Goal: Information Seeking & Learning: Learn about a topic

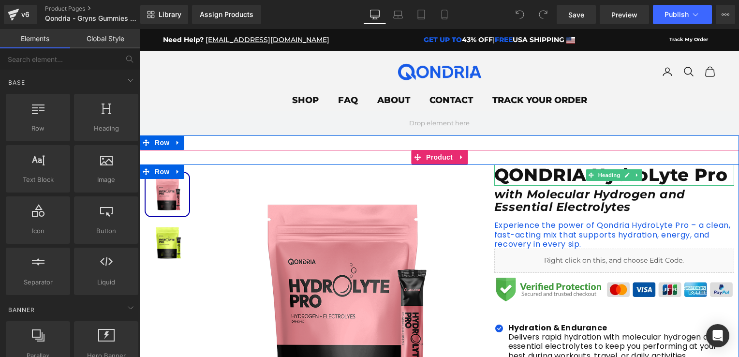
click at [514, 169] on h1 "QONDRIA HydroLyte Pro" at bounding box center [614, 174] width 240 height 21
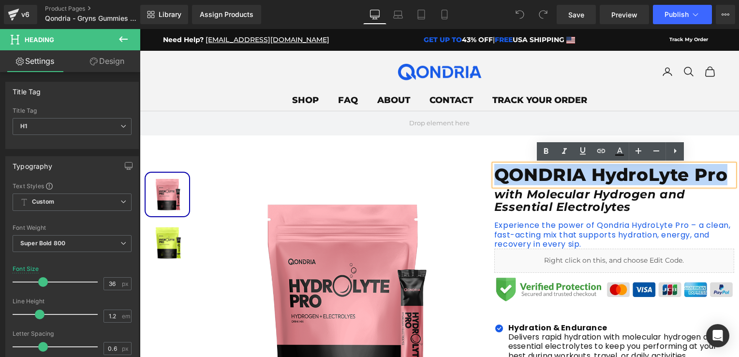
drag, startPoint x: 494, startPoint y: 176, endPoint x: 725, endPoint y: 183, distance: 231.6
click at [725, 183] on h1 "QONDRIA HydroLyte Pro" at bounding box center [614, 174] width 240 height 21
paste div
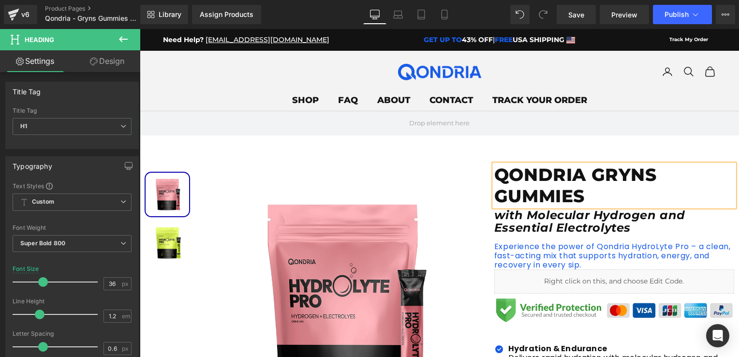
click at [496, 197] on h1 "QONDRIA GRYNS GUMMIES" at bounding box center [614, 185] width 240 height 42
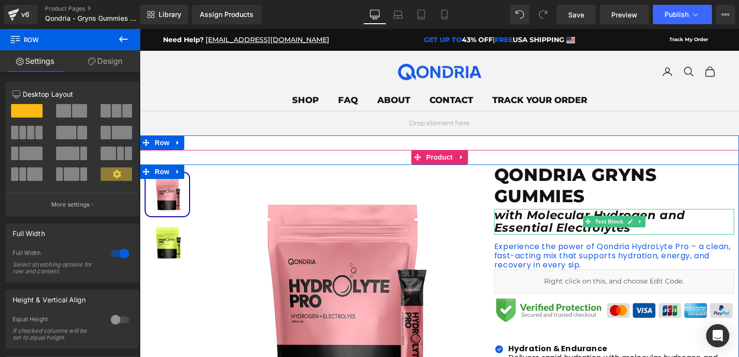
click at [515, 222] on icon "with Molecular Hydrogen and Essential Electrolytes" at bounding box center [589, 221] width 191 height 27
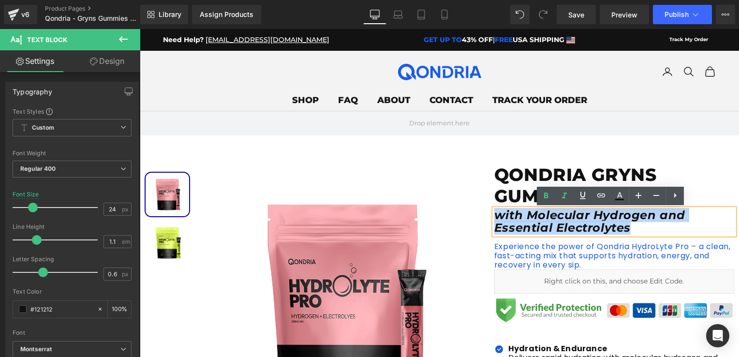
drag, startPoint x: 550, startPoint y: 226, endPoint x: 492, endPoint y: 216, distance: 59.0
click at [494, 216] on p "with Molecular Hydrogen and Essential Electrolytes" at bounding box center [614, 222] width 240 height 26
paste div
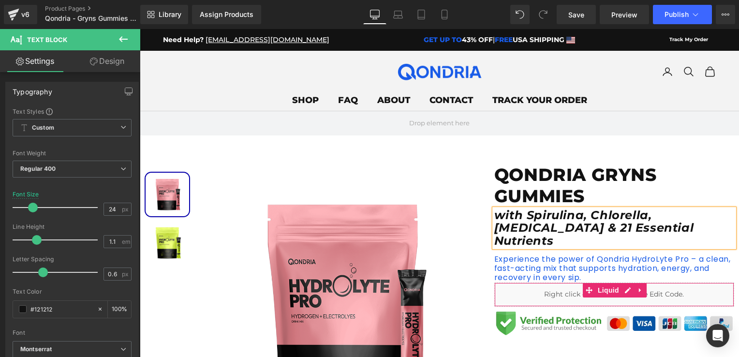
scroll to position [48, 0]
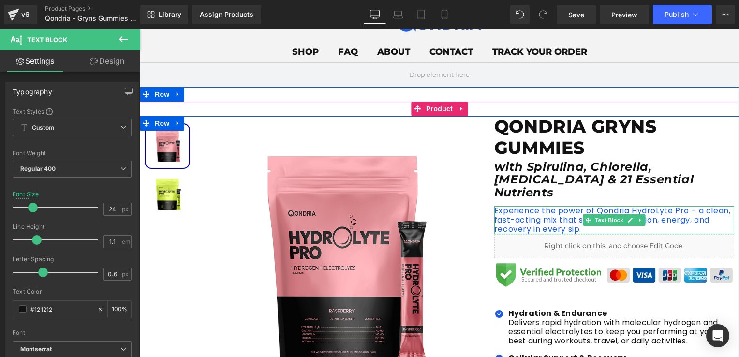
click at [565, 206] on p "Experience the power of Qondria HydroLyte Pro – a clean, fast-acting mix that s…" at bounding box center [614, 220] width 240 height 28
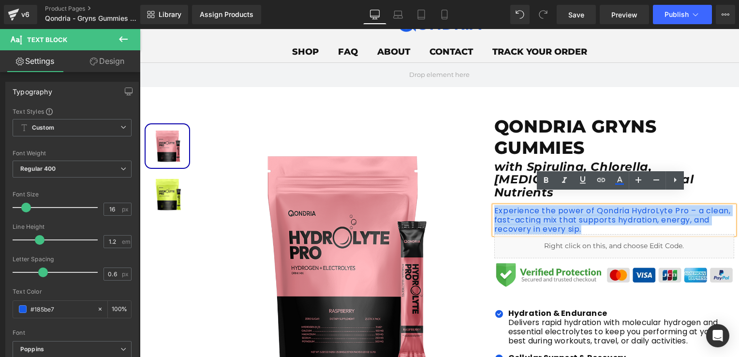
drag, startPoint x: 560, startPoint y: 210, endPoint x: 490, endPoint y: 199, distance: 70.9
click at [494, 206] on p "Experience the power of Qondria HydroLyte Pro – a clean, fast-acting mix that s…" at bounding box center [614, 220] width 240 height 28
paste div
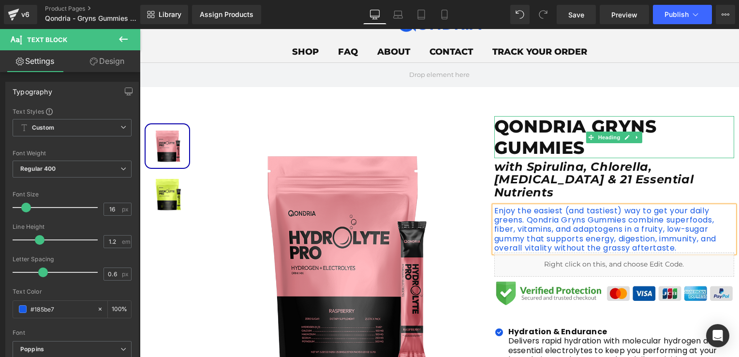
click at [668, 154] on h1 "QONDRIA GRYNS GUMMIES" at bounding box center [614, 137] width 240 height 42
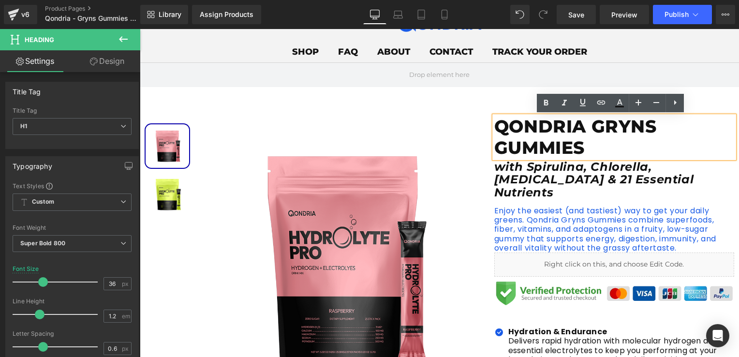
click at [494, 96] on div "Sale Off (P) Image" at bounding box center [439, 364] width 599 height 554
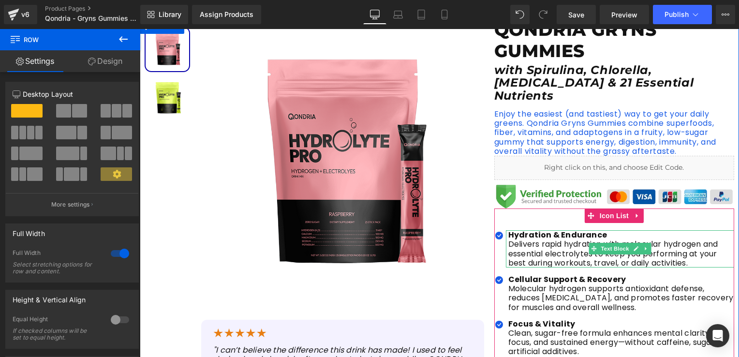
scroll to position [193, 0]
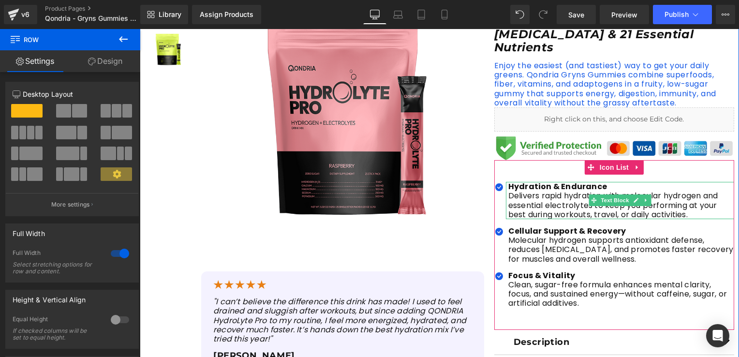
click at [545, 191] on p "Delivers rapid hydration with molecular hydrogen and essential electrolytes to …" at bounding box center [621, 205] width 226 height 28
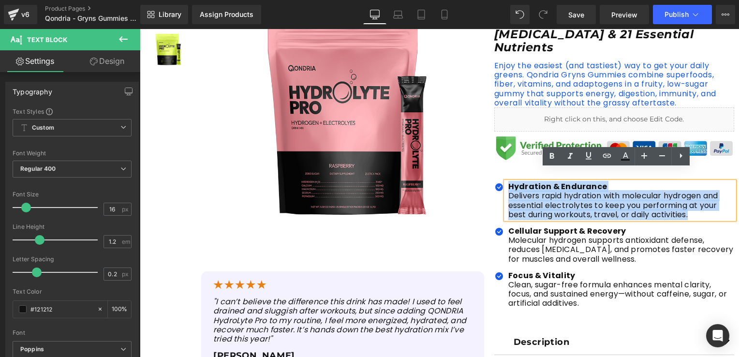
drag, startPoint x: 700, startPoint y: 204, endPoint x: 504, endPoint y: 176, distance: 197.8
click at [506, 182] on div "Hydration & Endurance Delivers rapid hydration with molecular hydrogen and esse…" at bounding box center [620, 200] width 228 height 37
paste div
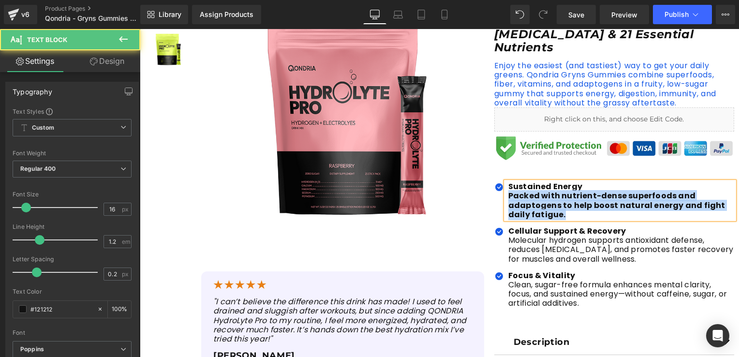
drag, startPoint x: 503, startPoint y: 185, endPoint x: 563, endPoint y: 205, distance: 63.4
click at [563, 205] on div "Sustained Energy Packed with nutrient-dense superfoods and adaptogens to help …" at bounding box center [620, 200] width 228 height 37
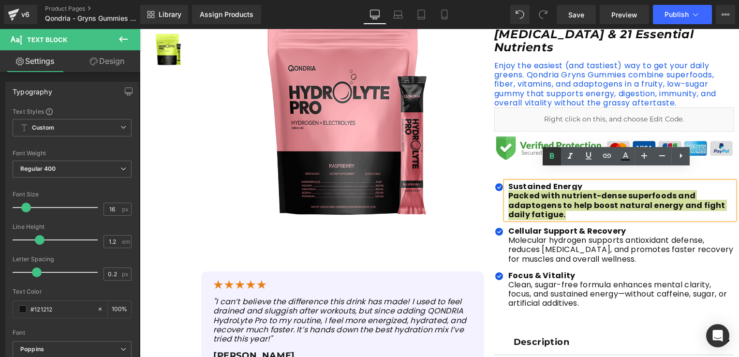
click at [557, 159] on icon at bounding box center [552, 156] width 12 height 12
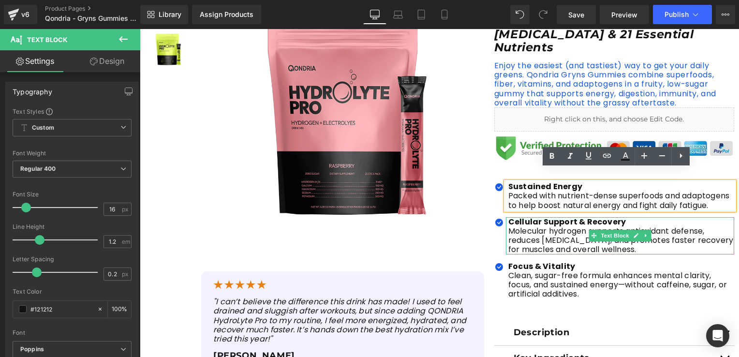
click at [552, 226] on p "Molecular hydrogen supports antioxidant defense, reduces [MEDICAL_DATA], and pr…" at bounding box center [621, 240] width 226 height 28
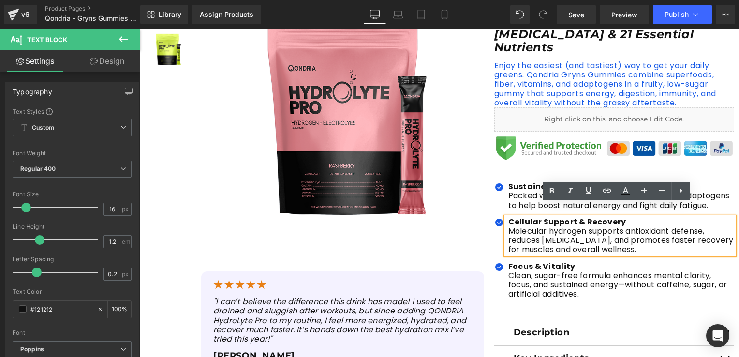
drag, startPoint x: 637, startPoint y: 238, endPoint x: 505, endPoint y: 209, distance: 135.1
click at [506, 217] on div "Cellular Support & Recovery Molecular hydrogen supports antioxidant defense, re…" at bounding box center [620, 235] width 228 height 37
paste div
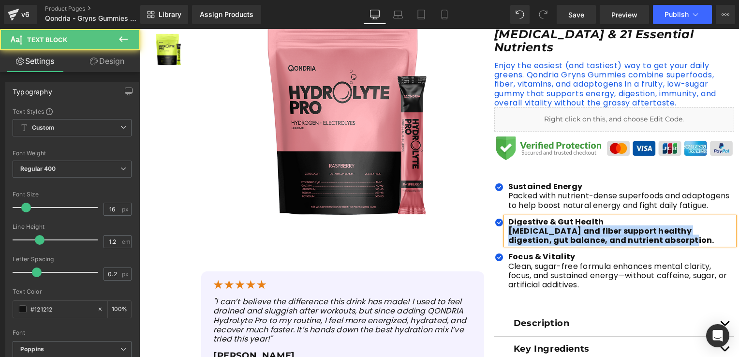
drag, startPoint x: 505, startPoint y: 216, endPoint x: 655, endPoint y: 236, distance: 151.7
click at [655, 236] on ul "Icon Sustained Energy Packed with nutrient-dense superfoods and adaptogens to …" at bounding box center [614, 239] width 240 height 115
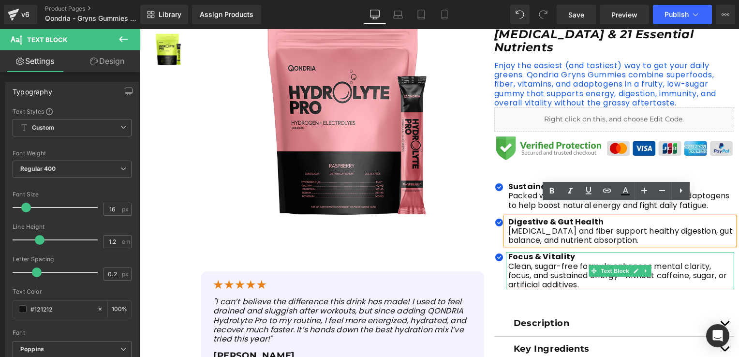
click at [569, 262] on p "Clean, sugar-free formula enhances mental clarity, focus, and sustained energy—…" at bounding box center [621, 276] width 226 height 28
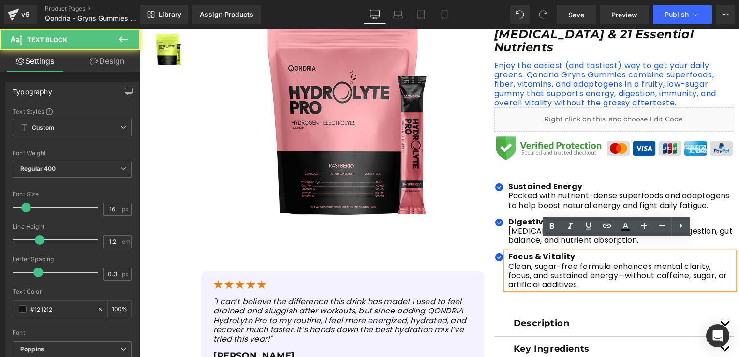
click at [576, 266] on p "Clean, sugar-free formula enhances mental clarity, focus, and sustained energy—…" at bounding box center [621, 276] width 226 height 28
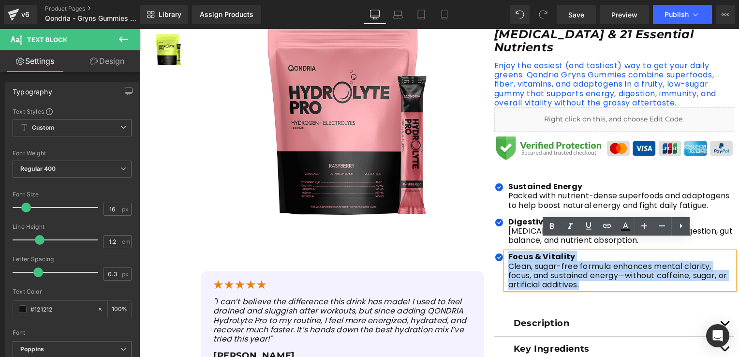
drag, startPoint x: 578, startPoint y: 276, endPoint x: 506, endPoint y: 246, distance: 78.0
click at [506, 252] on div "Focus & Vitality Clean, sugar-free formula enhances mental clarity, focus, and …" at bounding box center [620, 270] width 228 height 37
paste div
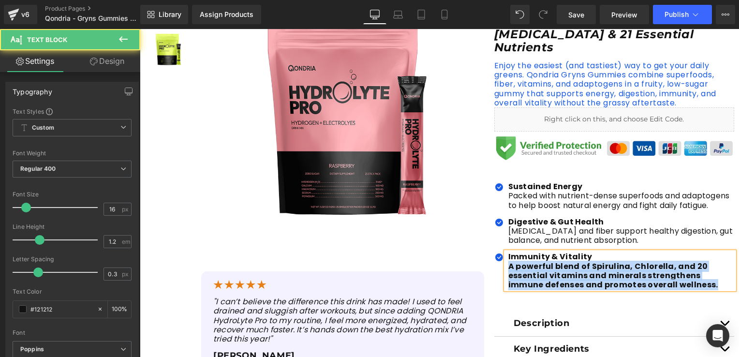
drag, startPoint x: 505, startPoint y: 254, endPoint x: 676, endPoint y: 275, distance: 172.4
click at [676, 274] on p "A powerful blend of Spirulina, Chlorella, and 20 essential vitamins and mineral…" at bounding box center [621, 276] width 226 height 28
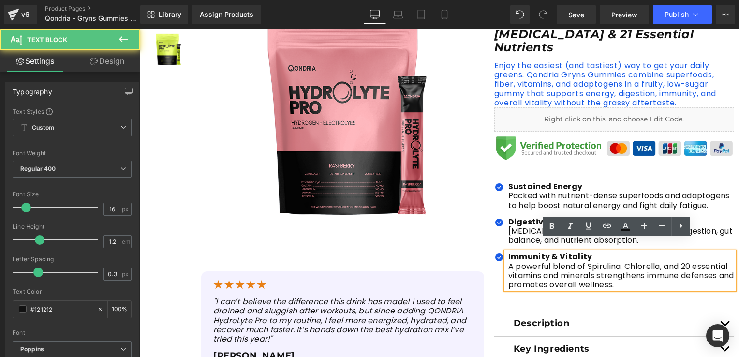
click at [622, 262] on p "A powerful blend of Spirulina, Chlorella, and 20 essential vitamins and mineral…" at bounding box center [621, 276] width 226 height 28
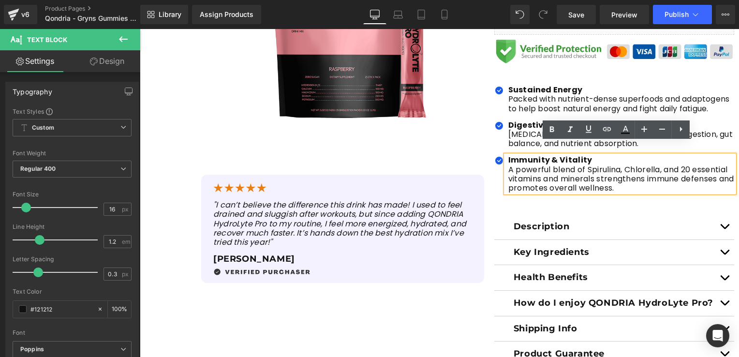
scroll to position [338, 0]
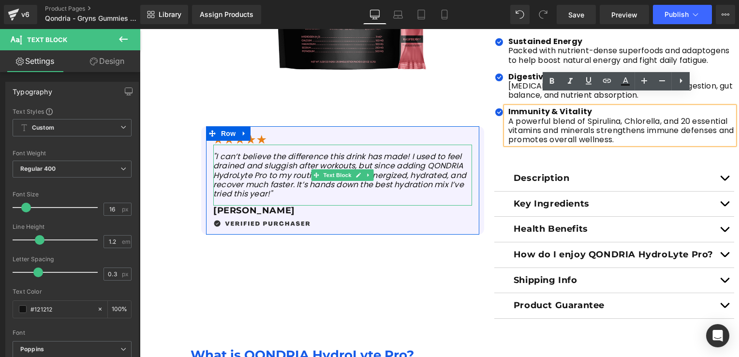
click at [215, 170] on icon ""I can’t believe the difference this drink has made! I used to feel drained and…" at bounding box center [339, 175] width 253 height 48
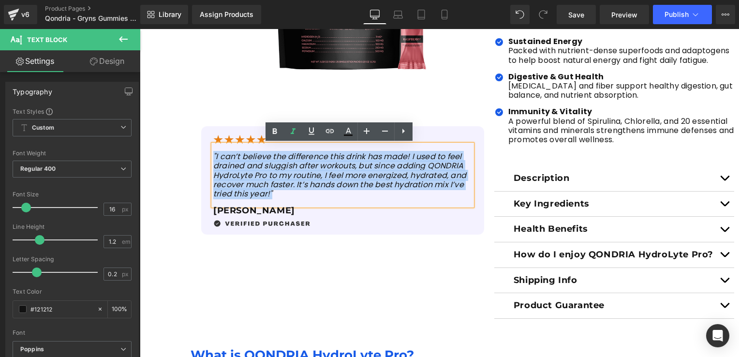
drag, startPoint x: 271, startPoint y: 196, endPoint x: 209, endPoint y: 152, distance: 75.5
click at [213, 152] on p ""I can’t believe the difference this drink has made! I used to feel drained and…" at bounding box center [342, 175] width 259 height 46
paste div
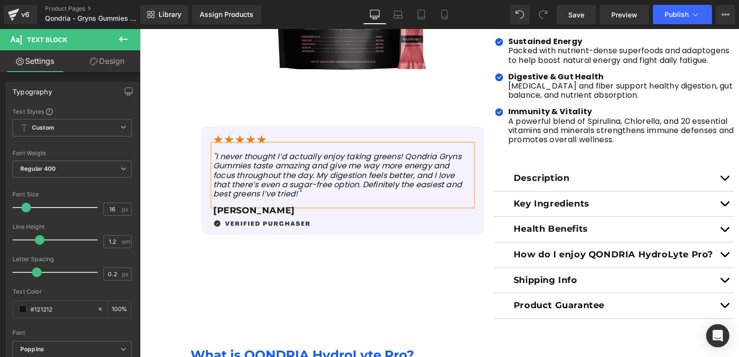
click at [140, 29] on div at bounding box center [140, 29] width 0 height 0
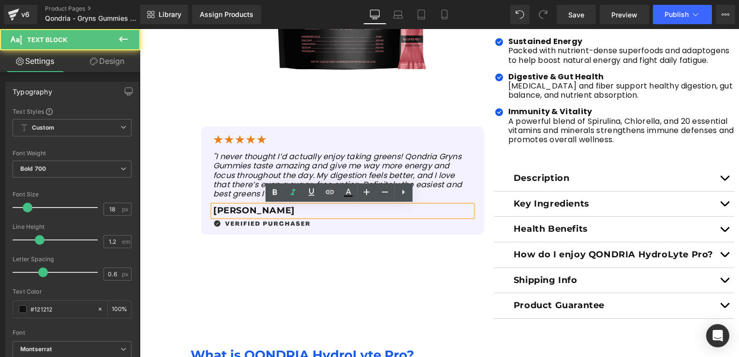
click at [247, 212] on p "[PERSON_NAME]" at bounding box center [342, 210] width 259 height 11
drag, startPoint x: 247, startPoint y: 212, endPoint x: 217, endPoint y: 210, distance: 30.0
click at [217, 210] on p "[PERSON_NAME]" at bounding box center [342, 210] width 259 height 11
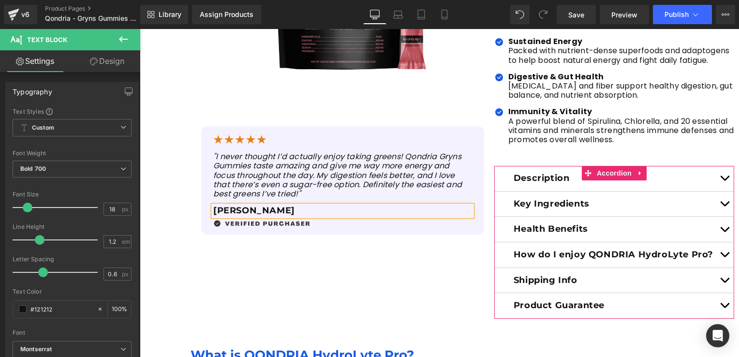
click at [546, 173] on p "Description" at bounding box center [613, 178] width 201 height 11
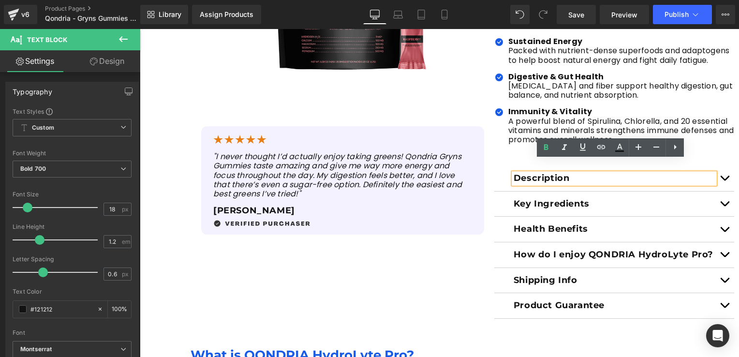
click at [725, 166] on button "button" at bounding box center [723, 178] width 19 height 25
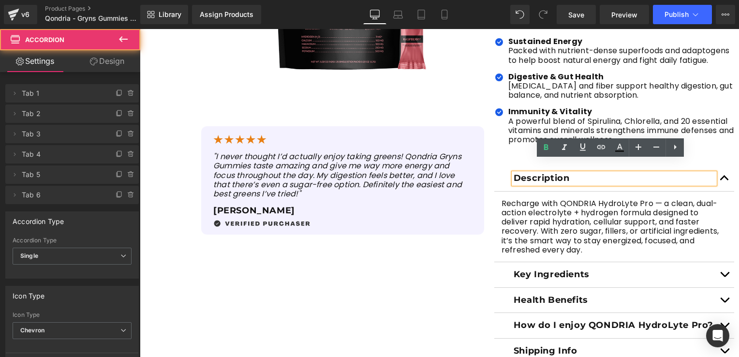
click at [605, 244] on article "Recharge with QONDRIA HydroLyte Pro — a clean, dual-action electrolyte + hydrog…" at bounding box center [614, 226] width 240 height 71
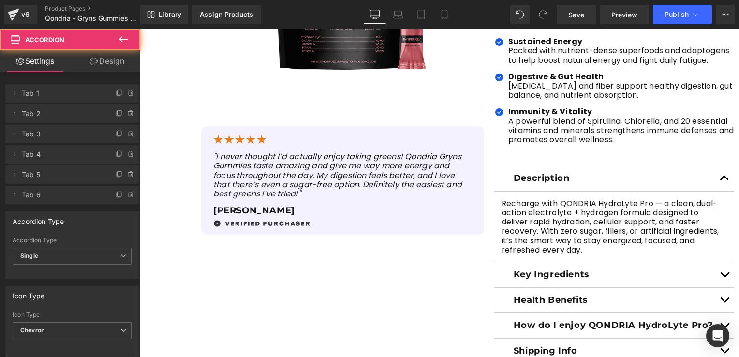
click at [588, 236] on p "Recharge with QONDRIA HydroLyte Pro — a clean, dual-action electrolyte + hydrog…" at bounding box center [613, 227] width 225 height 56
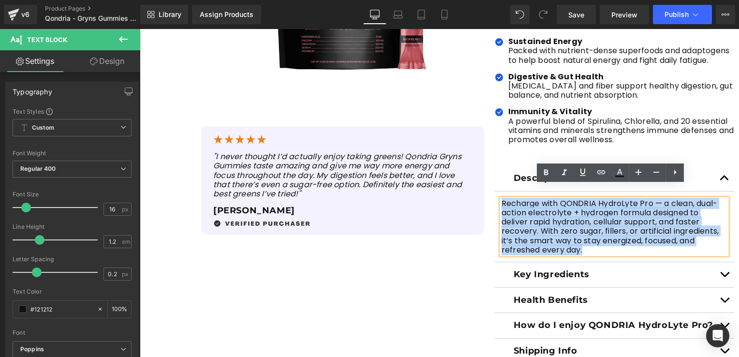
drag, startPoint x: 588, startPoint y: 236, endPoint x: 495, endPoint y: 191, distance: 103.6
click at [495, 191] on article "Recharge with QONDRIA HydroLyte Pro — a clean, dual-action electrolyte + hydrog…" at bounding box center [614, 226] width 240 height 71
paste div
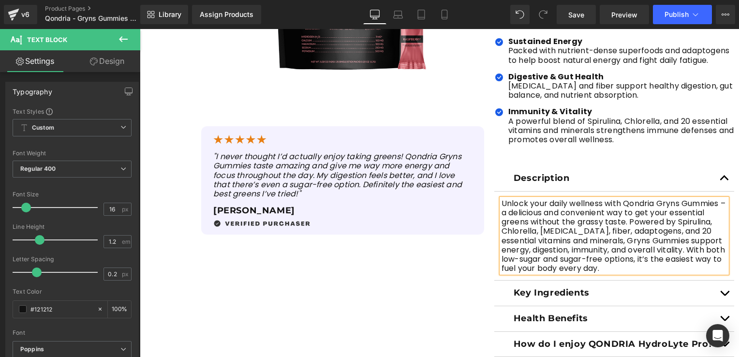
click at [726, 282] on button "button" at bounding box center [723, 292] width 19 height 25
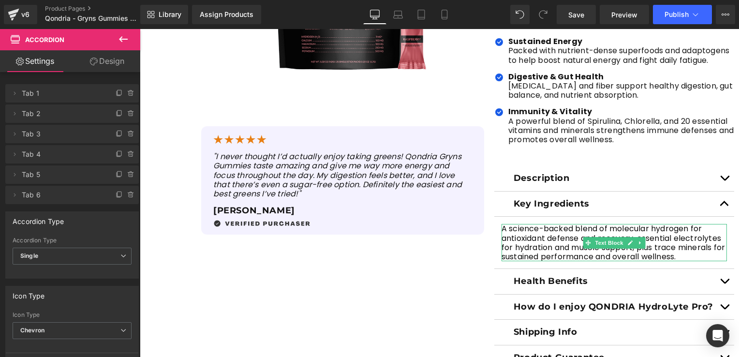
click at [698, 243] on p "A science-backed blend of molecular hydrogen for antioxidant defense and recove…" at bounding box center [613, 242] width 225 height 37
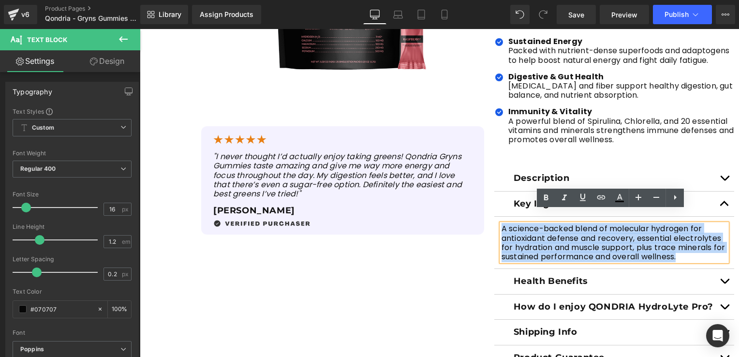
drag, startPoint x: 688, startPoint y: 243, endPoint x: 498, endPoint y: 216, distance: 192.4
click at [501, 224] on p "A science-backed blend of molecular hydrogen for antioxidant defense and recove…" at bounding box center [613, 242] width 225 height 37
paste div
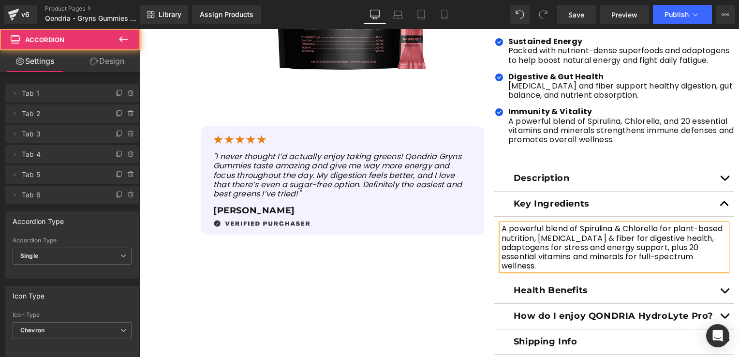
click at [724, 281] on button "button" at bounding box center [723, 290] width 19 height 25
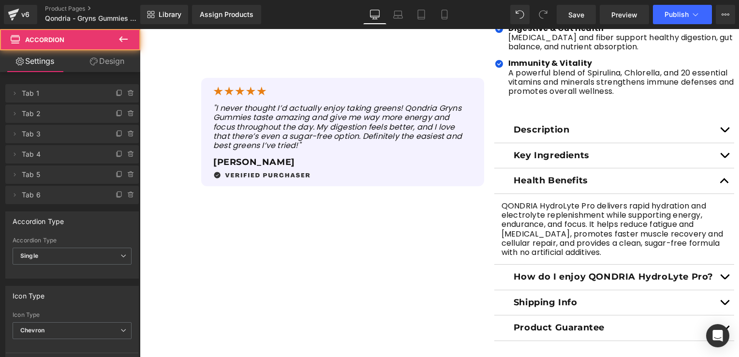
scroll to position [435, 0]
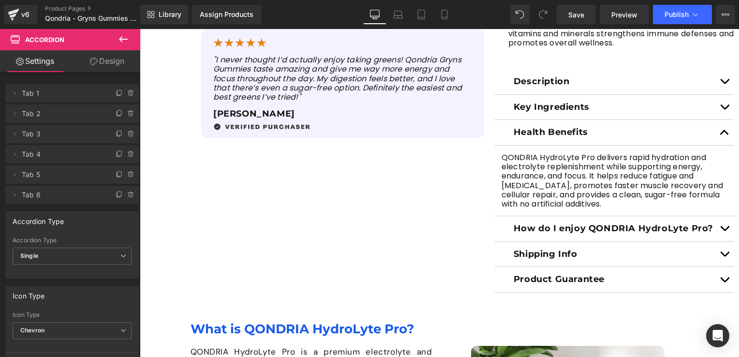
click at [140, 29] on div at bounding box center [140, 29] width 0 height 0
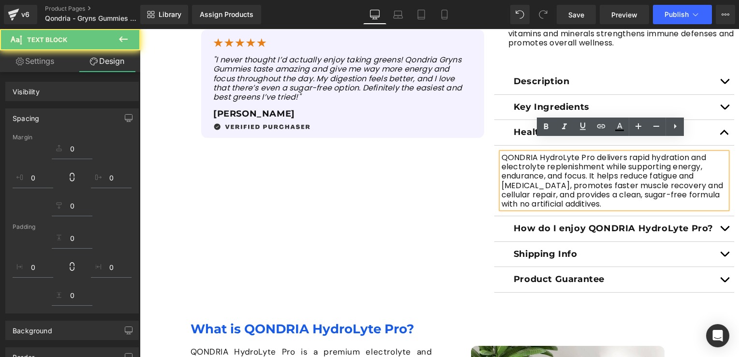
click at [608, 193] on p "QONDRIA HydroLyte Pro delivers rapid hydration and electrolyte replenishment wh…" at bounding box center [613, 181] width 225 height 56
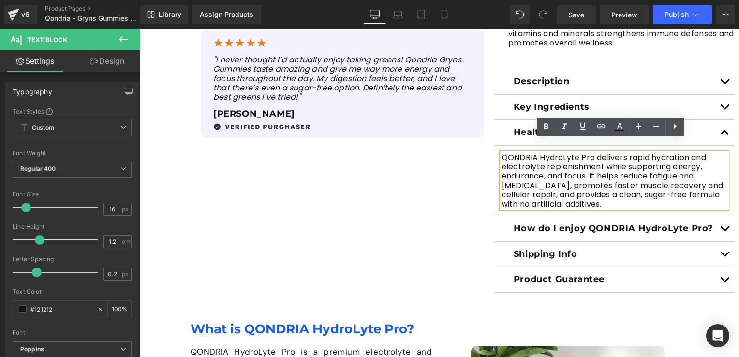
drag, startPoint x: 607, startPoint y: 192, endPoint x: 500, endPoint y: 149, distance: 115.0
click at [501, 153] on p "QONDRIA HydroLyte Pro delivers rapid hydration and electrolyte replenishment wh…" at bounding box center [613, 181] width 225 height 56
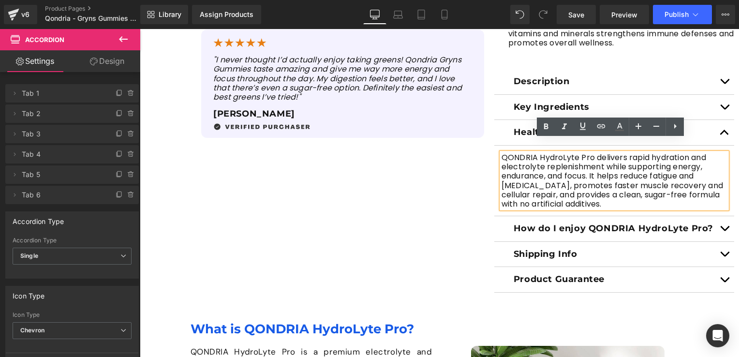
click at [496, 146] on article "QONDRIA HydroLyte Pro delivers rapid hydration and electrolyte replenishment wh…" at bounding box center [614, 181] width 240 height 71
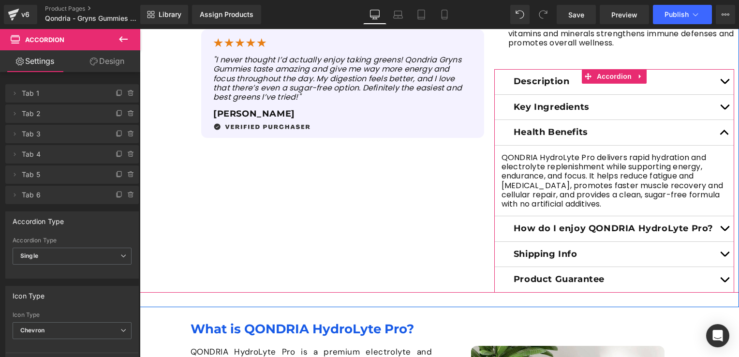
click at [496, 146] on article "QONDRIA HydroLyte Pro delivers rapid hydration and electrolyte replenishment wh…" at bounding box center [614, 181] width 240 height 71
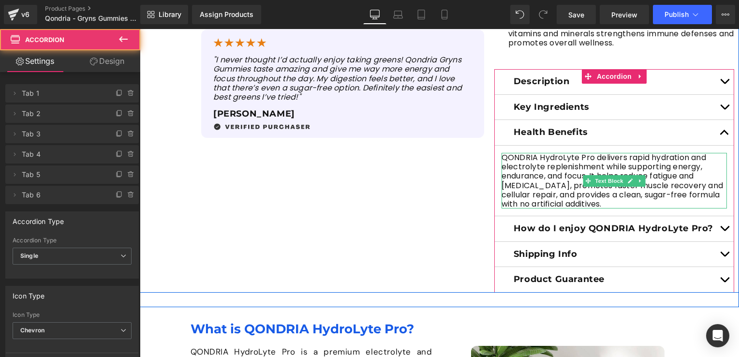
click at [503, 153] on p "QONDRIA HydroLyte Pro delivers rapid hydration and electrolyte replenishment wh…" at bounding box center [613, 181] width 225 height 56
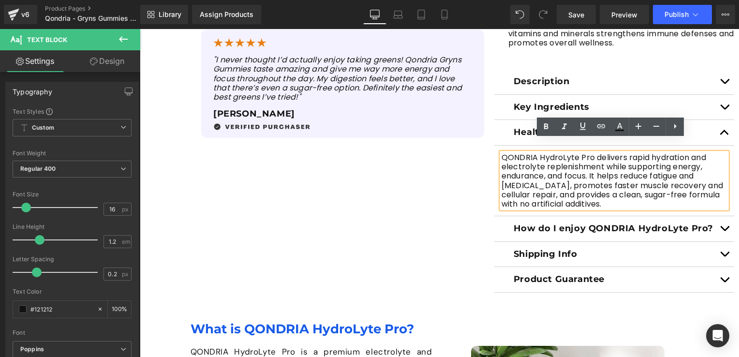
drag, startPoint x: 499, startPoint y: 146, endPoint x: 603, endPoint y: 192, distance: 114.3
click at [603, 192] on p "QONDRIA HydroLyte Pro delivers rapid hydration and electrolyte replenishment wh…" at bounding box center [613, 181] width 225 height 56
paste div
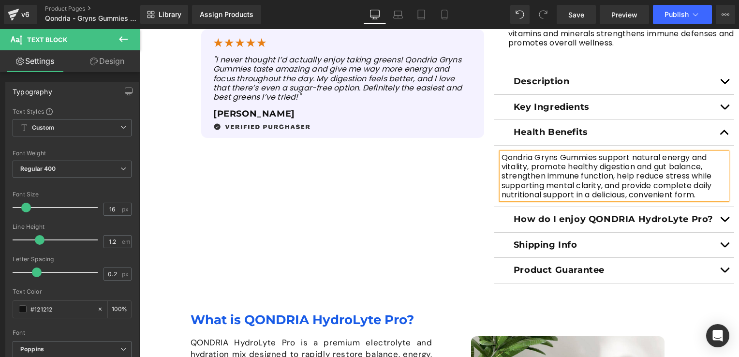
click at [723, 207] on button "button" at bounding box center [723, 219] width 19 height 25
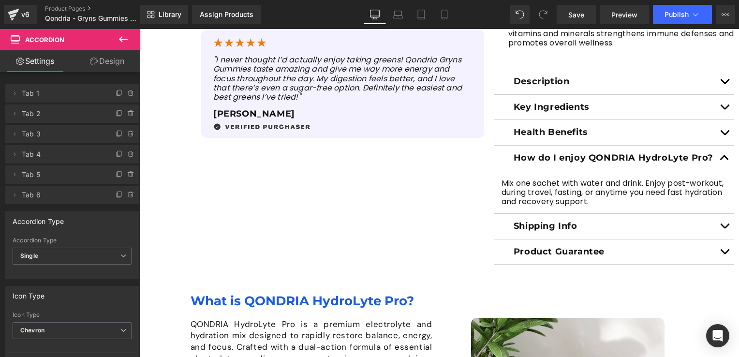
click at [539, 153] on p "How do I enjoy QONDRIA HydroLyte Pro?" at bounding box center [613, 158] width 201 height 11
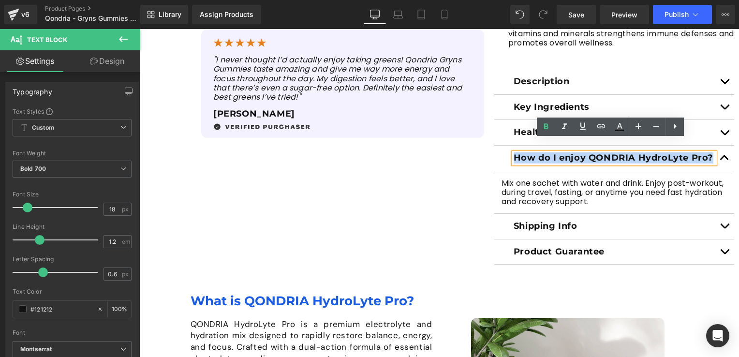
drag, startPoint x: 708, startPoint y: 144, endPoint x: 510, endPoint y: 148, distance: 197.8
click at [513, 153] on p "How do I enjoy QONDRIA HydroLyte Pro?" at bounding box center [613, 158] width 201 height 11
paste div
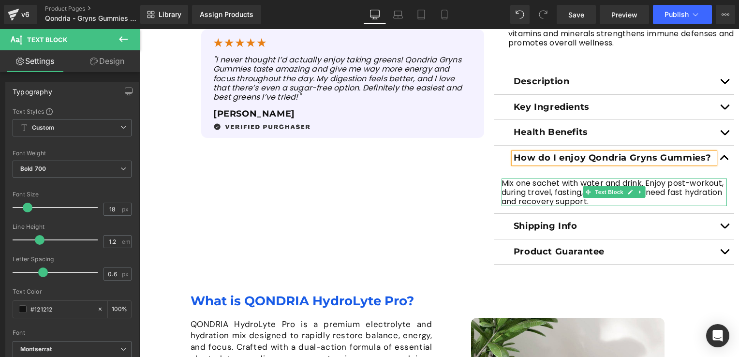
click at [563, 187] on p "Mix one sachet with water and drink. Enjoy post-workout, during travel, fasting…" at bounding box center [613, 192] width 225 height 28
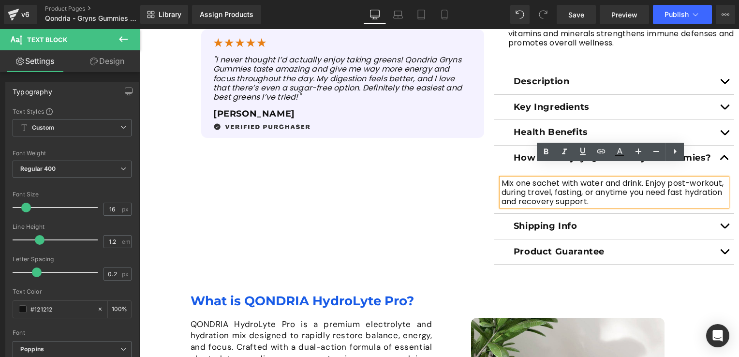
drag, startPoint x: 590, startPoint y: 191, endPoint x: 496, endPoint y: 171, distance: 96.4
click at [501, 178] on div "Mix one sachet with water and drink. Enjoy post-workout, during travel, fasting…" at bounding box center [613, 192] width 225 height 28
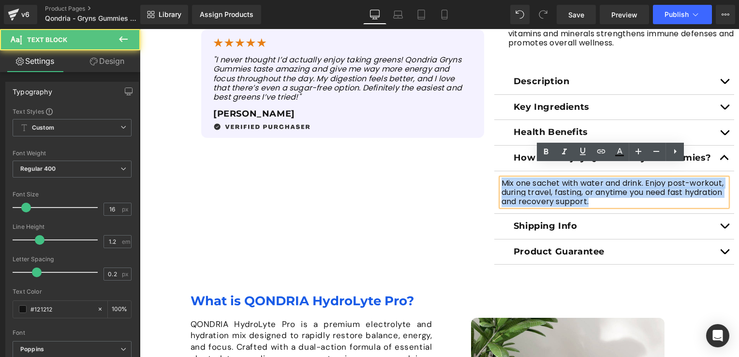
drag, startPoint x: 498, startPoint y: 172, endPoint x: 599, endPoint y: 191, distance: 102.4
click at [599, 191] on p "Mix one sachet with water and drink. Enjoy post-workout, during travel, fasting…" at bounding box center [613, 192] width 225 height 28
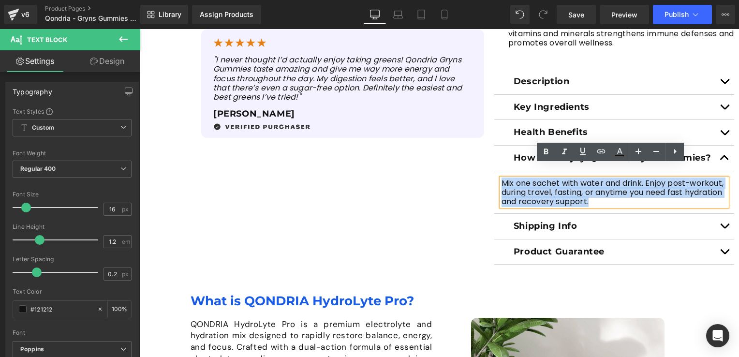
paste div
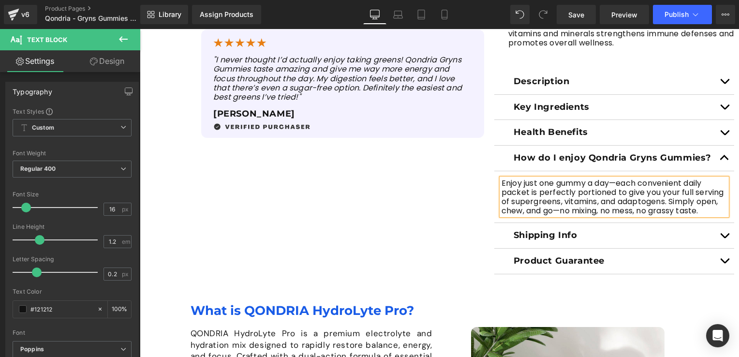
click at [724, 238] on span "button" at bounding box center [724, 238] width 0 height 0
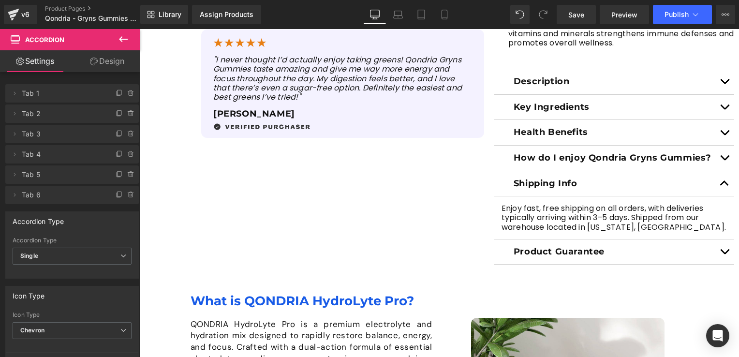
click at [723, 239] on button "button" at bounding box center [723, 251] width 19 height 25
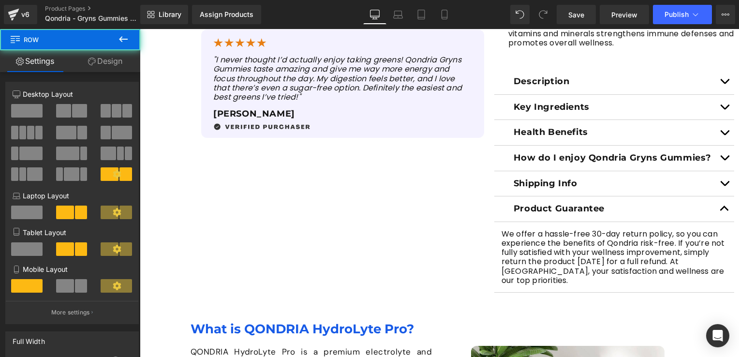
click at [375, 262] on div "Sale Off (P) Image (P) Image List Sale Off" at bounding box center [439, 10] width 599 height 563
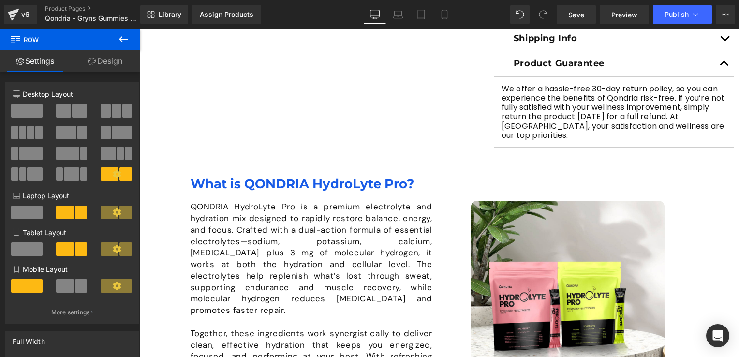
scroll to position [628, 0]
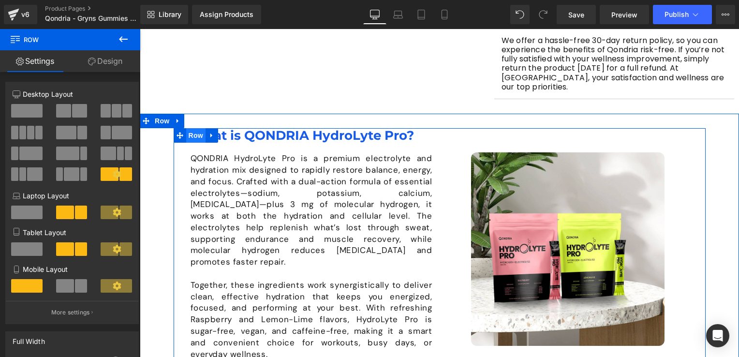
click at [188, 128] on span "Row" at bounding box center [195, 135] width 19 height 15
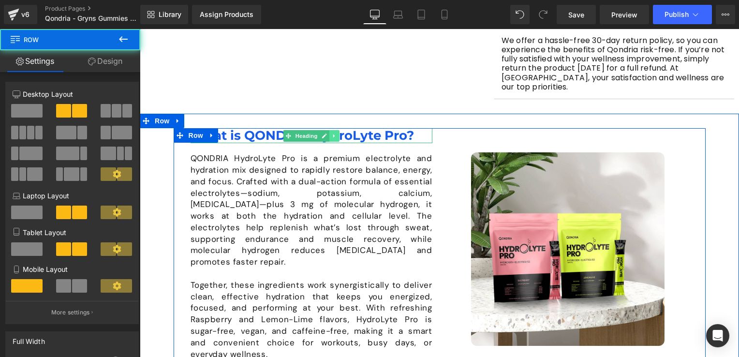
click at [329, 130] on link at bounding box center [334, 136] width 10 height 12
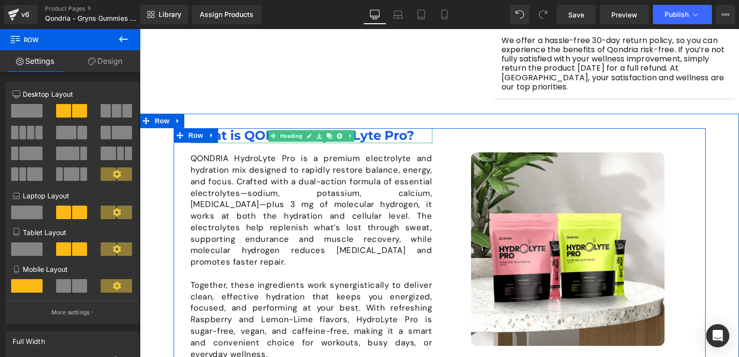
click at [377, 128] on h1 "What is QONDRIA HydroLyte Pro?" at bounding box center [311, 135] width 242 height 15
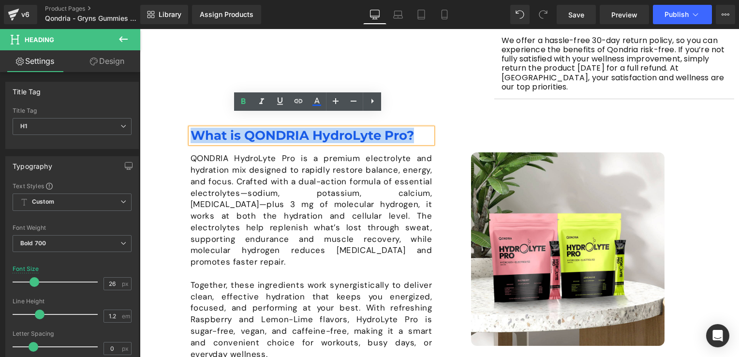
drag, startPoint x: 407, startPoint y: 123, endPoint x: 189, endPoint y: 119, distance: 218.0
click at [189, 128] on div "Image What is QONDRIA HydroLyte Pro? Heading QONDRIA HydroLyte Pro is a premium…" at bounding box center [440, 249] width 532 height 242
paste div
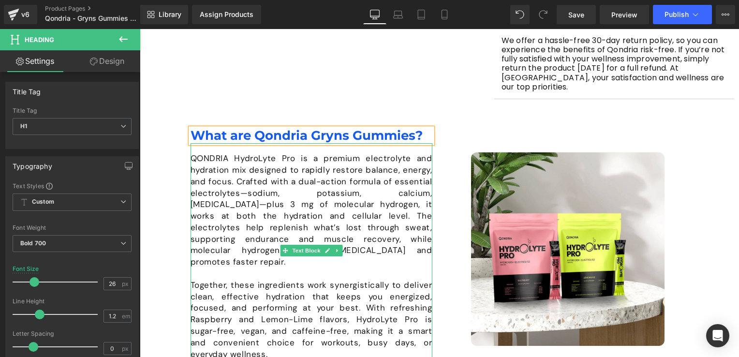
click at [232, 153] on p "QONDRIA HydroLyte Pro is a premium electrolyte and hydration mix designed to ra…" at bounding box center [311, 210] width 242 height 115
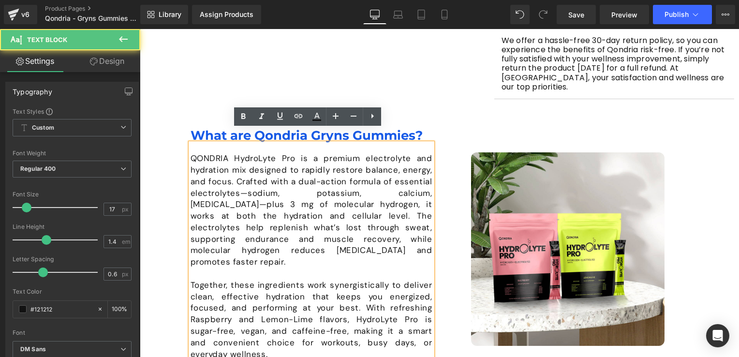
scroll to position [677, 0]
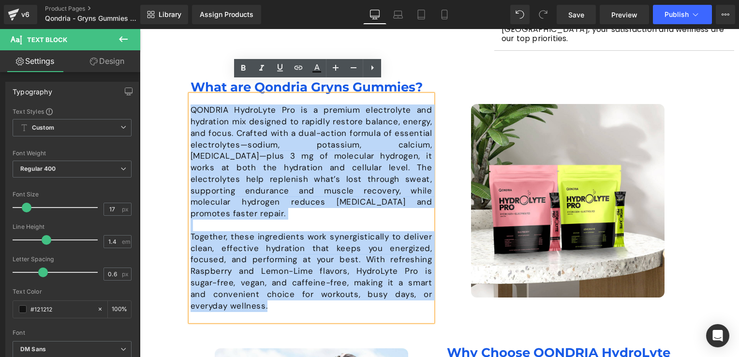
drag, startPoint x: 188, startPoint y: 96, endPoint x: 278, endPoint y: 281, distance: 206.7
click at [278, 281] on div "QONDRIA HydroLyte Pro is a premium electrolyte and hydration mix designed to ra…" at bounding box center [311, 208] width 242 height 226
paste div
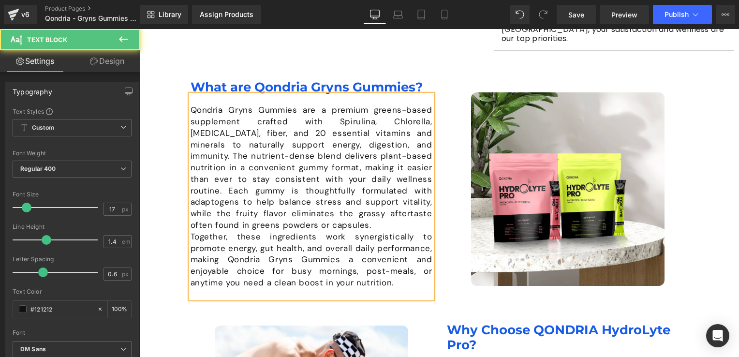
click at [288, 205] on p "Qondria Gryns Gummies are a premium greens-based supplement crafted with Spirul…" at bounding box center [311, 167] width 242 height 127
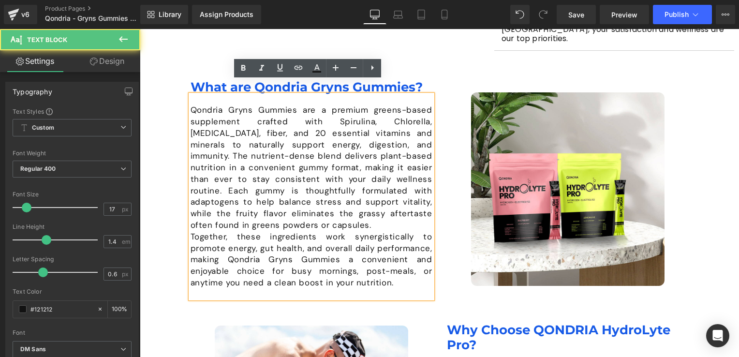
click at [289, 208] on p "Qondria Gryns Gummies are a premium greens-based supplement crafted with Spirul…" at bounding box center [311, 167] width 242 height 127
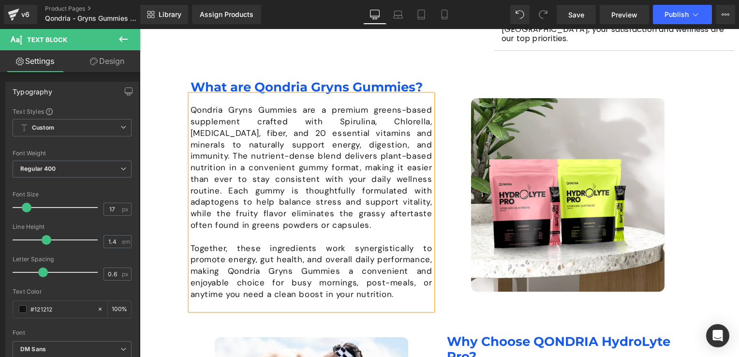
click at [175, 166] on div "Image What are Qondria Gryns Gummies? Heading Qondria Gryns Gummies are a premi…" at bounding box center [440, 195] width 532 height 230
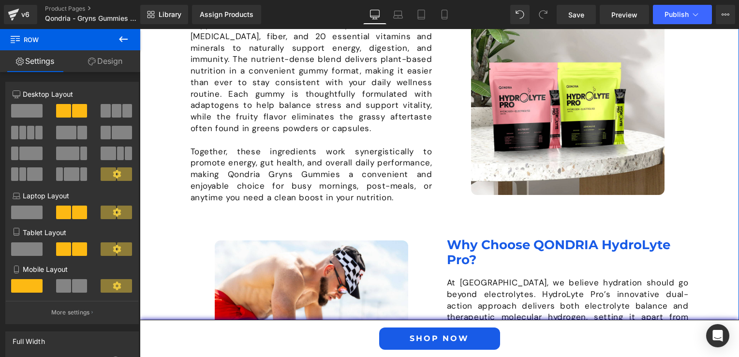
scroll to position [822, 0]
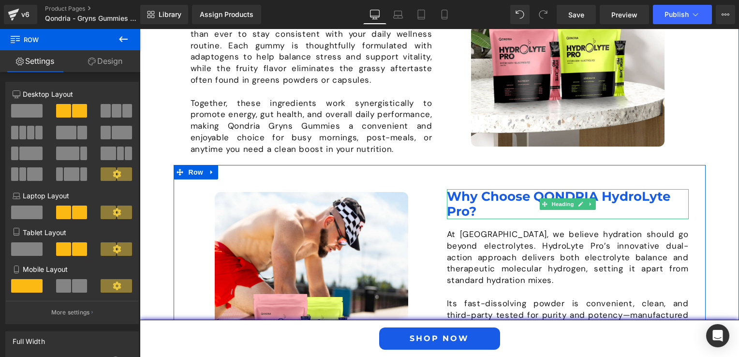
click at [510, 189] on h1 "Why Choose QONDRIA HydroLyte Pro?" at bounding box center [568, 204] width 242 height 30
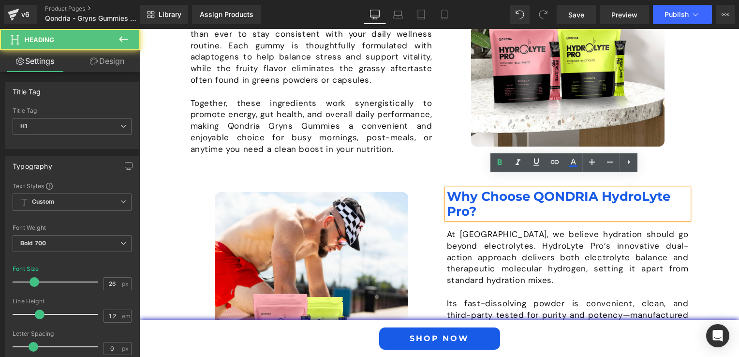
click at [488, 198] on h1 "Why Choose QONDRIA HydroLyte Pro?" at bounding box center [568, 204] width 242 height 30
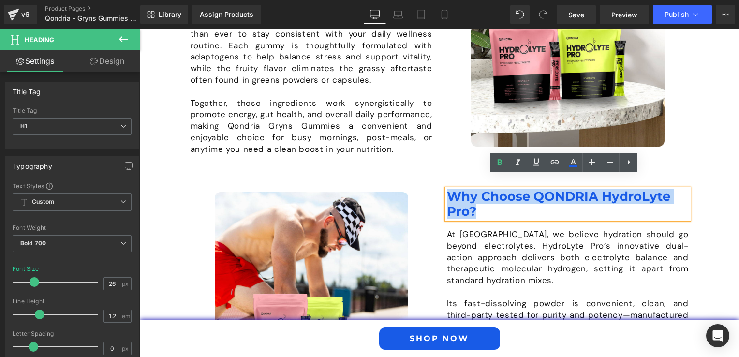
drag, startPoint x: 486, startPoint y: 198, endPoint x: 444, endPoint y: 184, distance: 43.9
click at [447, 189] on h1 "Why Choose QONDRIA HydroLyte Pro?" at bounding box center [568, 204] width 242 height 30
paste div
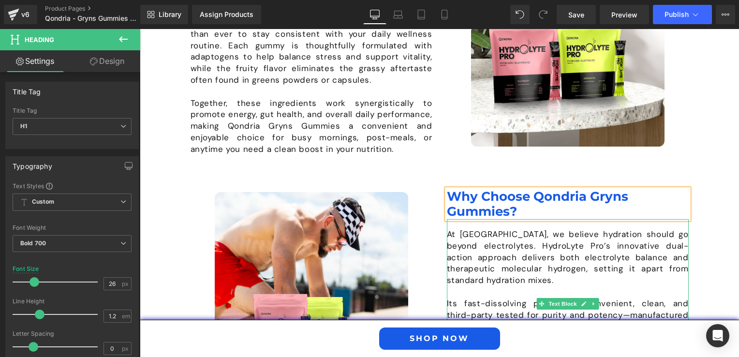
scroll to position [918, 0]
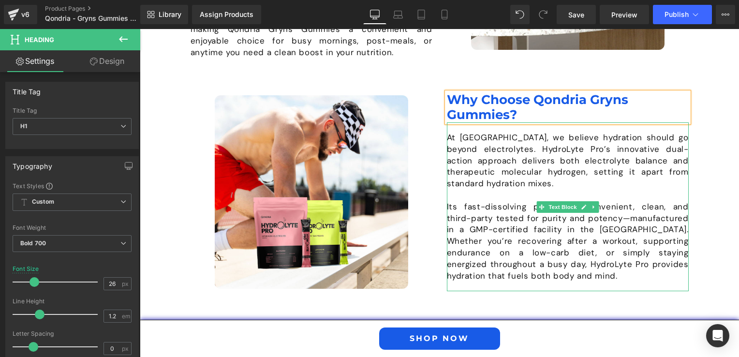
click at [505, 238] on p "Its fast-dissolving powder is convenient, clean, and third-party tested for pur…" at bounding box center [568, 241] width 242 height 81
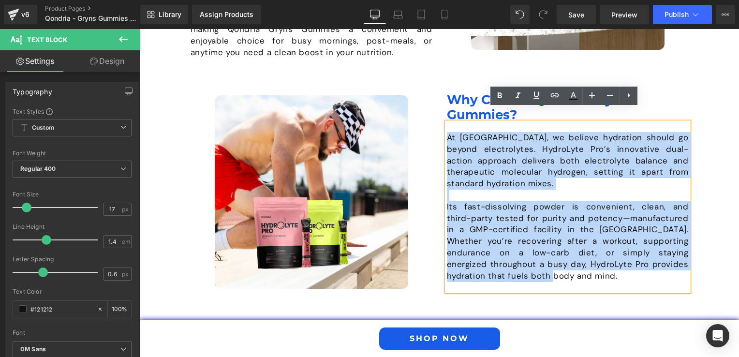
drag, startPoint x: 443, startPoint y: 125, endPoint x: 520, endPoint y: 263, distance: 158.2
click at [520, 263] on div "At [GEOGRAPHIC_DATA], we believe hydration should go beyond electrolytes. Hydro…" at bounding box center [568, 206] width 242 height 169
paste div
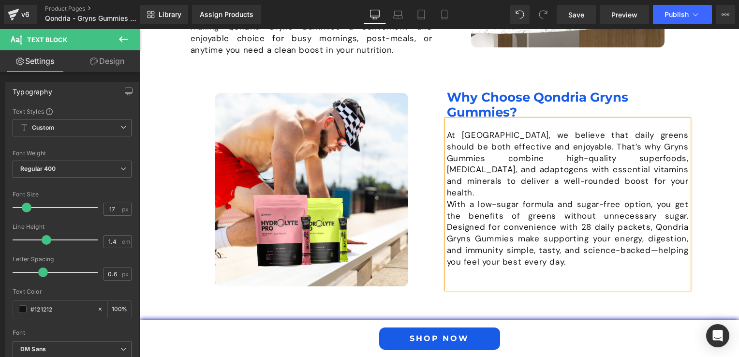
scroll to position [927, 0]
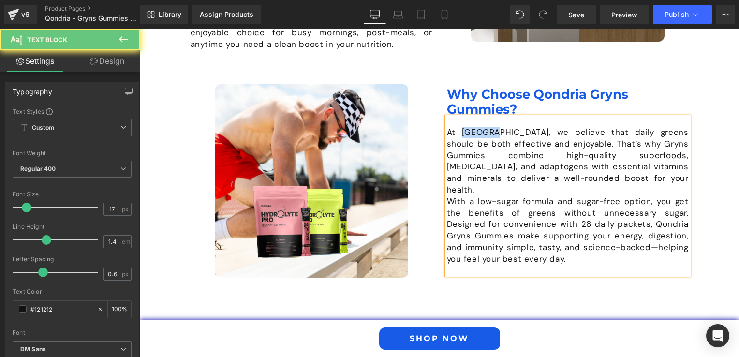
drag, startPoint x: 471, startPoint y: 123, endPoint x: 474, endPoint y: 135, distance: 12.9
click at [471, 127] on p "At [GEOGRAPHIC_DATA], we believe that daily greens should be both effective and…" at bounding box center [568, 161] width 242 height 69
click at [663, 207] on p "With a low-sugar formula and sugar-free option, you get the benefits of greens …" at bounding box center [568, 230] width 242 height 69
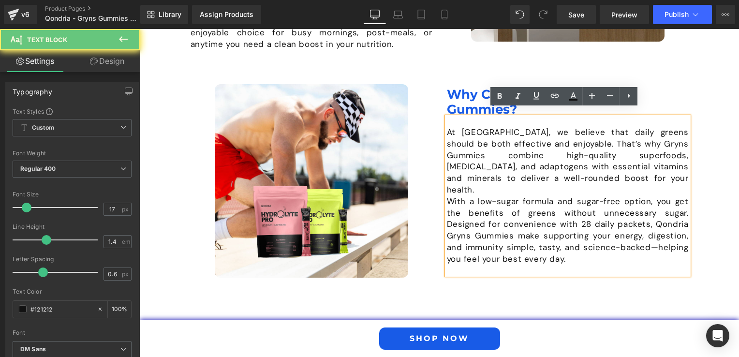
click at [556, 206] on p "With a low-sugar formula and sugar-free option, you get the benefits of greens …" at bounding box center [568, 230] width 242 height 69
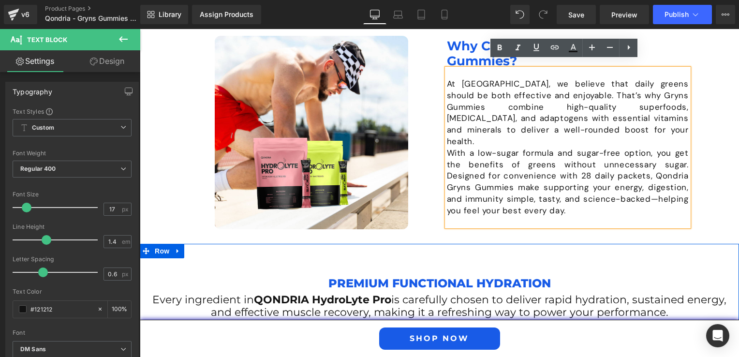
scroll to position [1023, 0]
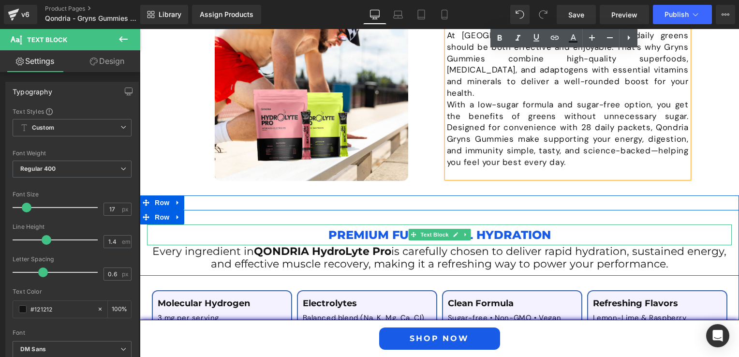
click at [377, 224] on p "Premium Functional Hydration" at bounding box center [439, 234] width 584 height 21
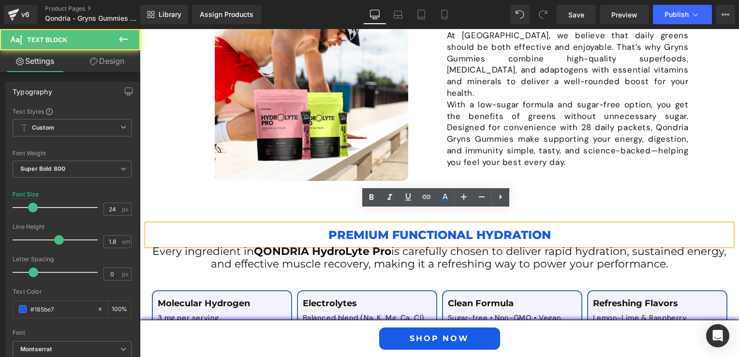
click at [351, 224] on p "Premium Functional Hydration" at bounding box center [439, 234] width 584 height 21
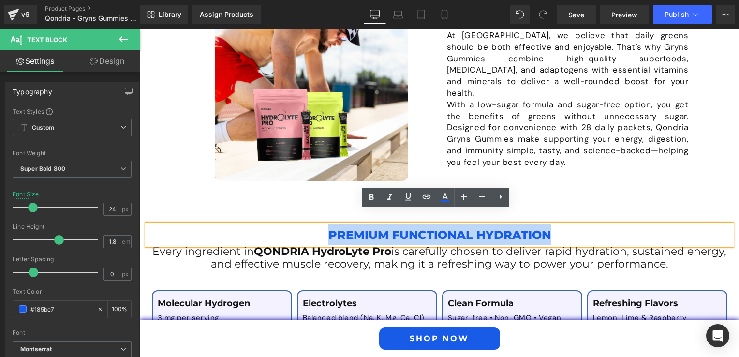
drag, startPoint x: 327, startPoint y: 219, endPoint x: 544, endPoint y: 223, distance: 217.6
click at [544, 224] on p "Premium Functional Hydration" at bounding box center [439, 234] width 584 height 21
paste div
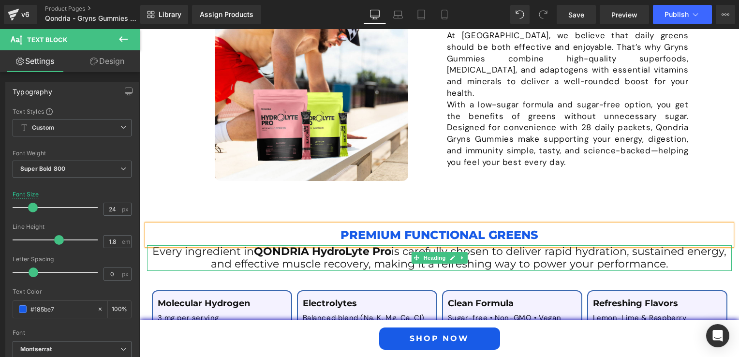
click at [334, 245] on span "is carefully chosen to deliver rapid hydration, sustained energy, and effective…" at bounding box center [469, 258] width 516 height 26
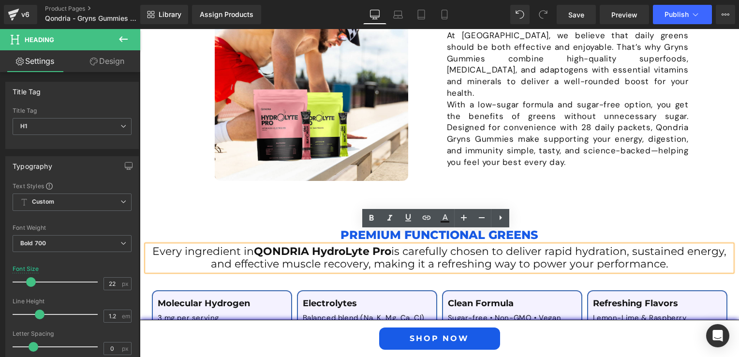
drag, startPoint x: 667, startPoint y: 252, endPoint x: 150, endPoint y: 235, distance: 517.5
click at [150, 245] on h1 "Every ingredient in QONDRIA HydroLyte Pro is carefully chosen to deliver rapid …" at bounding box center [439, 258] width 584 height 26
paste div
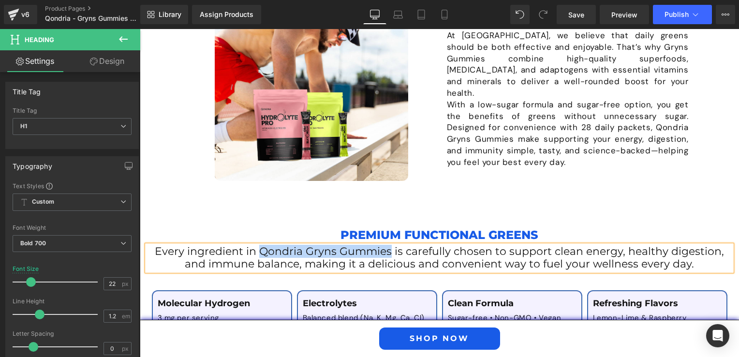
drag, startPoint x: 258, startPoint y: 237, endPoint x: 389, endPoint y: 238, distance: 131.0
click at [389, 245] on span "Every ingredient in Qondria Gryns Gummies is carefully chosen to support clean …" at bounding box center [439, 258] width 569 height 26
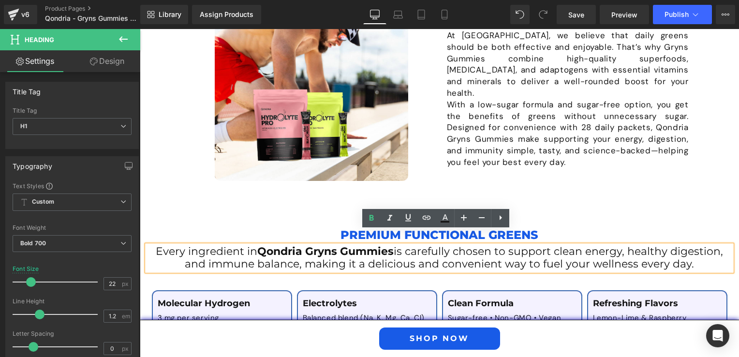
click at [421, 245] on span "is carefully chosen to support clean energy, healthy digestion, and immune bala…" at bounding box center [454, 258] width 538 height 26
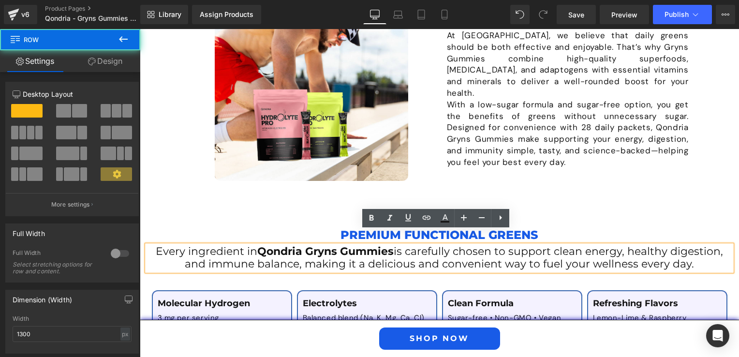
click at [284, 210] on div "Premium Functional Greens Text Block Every ingredient in Qondria Gryns Gummies …" at bounding box center [439, 243] width 599 height 66
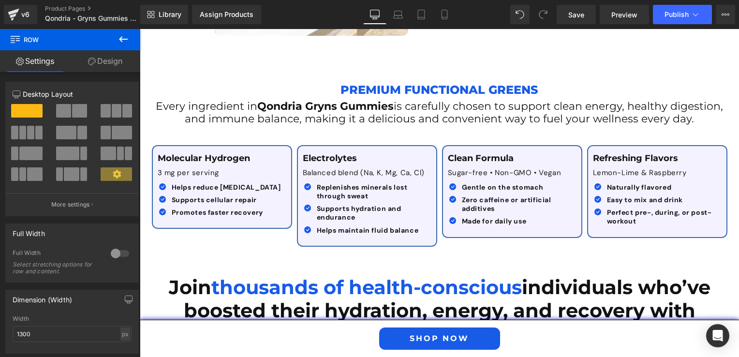
scroll to position [1217, 0]
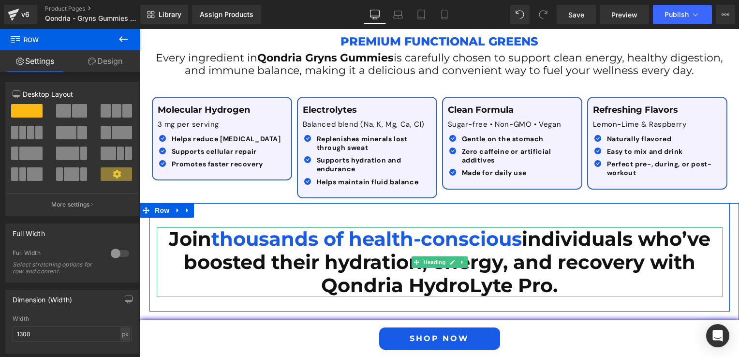
click at [287, 247] on h1 "Join thousands of health-conscious individuals who’ve boosted their hydration, …" at bounding box center [440, 262] width 566 height 70
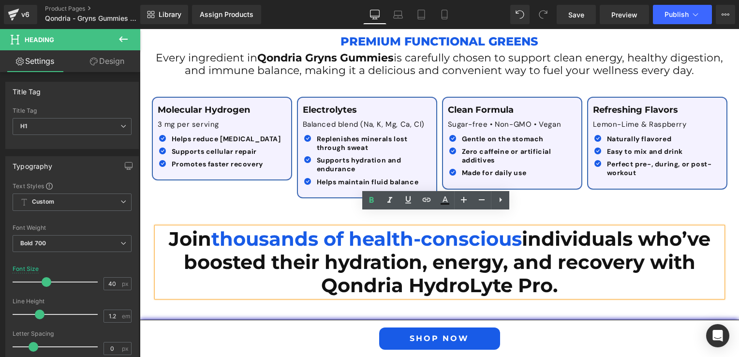
drag, startPoint x: 560, startPoint y: 274, endPoint x: 161, endPoint y: 227, distance: 402.1
click at [161, 227] on h1 "Join thousands of health-conscious individuals who’ve boosted their hydration, …" at bounding box center [440, 262] width 566 height 70
paste div
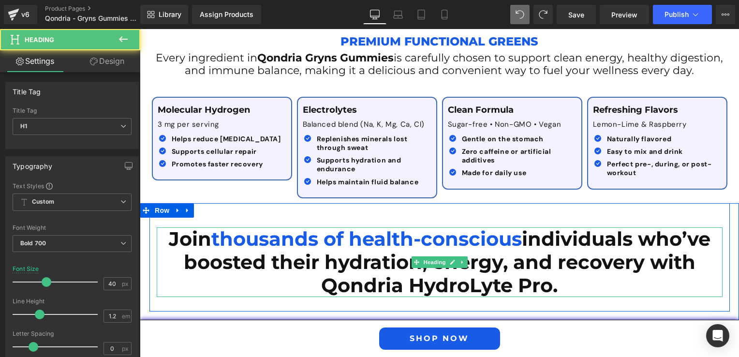
click at [540, 249] on h1 "Join thousands of health-conscious individuals who’ve boosted their hydration, …" at bounding box center [440, 262] width 566 height 70
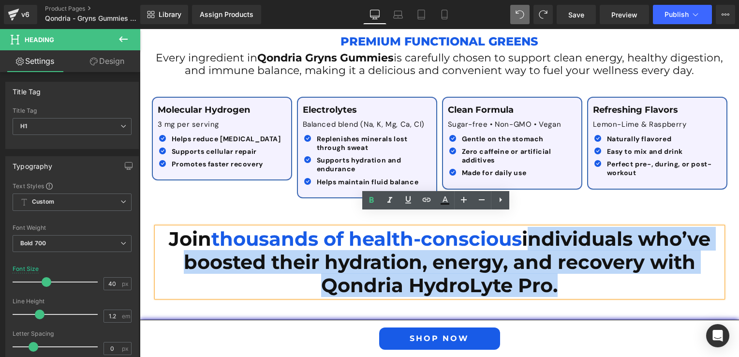
drag, startPoint x: 523, startPoint y: 227, endPoint x: 550, endPoint y: 272, distance: 52.5
click at [550, 272] on h1 "Join thousands of health-conscious individuals who’ve boosted their hydration, …" at bounding box center [440, 262] width 566 height 70
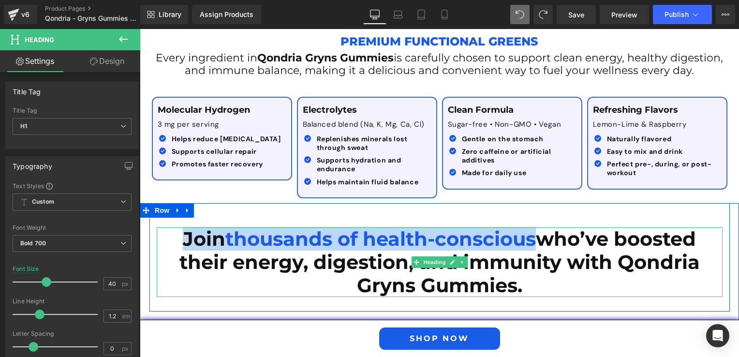
drag, startPoint x: 534, startPoint y: 226, endPoint x: 178, endPoint y: 229, distance: 355.3
click at [174, 228] on h1 "Join thousands of health-conscious who’ve boosted their energy, digestion, and …" at bounding box center [440, 262] width 566 height 70
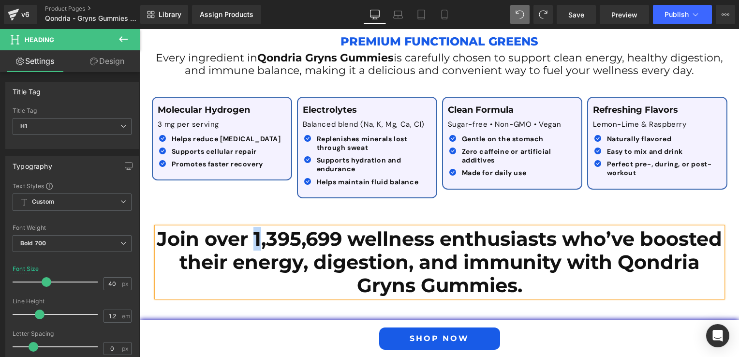
drag, startPoint x: 293, startPoint y: 222, endPoint x: 311, endPoint y: 199, distance: 28.9
click at [296, 227] on h1 "Join over 1,395,699 wellness enthusiasts who’ve boosted their energy, digestion…" at bounding box center [440, 262] width 566 height 70
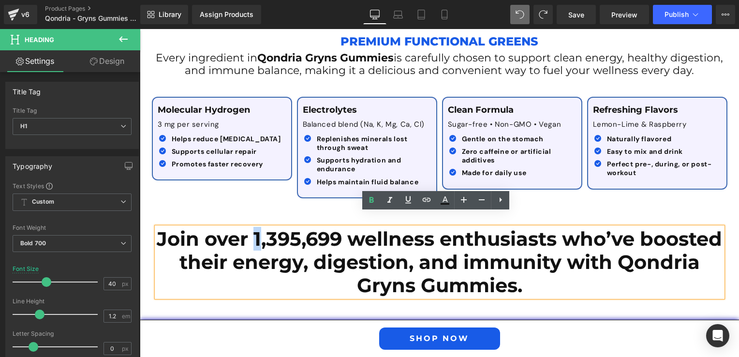
click at [298, 227] on h1 "Join over 1,395,699 wellness enthusiasts who’ve boosted their energy, digestion…" at bounding box center [440, 262] width 566 height 70
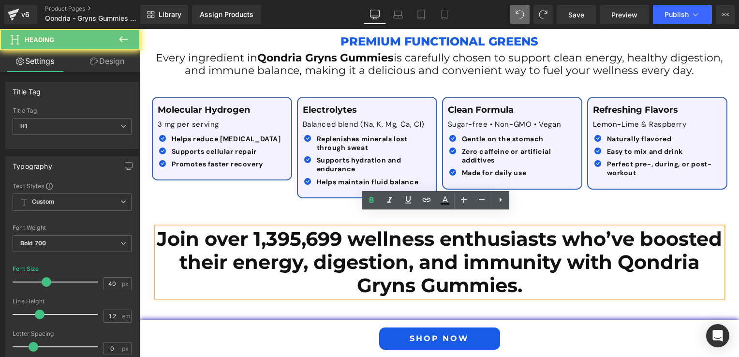
click at [292, 227] on h1 "Join over 1,395,699 wellness enthusiasts who’ve boosted their energy, digestion…" at bounding box center [440, 262] width 566 height 70
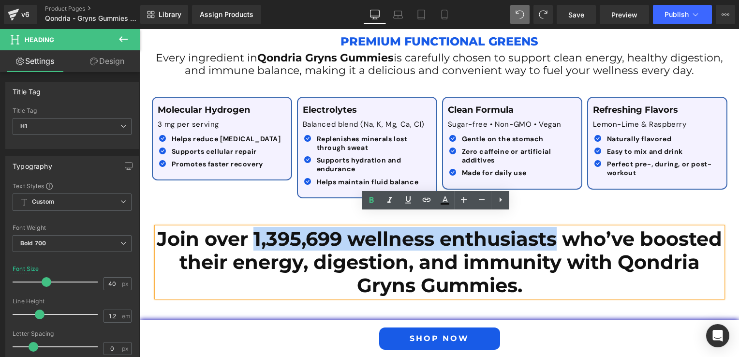
drag, startPoint x: 293, startPoint y: 223, endPoint x: 596, endPoint y: 221, distance: 303.1
click at [596, 227] on h1 "Join over 1,395,699 wellness enthusiasts who’ve boosted their energy, digestion…" at bounding box center [440, 262] width 566 height 70
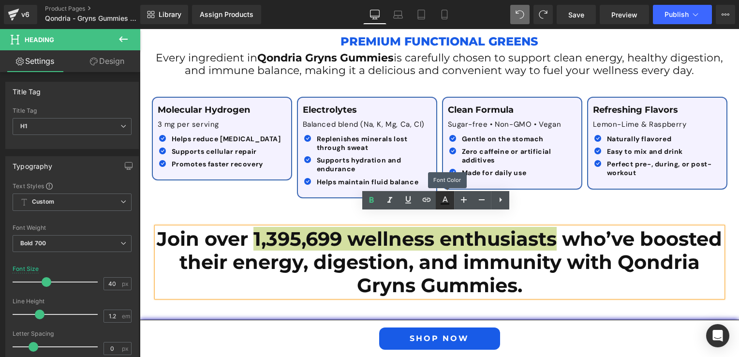
click at [451, 202] on link at bounding box center [445, 200] width 18 height 18
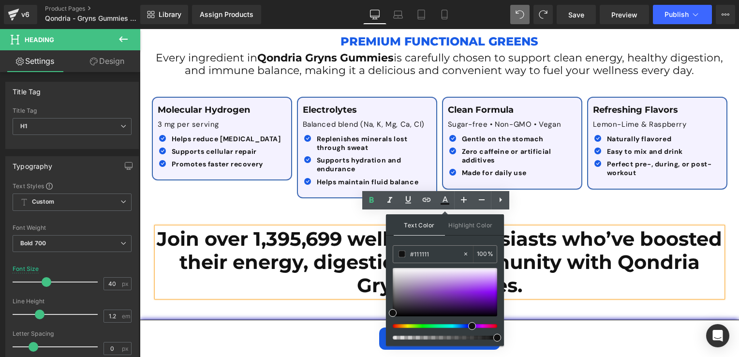
click at [468, 324] on div at bounding box center [441, 326] width 104 height 4
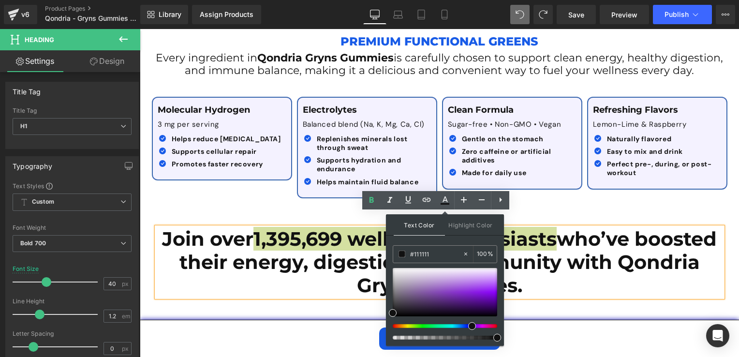
click at [466, 326] on div at bounding box center [441, 326] width 104 height 4
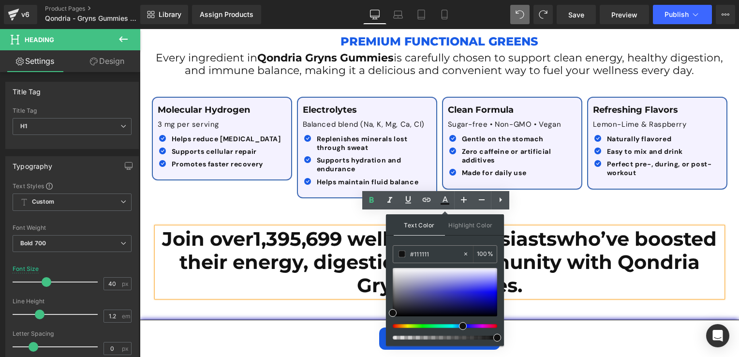
drag, startPoint x: 466, startPoint y: 326, endPoint x: 455, endPoint y: 324, distance: 11.3
click at [455, 324] on div at bounding box center [441, 326] width 104 height 4
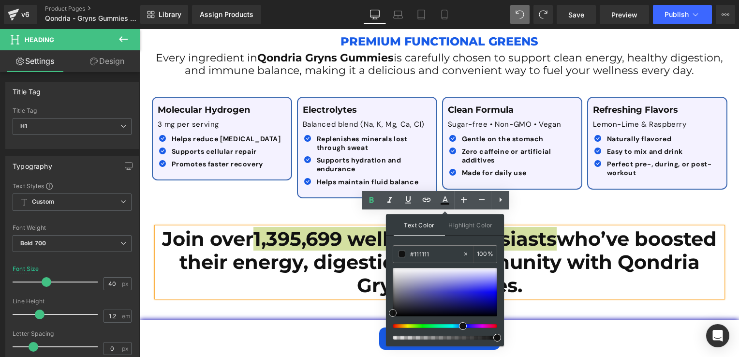
click at [487, 292] on div at bounding box center [445, 292] width 104 height 48
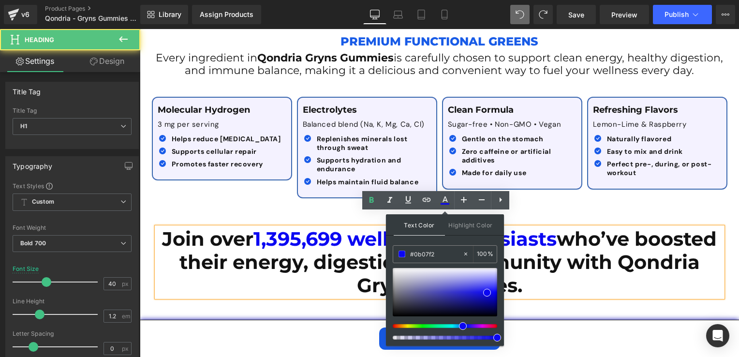
click at [241, 203] on div "Join over 1,395,699 wellness enthusiasts who’ve boosted their energy, digestion…" at bounding box center [439, 257] width 580 height 108
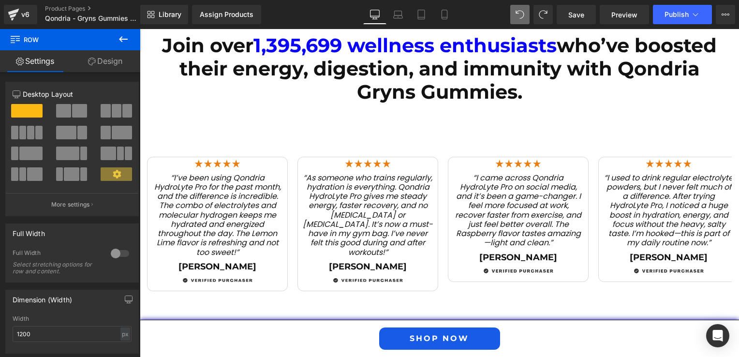
scroll to position [1458, 0]
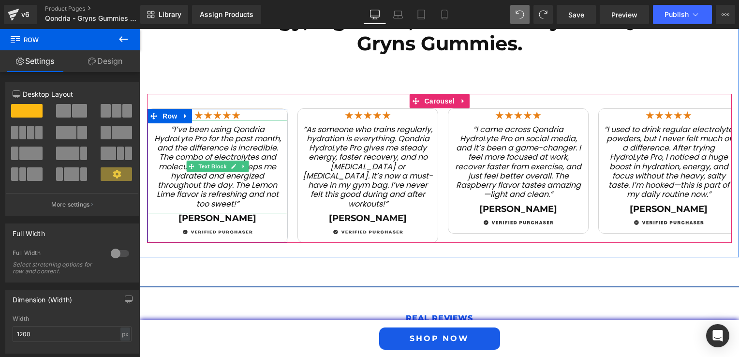
click at [171, 124] on span "“I’ve been using Qondria HydroLyte Pro for the past month, and the difference i…" at bounding box center [217, 167] width 127 height 86
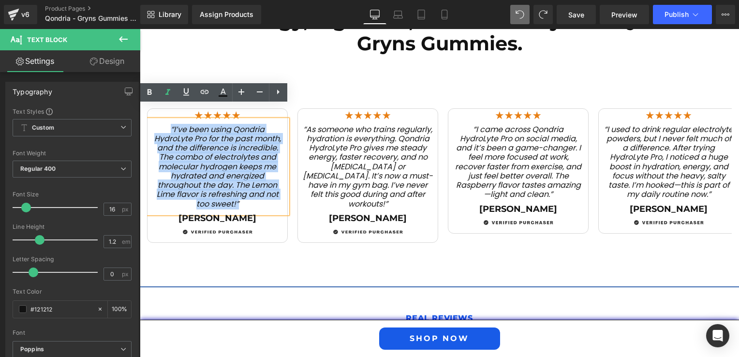
drag, startPoint x: 166, startPoint y: 114, endPoint x: 244, endPoint y: 192, distance: 111.1
click at [244, 192] on p "“I’ve been using Qondria HydroLyte Pro for the past month, and the difference i…" at bounding box center [217, 167] width 130 height 84
paste div
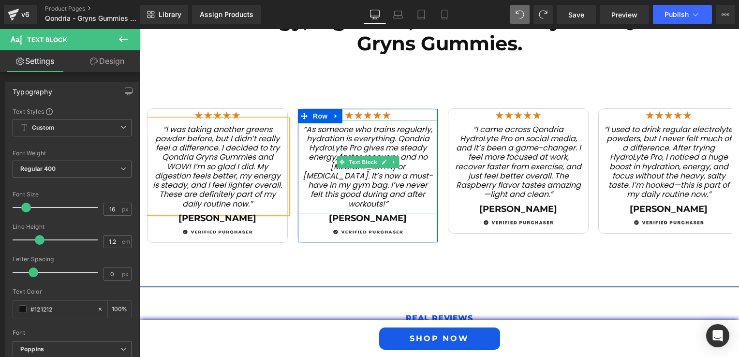
click at [313, 125] on p "“As someone who trains regularly, hydration is everything. Qondria HydroLyte Pr…" at bounding box center [368, 167] width 130 height 84
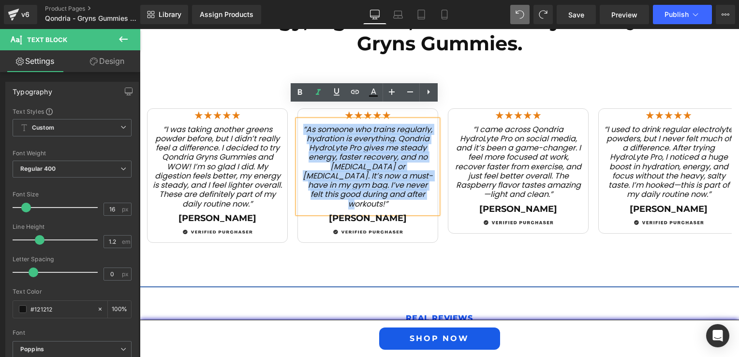
drag, startPoint x: 315, startPoint y: 115, endPoint x: 418, endPoint y: 183, distance: 123.5
click at [418, 183] on p "“As someone who trains regularly, hydration is everything. Qondria HydroLyte Pr…" at bounding box center [368, 167] width 130 height 84
paste div
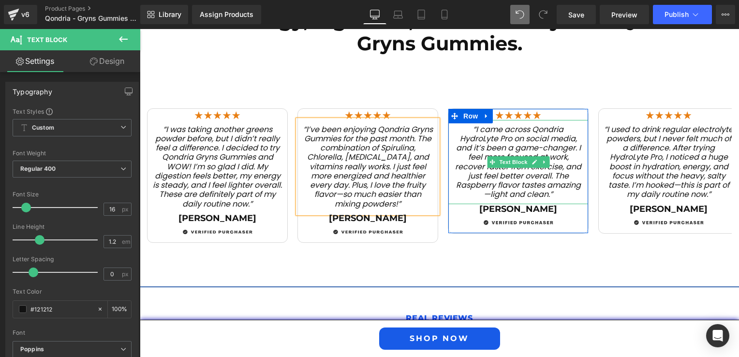
click at [469, 124] on span "“I came across Qondria HydroLyte Pro on social media, and it’s been a game-chan…" at bounding box center [518, 162] width 126 height 76
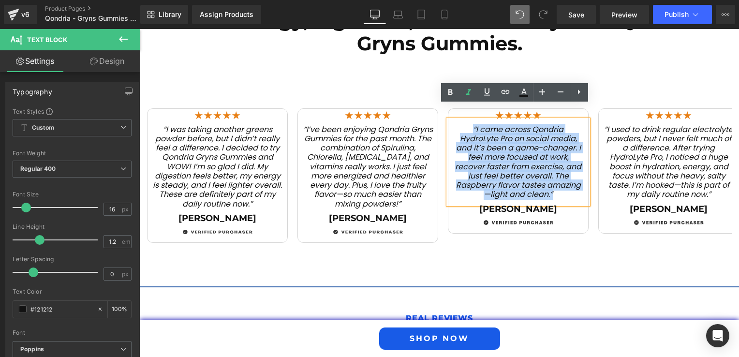
drag, startPoint x: 469, startPoint y: 114, endPoint x: 551, endPoint y: 181, distance: 105.8
click at [551, 181] on p "“I came across Qondria HydroLyte Pro on social media, and it’s been a game-chan…" at bounding box center [518, 162] width 130 height 74
paste div
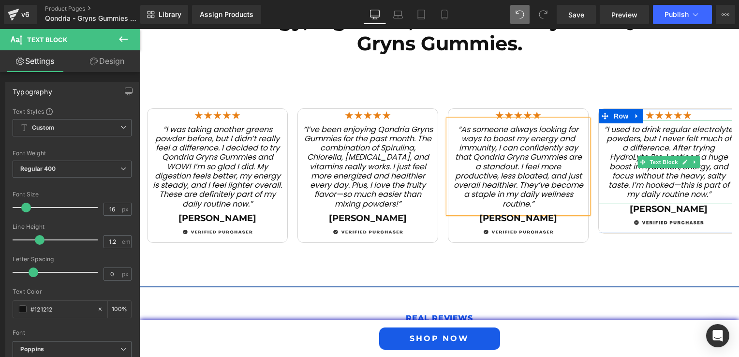
click at [706, 180] on span "“I used to drink regular electrolyte powders, but I never felt much of a differ…" at bounding box center [668, 162] width 129 height 76
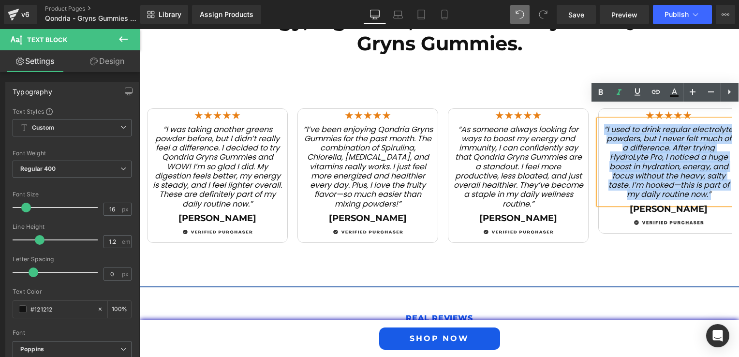
drag, startPoint x: 718, startPoint y: 182, endPoint x: 597, endPoint y: 116, distance: 138.2
click at [598, 120] on div "“I used to drink regular electrolyte powders, but I never felt much of a differ…" at bounding box center [668, 162] width 140 height 84
paste div
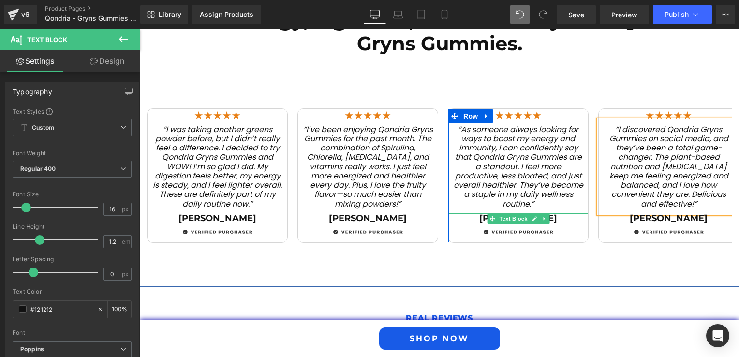
click at [513, 213] on span "Text Block" at bounding box center [513, 219] width 32 height 12
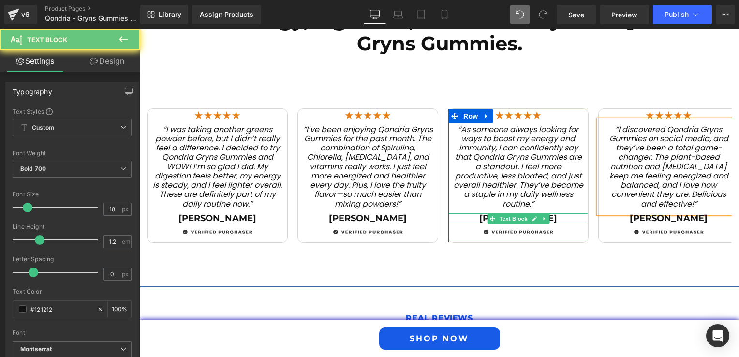
click at [473, 213] on p "[PERSON_NAME]" at bounding box center [518, 218] width 140 height 11
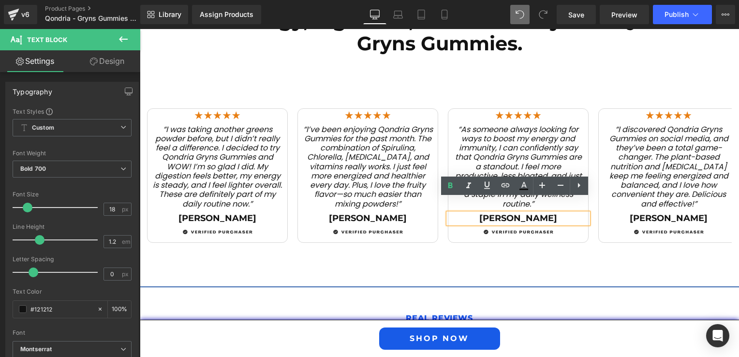
click at [503, 213] on p "[PERSON_NAME]" at bounding box center [518, 218] width 140 height 11
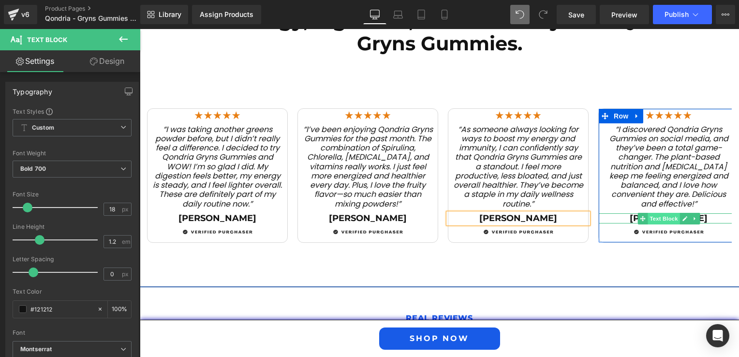
click at [664, 213] on span "Text Block" at bounding box center [663, 219] width 32 height 12
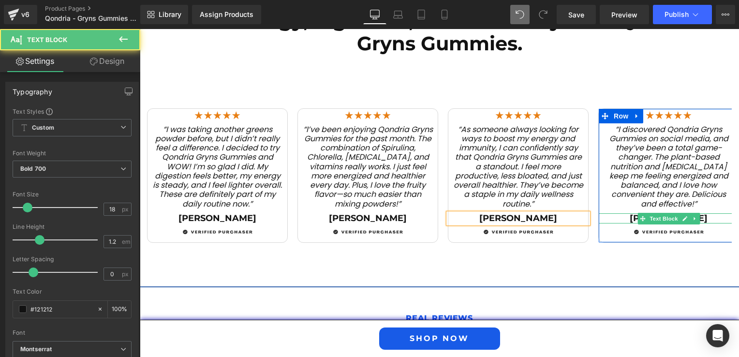
click at [617, 213] on p "[PERSON_NAME]" at bounding box center [668, 218] width 140 height 11
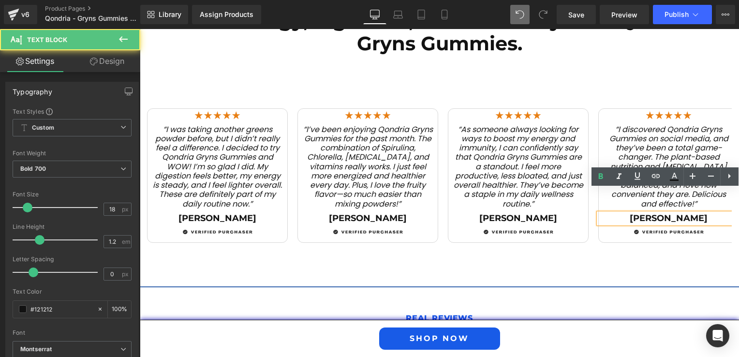
click at [671, 213] on p "[PERSON_NAME]" at bounding box center [668, 218] width 140 height 11
click at [661, 213] on p "[PERSON_NAME]" at bounding box center [668, 218] width 140 height 11
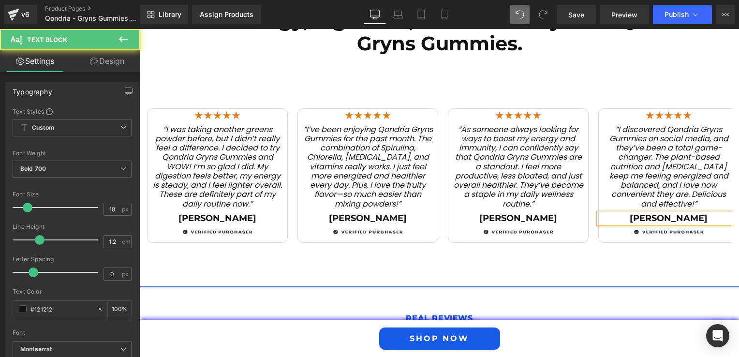
click at [677, 213] on p "[PERSON_NAME]" at bounding box center [668, 218] width 140 height 11
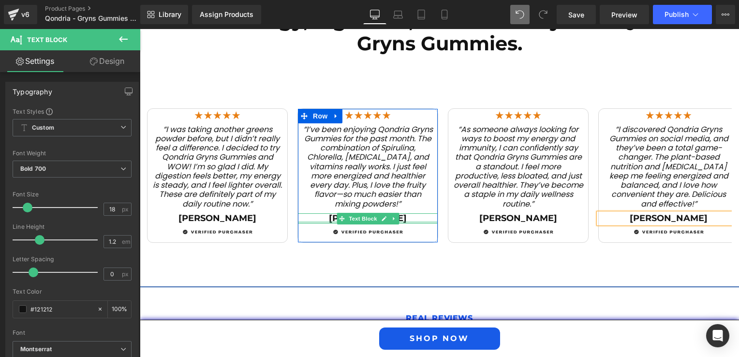
click at [331, 221] on div at bounding box center [368, 222] width 140 height 2
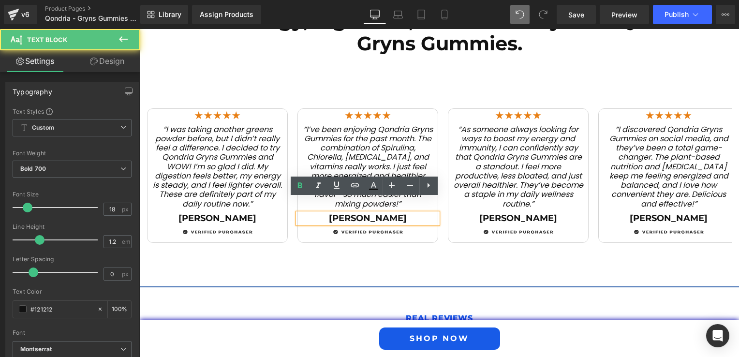
click at [355, 213] on p "[PERSON_NAME]" at bounding box center [368, 218] width 140 height 11
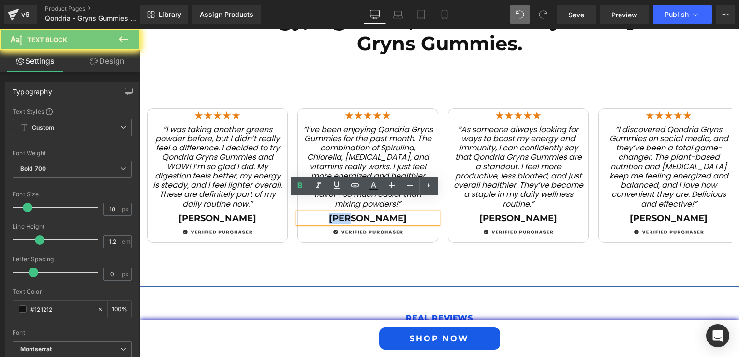
click at [355, 213] on p "[PERSON_NAME]" at bounding box center [368, 218] width 140 height 11
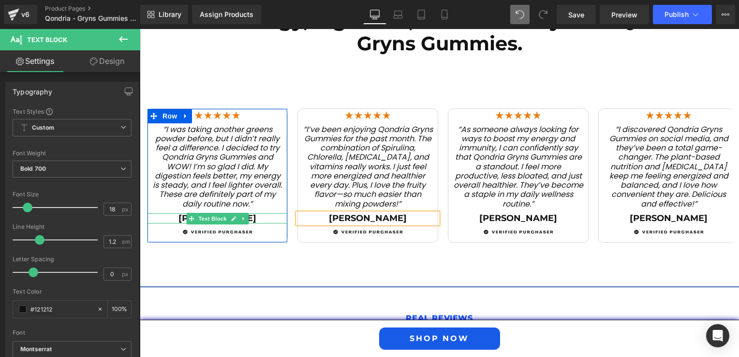
click at [166, 213] on div "[PERSON_NAME] Text Block" at bounding box center [217, 218] width 140 height 11
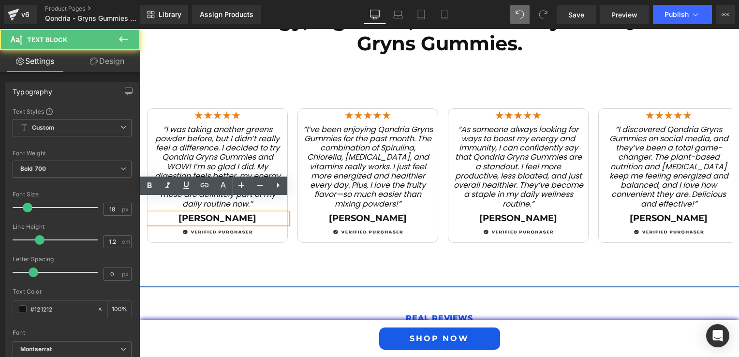
click at [204, 213] on p "[PERSON_NAME]" at bounding box center [217, 218] width 140 height 11
click at [210, 213] on p "[PERSON_NAME]" at bounding box center [217, 218] width 140 height 11
click at [217, 213] on p "[PERSON_NAME]" at bounding box center [217, 218] width 140 height 11
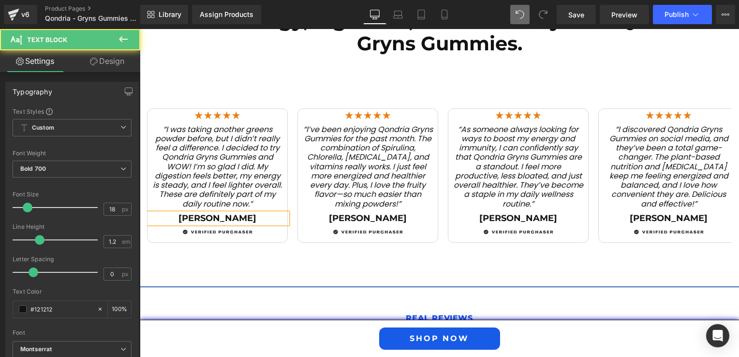
click at [223, 213] on p "[PERSON_NAME]" at bounding box center [217, 218] width 140 height 11
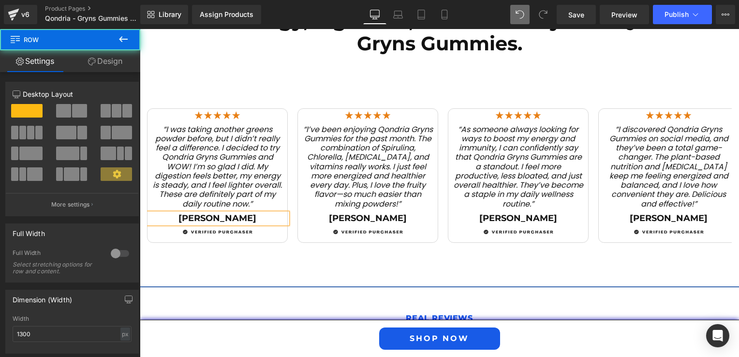
click at [309, 237] on div "Image “I was taking another greens powder before, but I didn’t really feel a di…" at bounding box center [439, 164] width 599 height 188
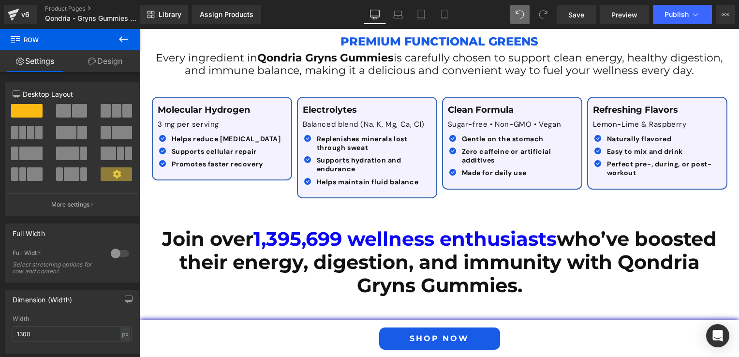
scroll to position [1120, 0]
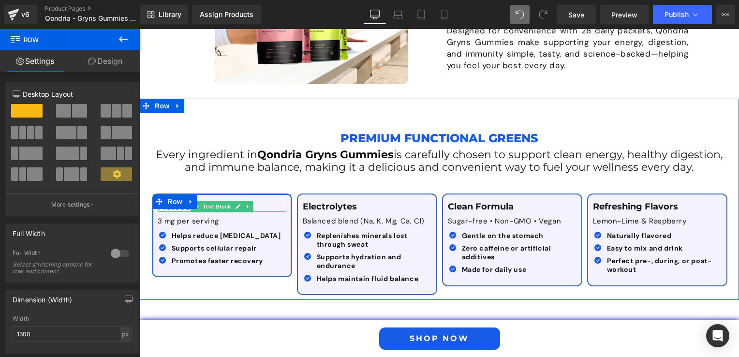
click at [263, 202] on p "Molecular Hydrogen" at bounding box center [222, 207] width 129 height 11
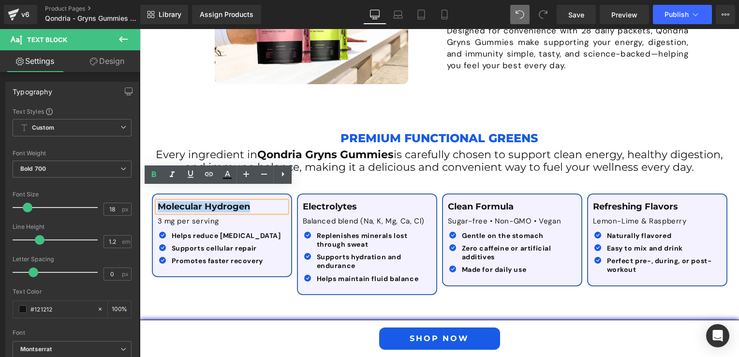
drag, startPoint x: 262, startPoint y: 191, endPoint x: 156, endPoint y: 193, distance: 106.4
click at [158, 202] on p "Molecular Hydrogen" at bounding box center [222, 207] width 129 height 11
paste div
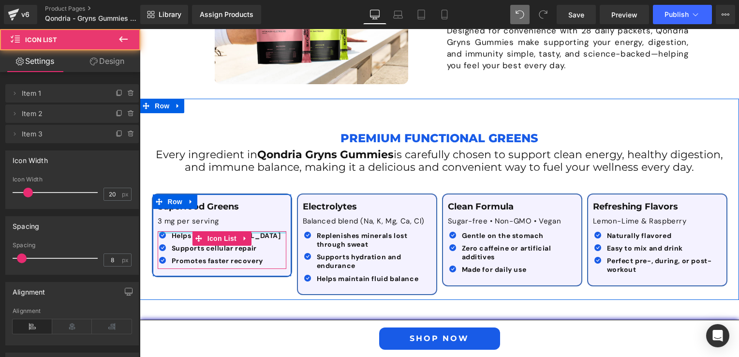
drag, startPoint x: 171, startPoint y: 217, endPoint x: 171, endPoint y: 224, distance: 7.3
click at [171, 231] on div at bounding box center [222, 232] width 129 height 2
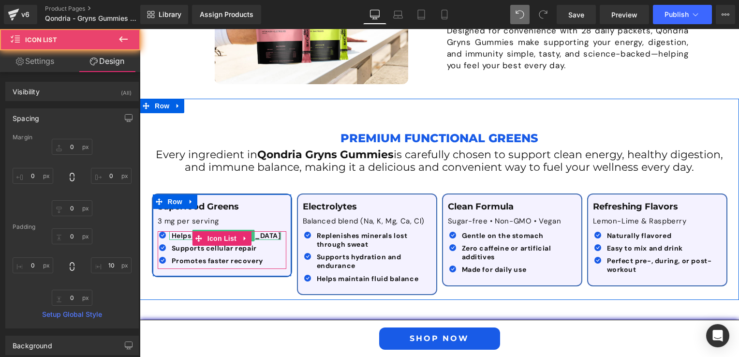
click at [170, 237] on div at bounding box center [225, 238] width 112 height 2
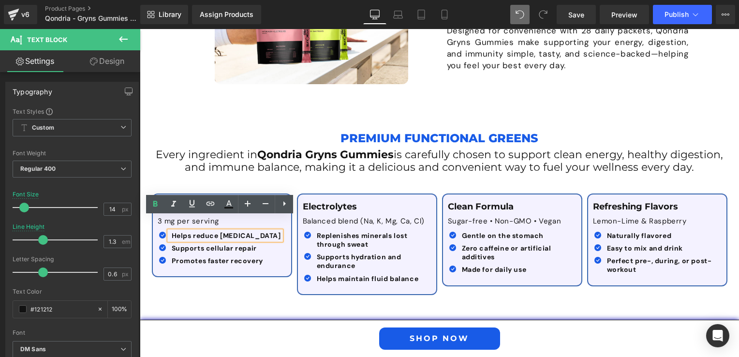
drag, startPoint x: 167, startPoint y: 221, endPoint x: 281, endPoint y: 222, distance: 114.1
click at [281, 231] on div "Icon Helps reduce [MEDICAL_DATA] Text Block Icon Supports cellular repair Text …" at bounding box center [222, 250] width 129 height 38
paste div
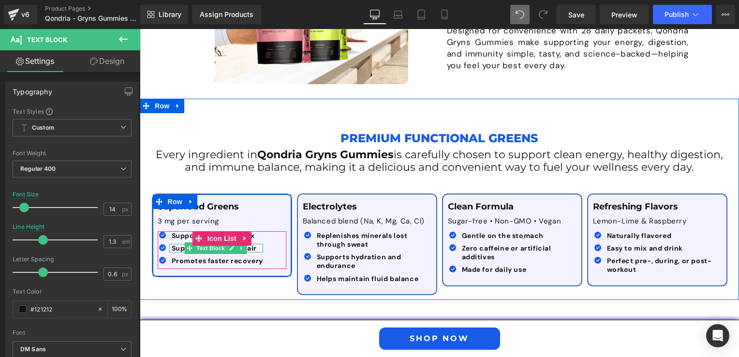
click at [175, 244] on b "Supports cellular repair" at bounding box center [214, 248] width 85 height 9
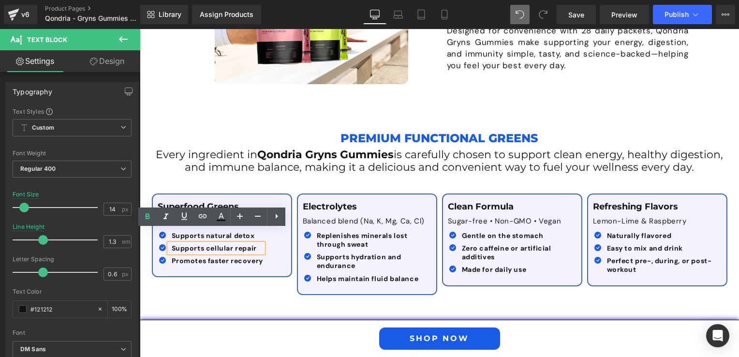
drag, startPoint x: 168, startPoint y: 233, endPoint x: 256, endPoint y: 238, distance: 88.1
click at [256, 244] on p "Supports cellular repair" at bounding box center [217, 248] width 91 height 9
paste div
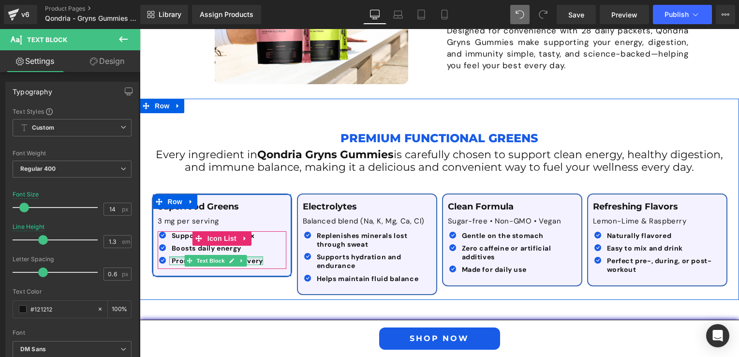
click at [171, 256] on div at bounding box center [216, 257] width 94 height 2
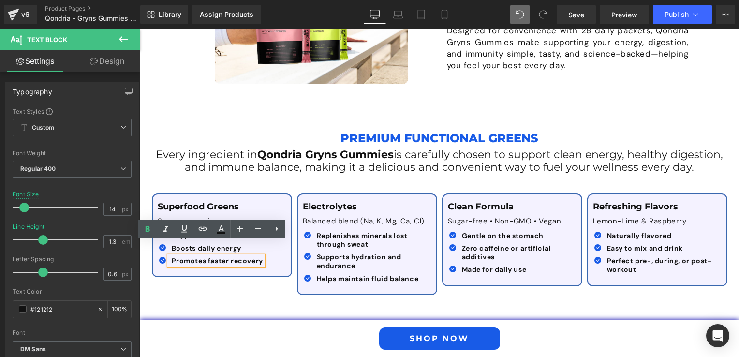
drag, startPoint x: 257, startPoint y: 247, endPoint x: 167, endPoint y: 248, distance: 90.4
click at [169, 256] on div "Promotes faster recovery" at bounding box center [216, 260] width 94 height 9
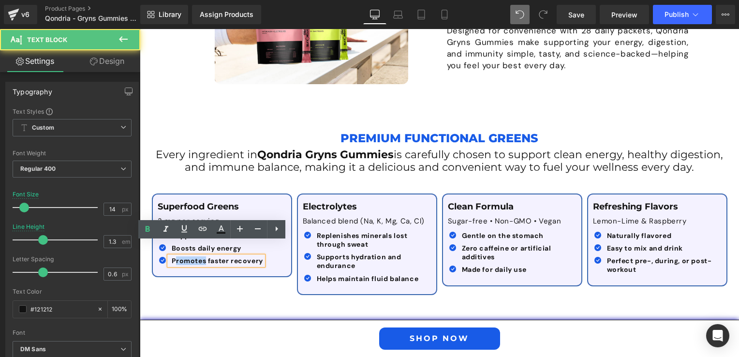
drag, startPoint x: 170, startPoint y: 245, endPoint x: 187, endPoint y: 247, distance: 16.5
click at [201, 256] on b "Promotes faster recovery" at bounding box center [217, 260] width 91 height 9
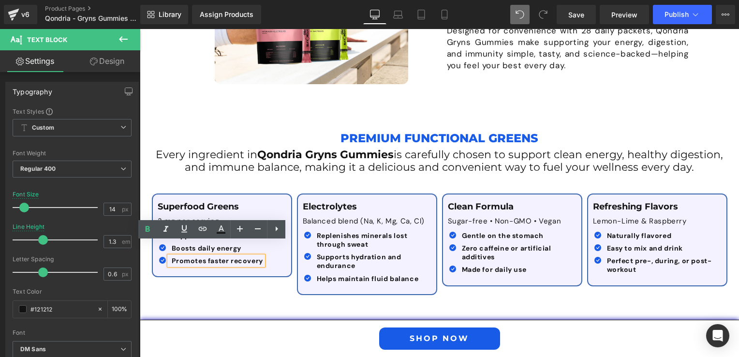
click at [172, 256] on b "Promotes faster recovery" at bounding box center [217, 260] width 91 height 9
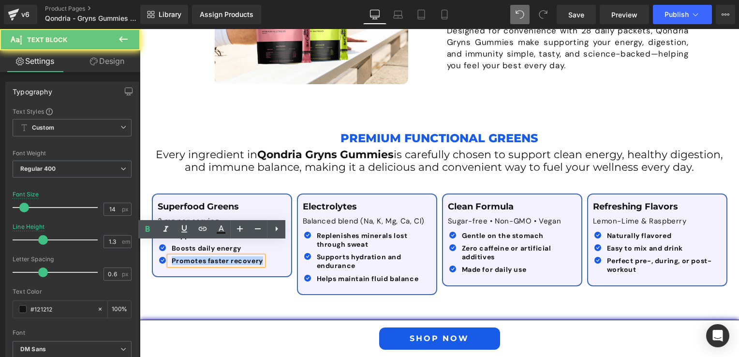
drag, startPoint x: 168, startPoint y: 248, endPoint x: 253, endPoint y: 250, distance: 85.1
click at [253, 256] on b "Promotes faster recovery" at bounding box center [217, 260] width 91 height 9
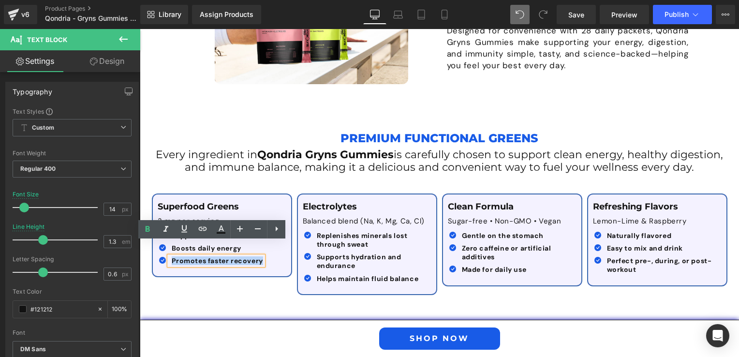
paste div
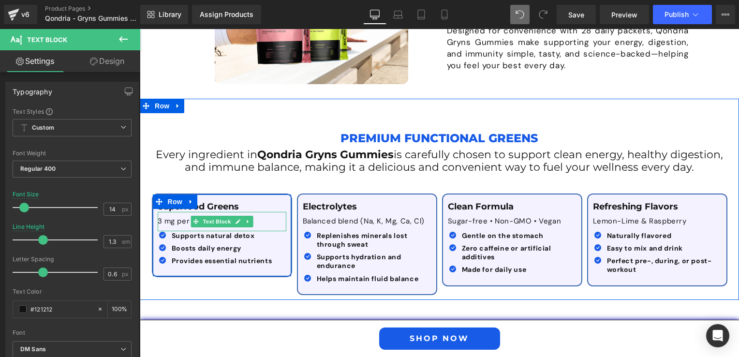
click at [170, 217] on p "3 mg per serving" at bounding box center [222, 222] width 129 height 10
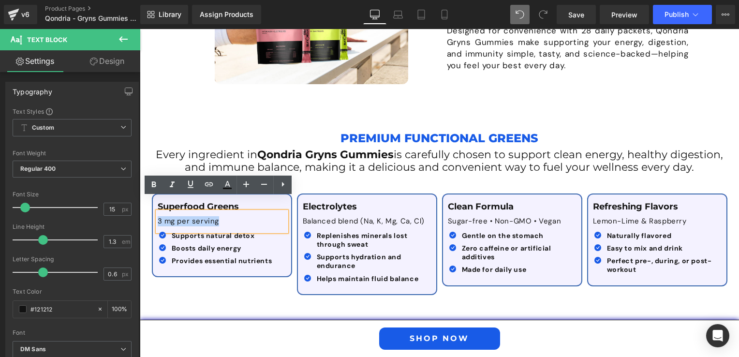
drag, startPoint x: 219, startPoint y: 209, endPoint x: 155, endPoint y: 206, distance: 63.9
click at [158, 217] on p "3 mg per serving" at bounding box center [222, 222] width 129 height 10
paste div
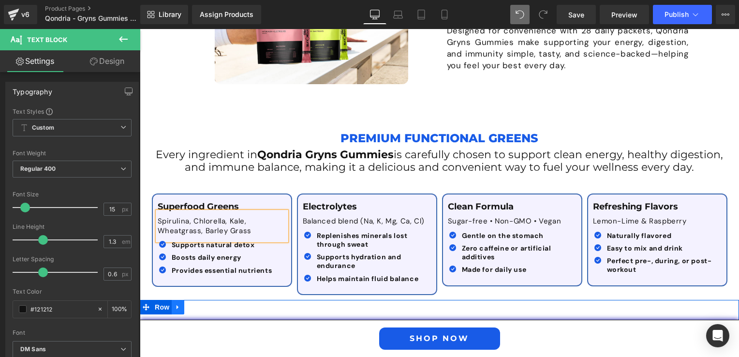
click at [175, 303] on icon at bounding box center [178, 306] width 7 height 7
click at [256, 300] on div "Join over 1,395,699 wellness enthusiasts who’ve boosted their energy, digestion…" at bounding box center [439, 354] width 580 height 108
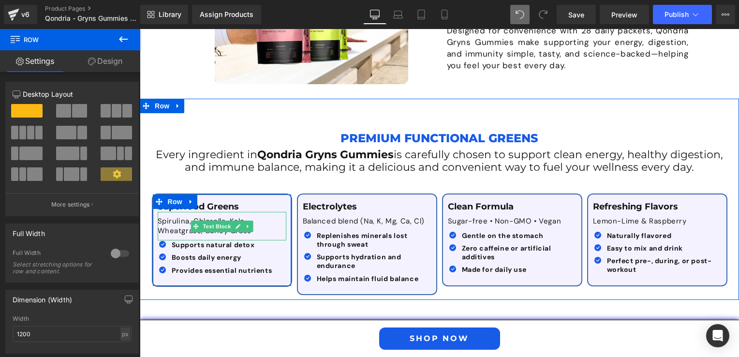
click at [169, 217] on p "Spirulina, Chlorella, Kale, Wheatgrass, Barley Grass" at bounding box center [222, 226] width 129 height 19
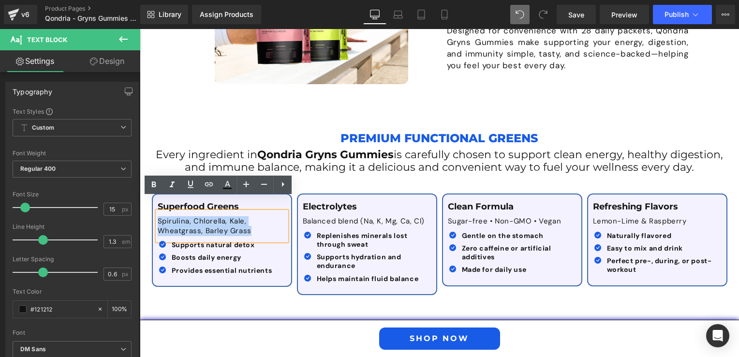
drag, startPoint x: 251, startPoint y: 216, endPoint x: 135, endPoint y: 203, distance: 116.3
click at [140, 203] on html "Skip to content Need Help? [EMAIL_ADDRESS][DOMAIN_NAME] GET UP TO 43% OFF | FRE…" at bounding box center [439, 256] width 599 height 2695
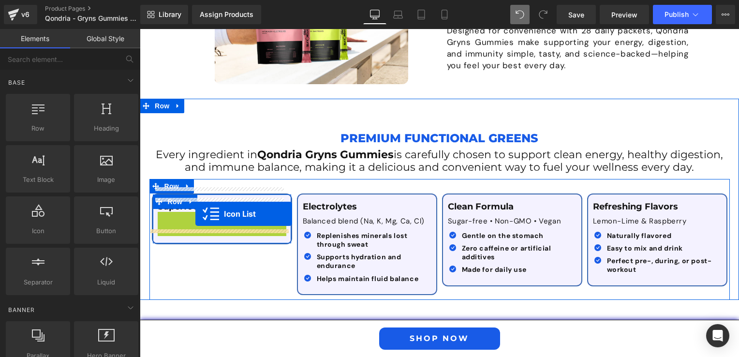
drag, startPoint x: 196, startPoint y: 204, endPoint x: 195, endPoint y: 214, distance: 9.2
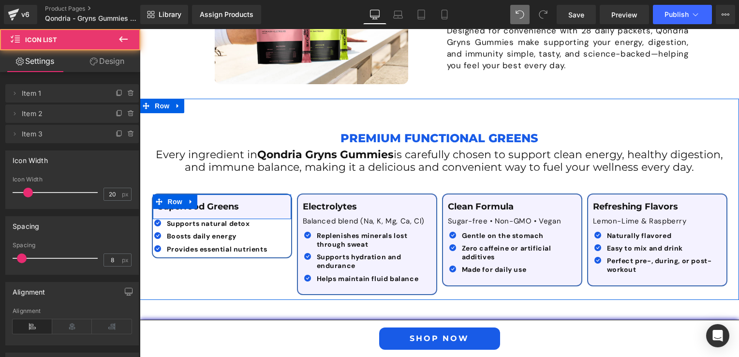
click at [251, 260] on div "Superfood Greens Text Block Row Icon Supports natural detox Text Block Icon Boo…" at bounding box center [439, 239] width 580 height 121
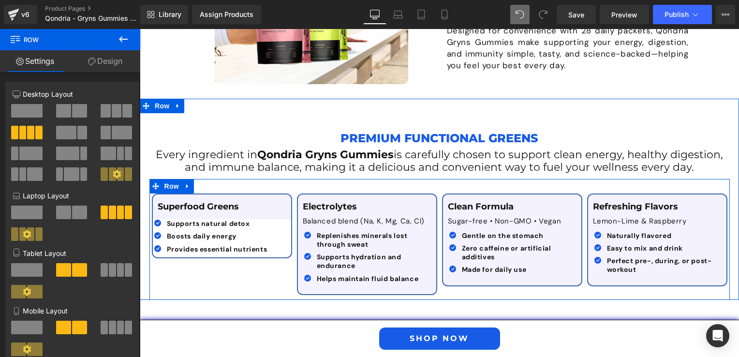
click at [213, 267] on div "Superfood Greens Text Block Row Icon Supports natural detox Text Block Icon Boo…" at bounding box center [439, 239] width 580 height 121
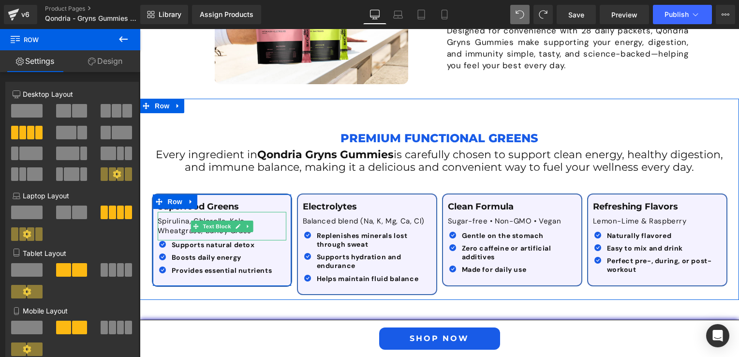
click at [168, 218] on p "Spirulina, Chlorella, Kale, Wheatgrass, Barley Grass" at bounding box center [222, 226] width 129 height 19
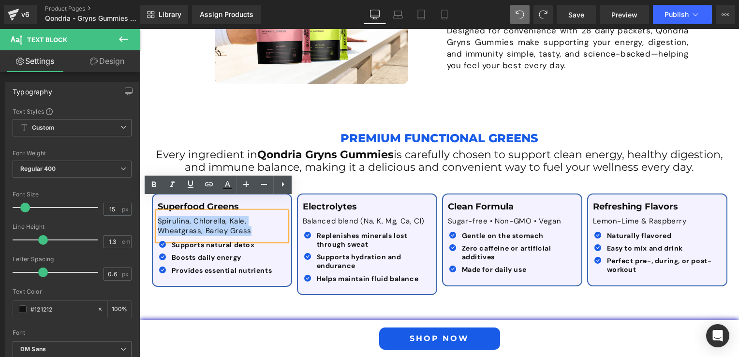
drag, startPoint x: 258, startPoint y: 218, endPoint x: 150, endPoint y: 209, distance: 107.7
click at [153, 209] on div "Superfood Greens Text Block Spirulina, Chlorella, Kale, Wheatgrass, Barley Gras…" at bounding box center [222, 240] width 138 height 77
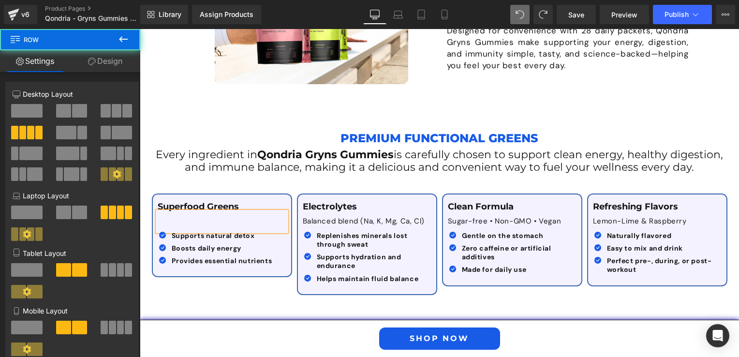
click at [159, 179] on div "Superfood Greens Text Block Text Block Icon Supports natural detox Text Block I…" at bounding box center [439, 239] width 580 height 121
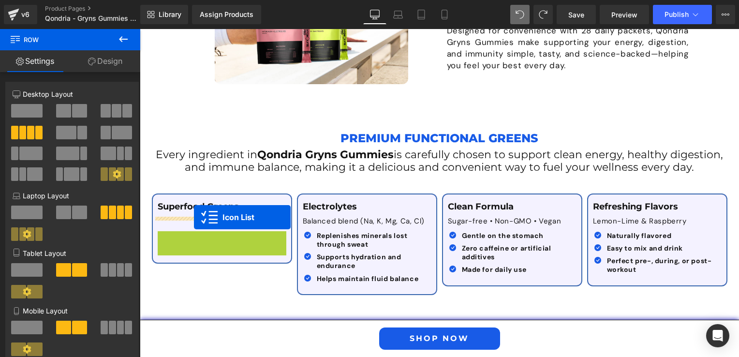
drag, startPoint x: 195, startPoint y: 224, endPoint x: 194, endPoint y: 218, distance: 6.4
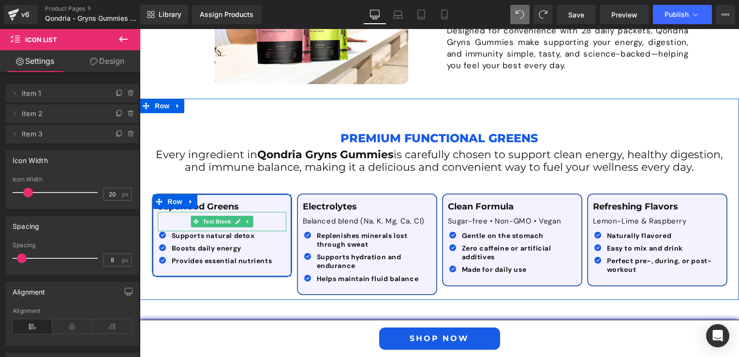
click at [173, 217] on p at bounding box center [222, 222] width 129 height 10
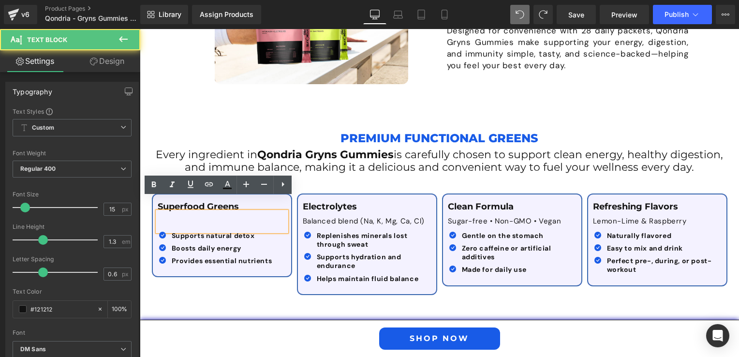
click at [191, 217] on p at bounding box center [222, 222] width 129 height 10
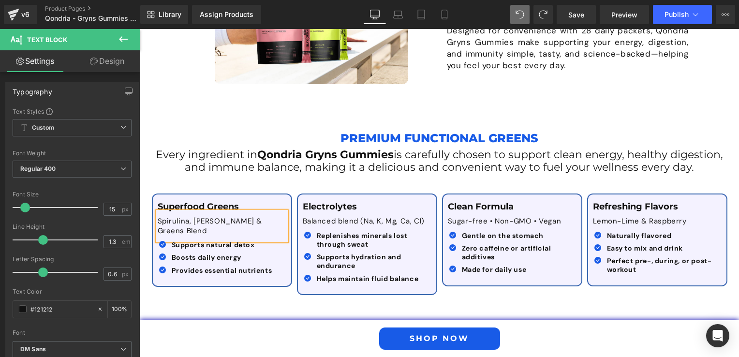
click at [211, 282] on div "Superfood Greens Text Block Spirulina, Chlorella & Greens Blend Text Block Icon…" at bounding box center [439, 239] width 580 height 121
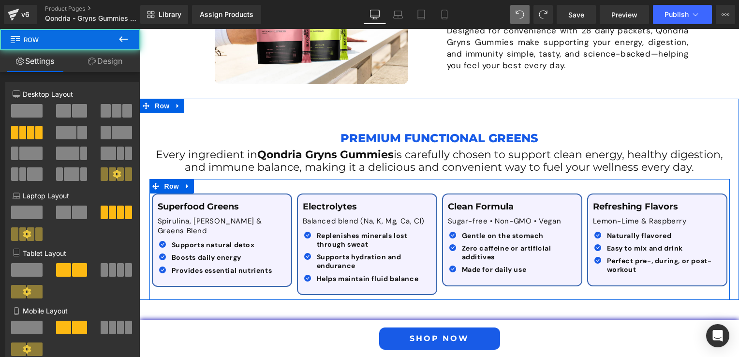
click at [200, 280] on div "Superfood Greens Text Block Spirulina, Chlorella & Greens Blend Text Block Icon…" at bounding box center [439, 239] width 580 height 121
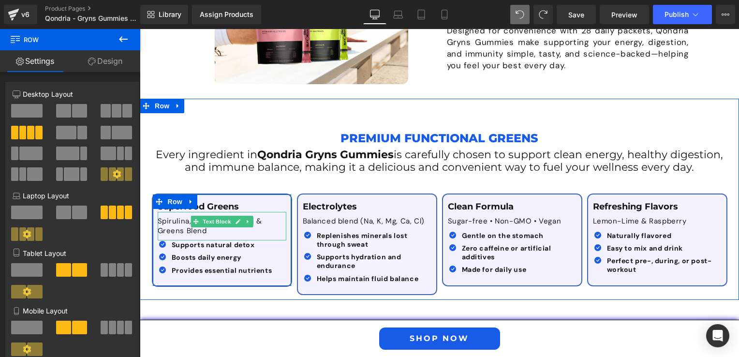
click at [263, 217] on p "Spirulina, [PERSON_NAME] & Greens Blend" at bounding box center [222, 226] width 129 height 19
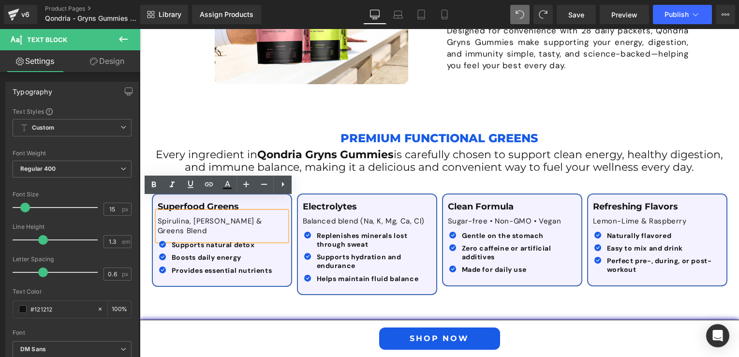
click at [229, 217] on p "Spirulina, [PERSON_NAME] & Greens Blend" at bounding box center [222, 226] width 129 height 19
click at [186, 268] on div "Superfood Greens Text Block Spirulina, Chlorella & Greens Blend Text Block Icon…" at bounding box center [439, 239] width 580 height 121
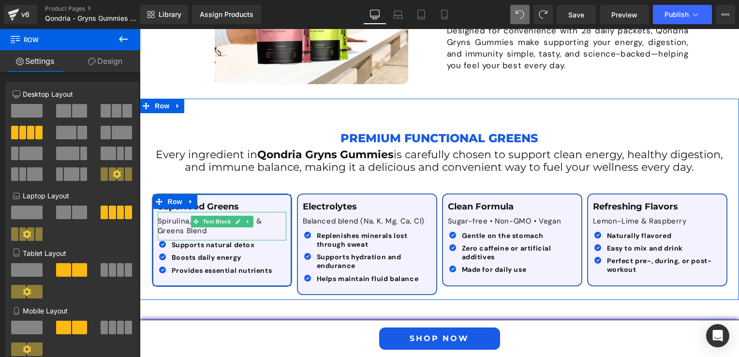
click at [178, 217] on p "Spirulina, [PERSON_NAME] & Greens Blend" at bounding box center [222, 226] width 129 height 19
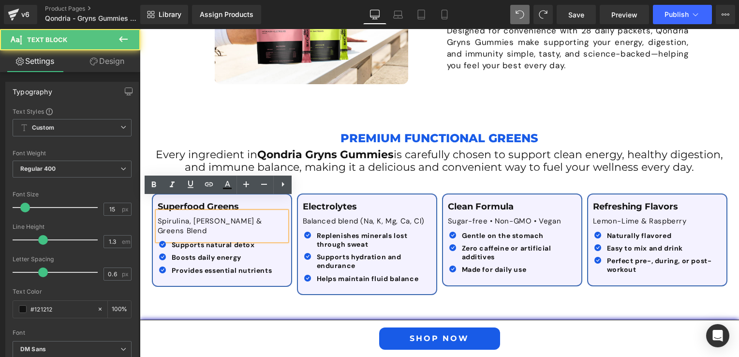
click at [232, 217] on p "Spirulina, [PERSON_NAME] & Greens Blend" at bounding box center [222, 226] width 129 height 19
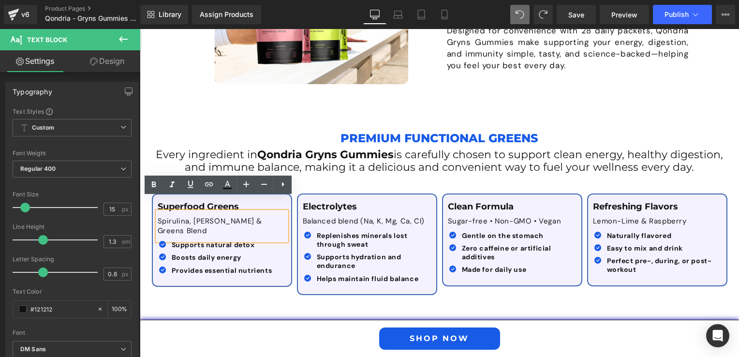
click at [257, 280] on div "Superfood Greens Text Block Spirulina, Chlorella & Greens Blend Text Block Icon…" at bounding box center [439, 239] width 580 height 121
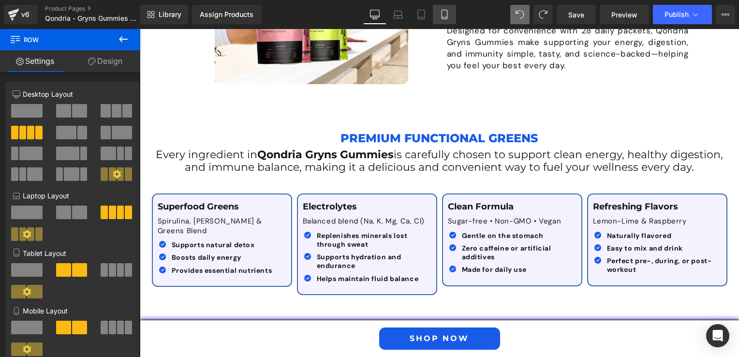
click at [444, 14] on icon at bounding box center [444, 15] width 10 height 10
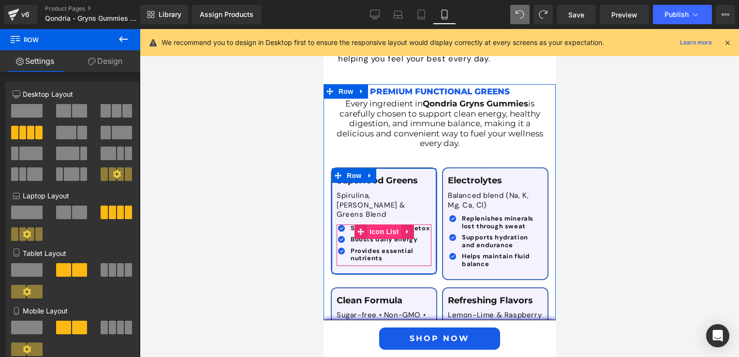
scroll to position [1958, 0]
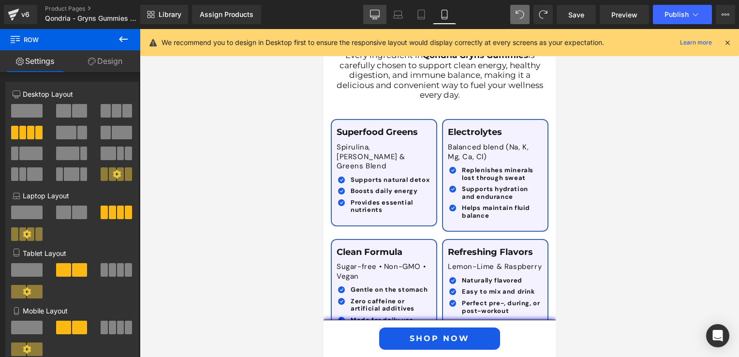
click at [377, 18] on icon at bounding box center [375, 15] width 10 height 10
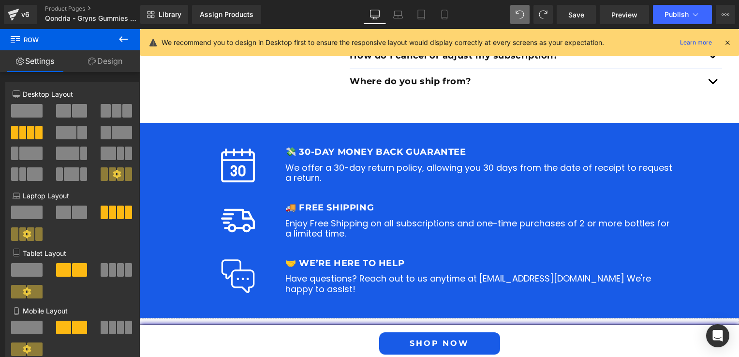
scroll to position [1205, 0]
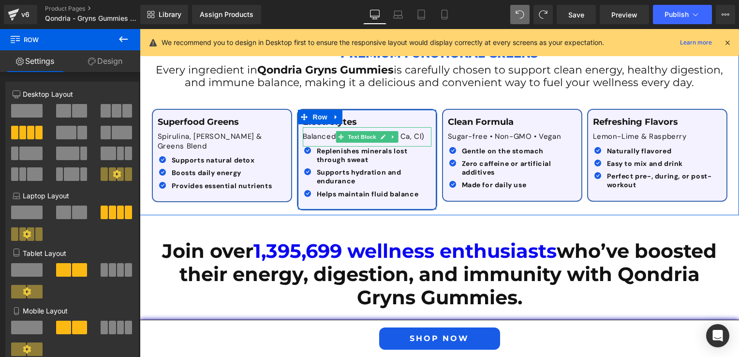
click at [316, 132] on p "Balanced blend (Na, K, Mg, Ca, Cl)" at bounding box center [367, 137] width 129 height 10
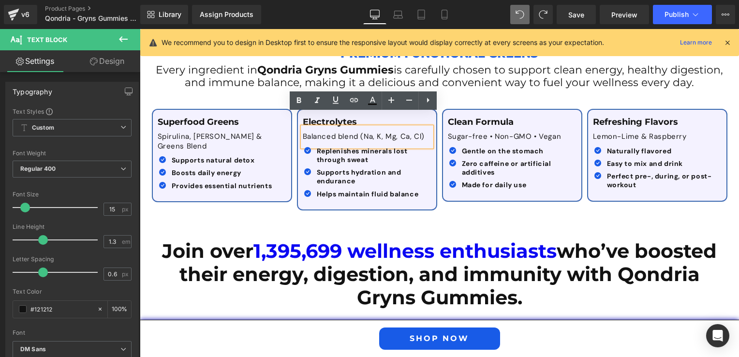
click at [323, 132] on p "Balanced blend (Na, K, Mg, Ca, Cl)" at bounding box center [367, 137] width 129 height 10
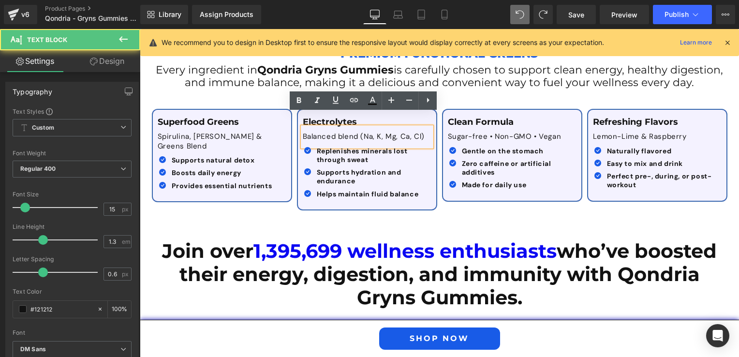
click at [377, 129] on div "Balanced blend (Na, K, Mg, Ca, Cl)" at bounding box center [367, 136] width 129 height 19
click at [381, 168] on div "Supports hydration and endurance Text Block" at bounding box center [370, 176] width 112 height 17
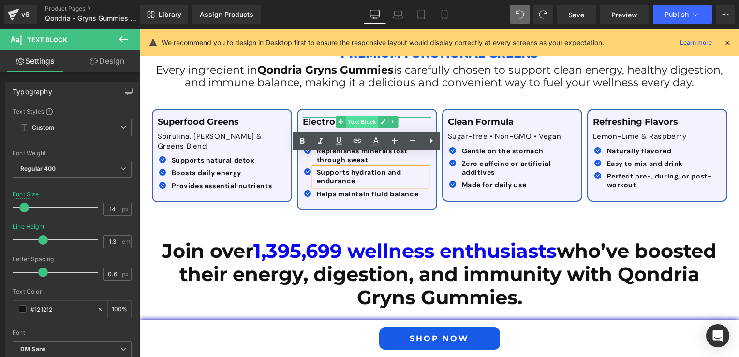
click at [358, 116] on span "Text Block" at bounding box center [362, 122] width 32 height 12
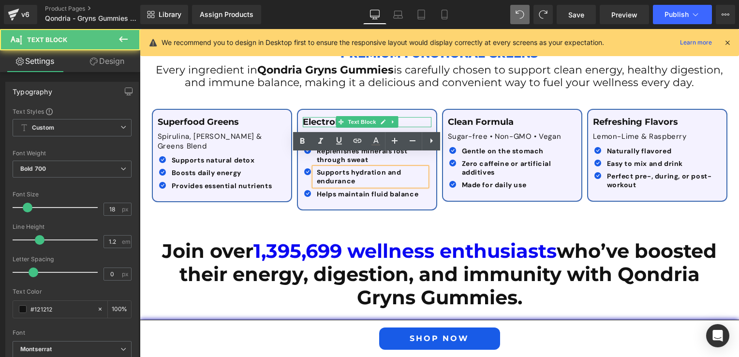
click at [322, 117] on p "Electrolytes" at bounding box center [367, 122] width 129 height 11
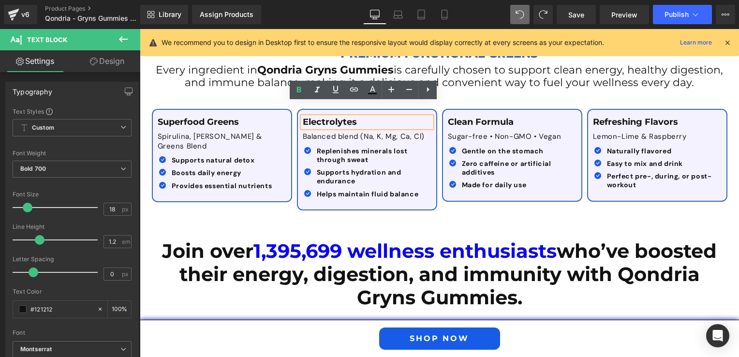
drag, startPoint x: 360, startPoint y: 110, endPoint x: 296, endPoint y: 114, distance: 63.4
click at [303, 117] on div "Electrolytes" at bounding box center [367, 122] width 129 height 11
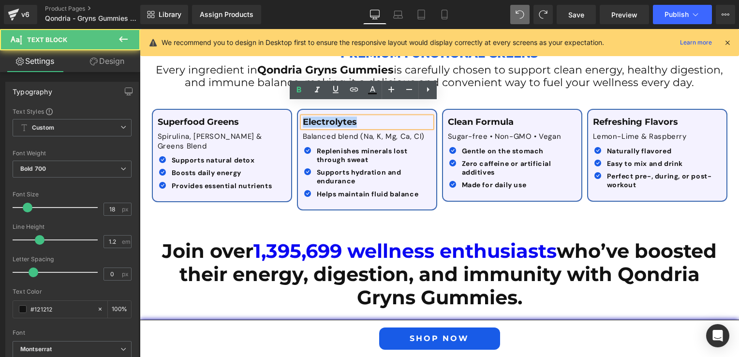
drag, startPoint x: 300, startPoint y: 111, endPoint x: 354, endPoint y: 109, distance: 54.7
click at [354, 117] on p "Electrolytes" at bounding box center [367, 122] width 129 height 11
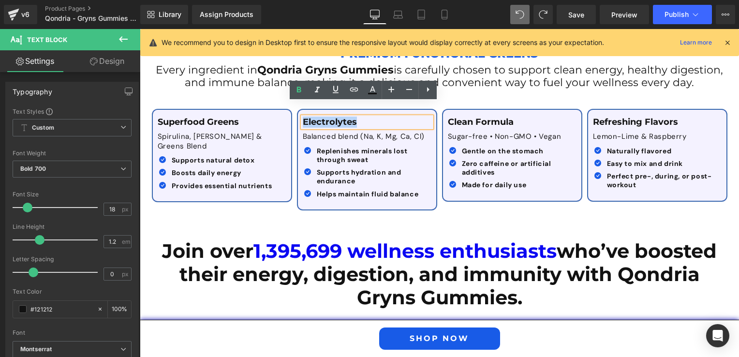
paste div
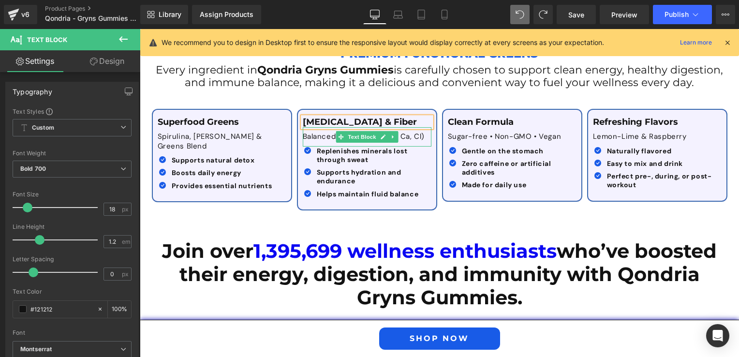
click at [314, 132] on p "Balanced blend (Na, K, Mg, Ca, Cl)" at bounding box center [367, 137] width 129 height 10
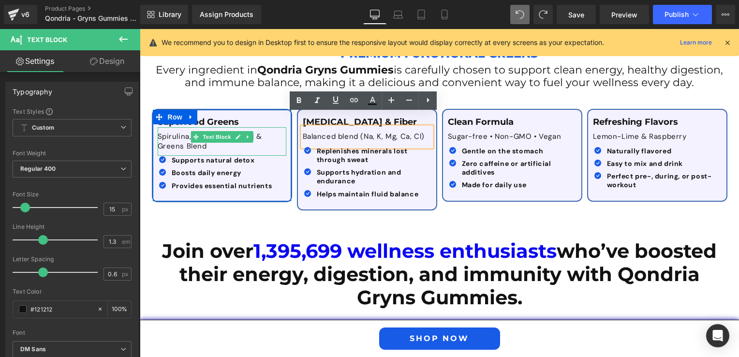
click at [173, 132] on p "Spirulina, [PERSON_NAME] & Greens Blend" at bounding box center [222, 141] width 129 height 19
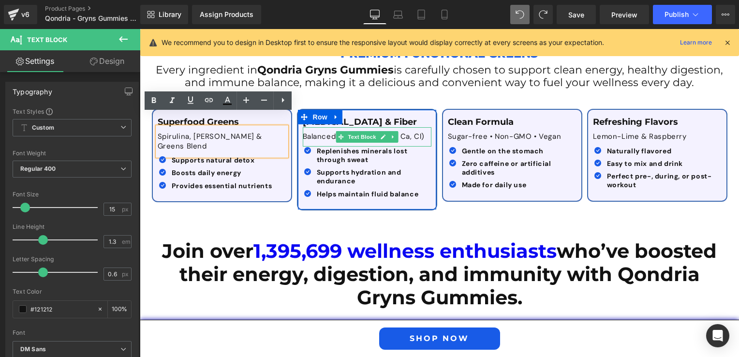
click at [308, 132] on p "Balanced blend (Na, K, Mg, Ca, Cl)" at bounding box center [367, 137] width 129 height 10
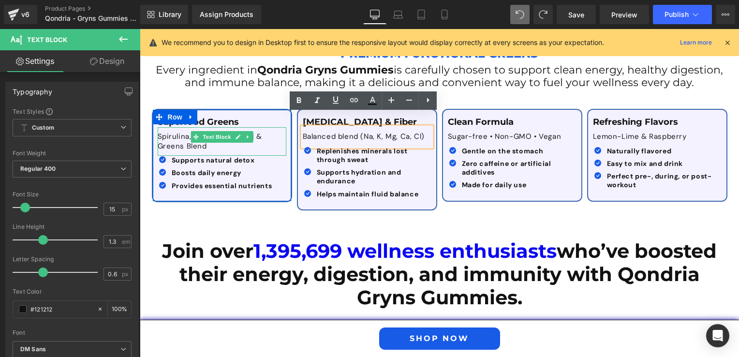
click at [181, 132] on p "Spirulina, [PERSON_NAME] & Greens Blend" at bounding box center [222, 141] width 129 height 19
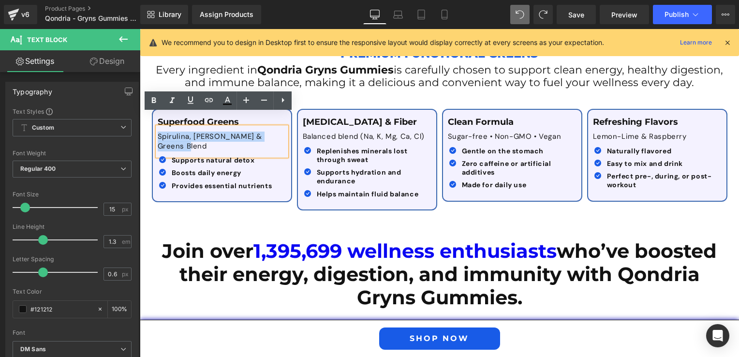
drag, startPoint x: 154, startPoint y: 121, endPoint x: 283, endPoint y: 119, distance: 129.1
click at [286, 119] on div "Superfood Greens Text Block Spirulina, Chlorella & Greens Blend Text Block Icon…" at bounding box center [222, 155] width 138 height 77
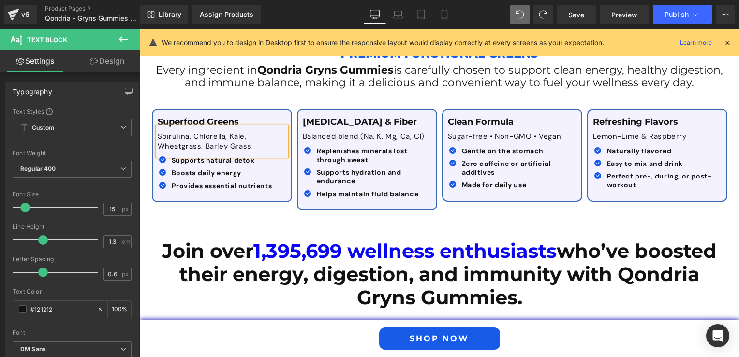
click at [257, 196] on div "Superfood Greens Text Block Spirulina, Chlorella, Kale, Wheatgrass, Barley Gras…" at bounding box center [439, 154] width 580 height 121
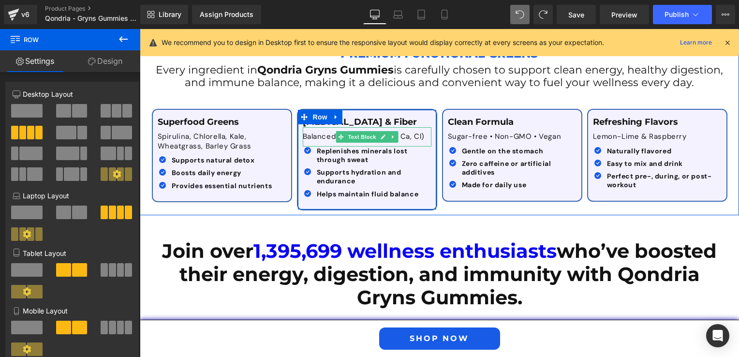
click at [313, 132] on p "Balanced blend (Na, K, Mg, Ca, Cl)" at bounding box center [367, 137] width 129 height 10
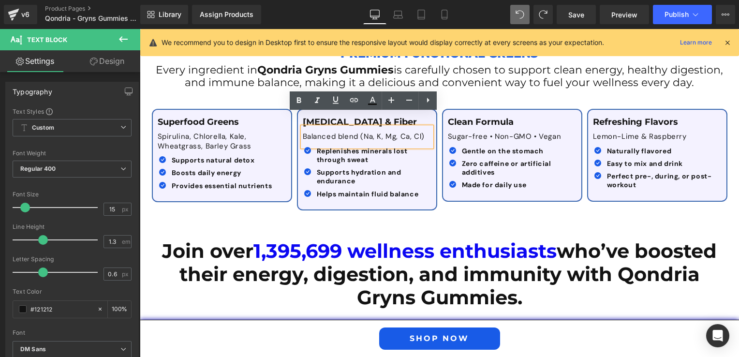
click at [348, 132] on p "Balanced blend (Na, K, Mg, Ca, Cl)" at bounding box center [367, 137] width 129 height 10
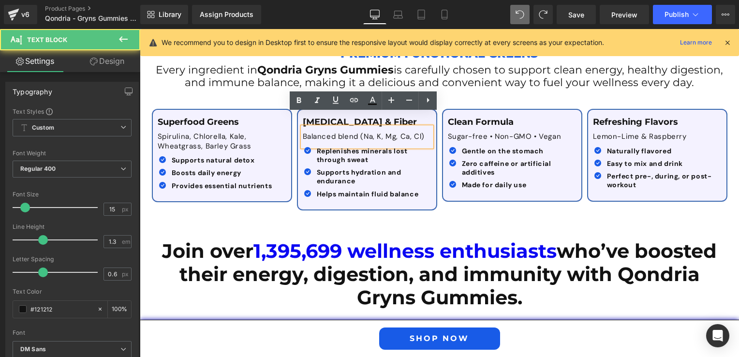
click at [488, 148] on span at bounding box center [493, 154] width 10 height 12
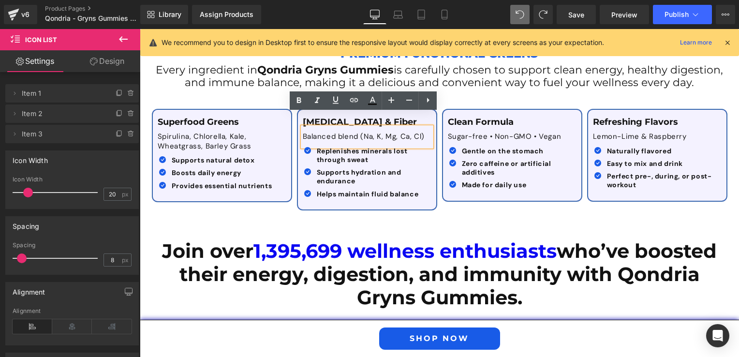
click at [400, 127] on div "Balanced blend (Na, K, Mg, Ca, Cl)" at bounding box center [367, 136] width 129 height 19
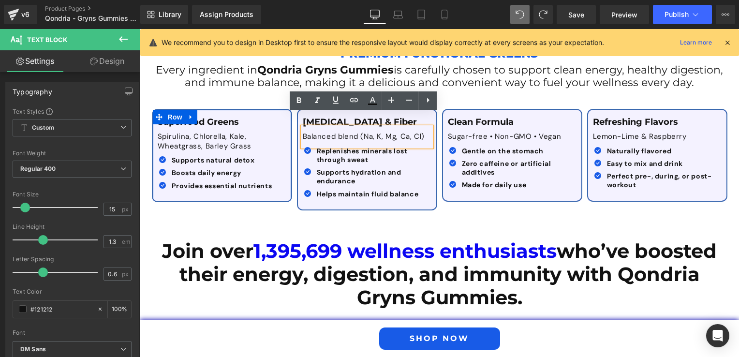
click at [279, 117] on p "Superfood Greens" at bounding box center [222, 122] width 129 height 11
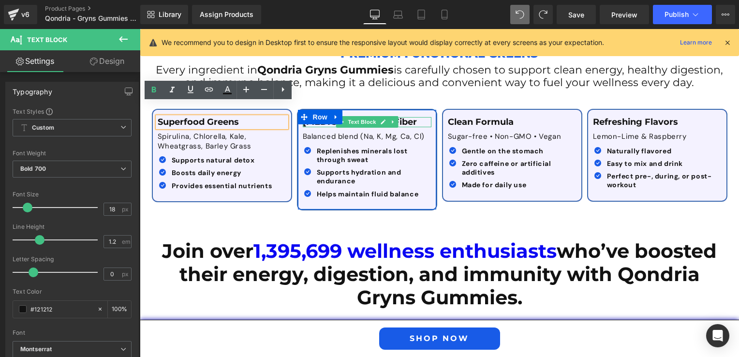
click at [403, 117] on p "[MEDICAL_DATA] & Fiber" at bounding box center [367, 122] width 129 height 11
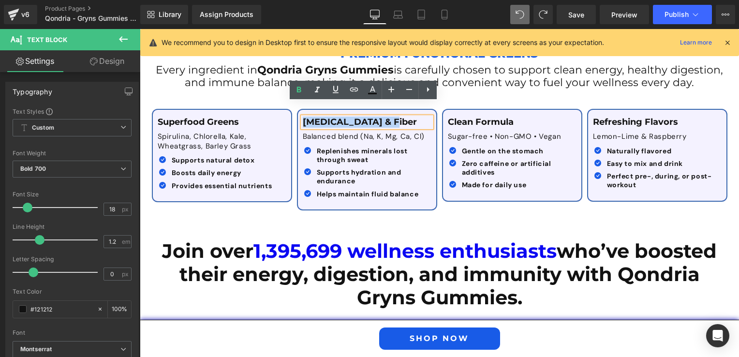
drag, startPoint x: 386, startPoint y: 109, endPoint x: 297, endPoint y: 105, distance: 89.0
click at [303, 117] on p "[MEDICAL_DATA] & Fiber" at bounding box center [367, 122] width 129 height 11
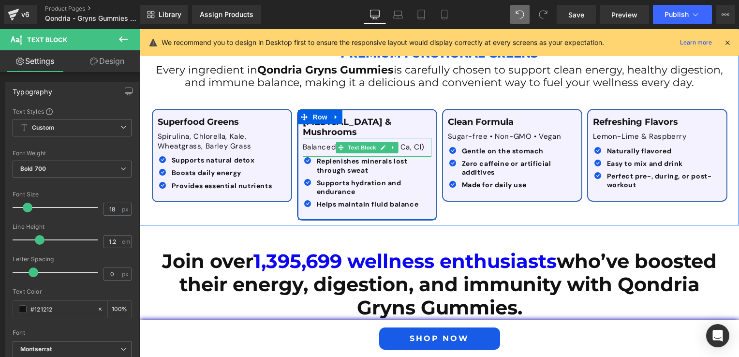
click at [310, 143] on p "Balanced blend (Na, K, Mg, Ca, Cl)" at bounding box center [367, 148] width 129 height 10
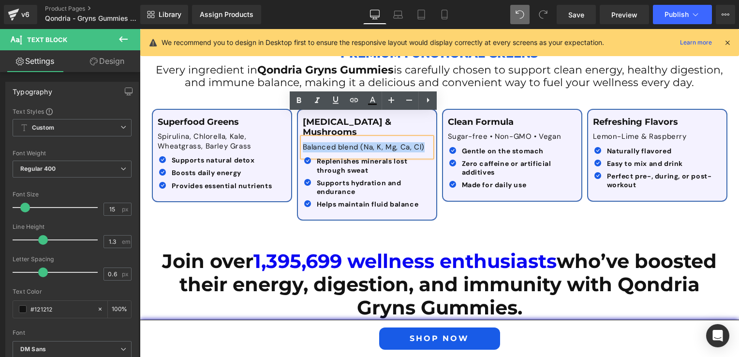
drag, startPoint x: 300, startPoint y: 122, endPoint x: 419, endPoint y: 126, distance: 119.0
click at [419, 143] on p "Balanced blend (Na, K, Mg, Ca, Cl)" at bounding box center [367, 148] width 129 height 10
paste div
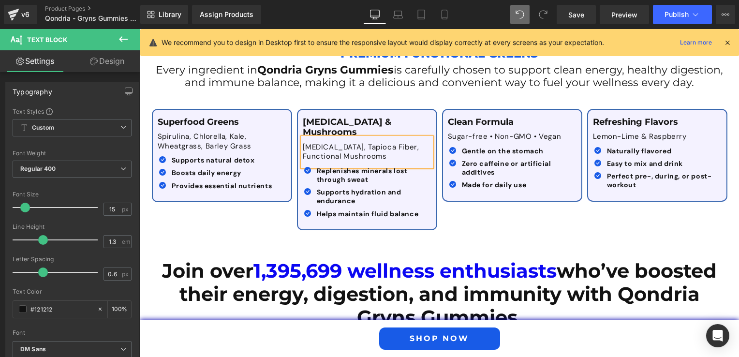
click at [322, 143] on p "[MEDICAL_DATA], Tapioca Fiber, Functional Mushrooms" at bounding box center [367, 152] width 129 height 19
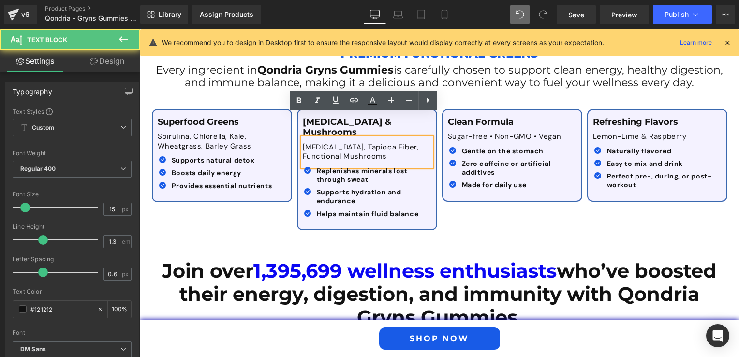
click at [321, 143] on p "[MEDICAL_DATA], Tapioca Fiber, Functional Mushrooms" at bounding box center [367, 152] width 129 height 19
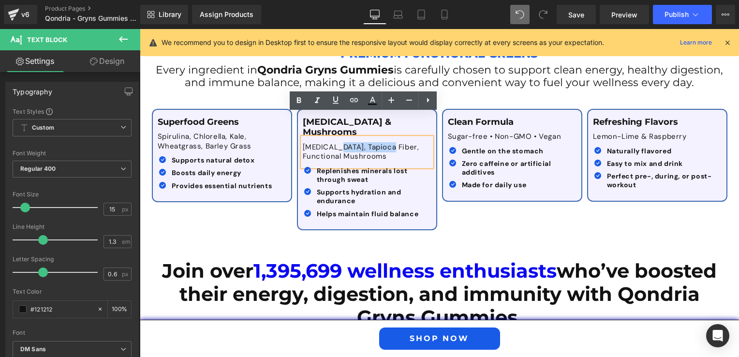
drag, startPoint x: 324, startPoint y: 123, endPoint x: 374, endPoint y: 125, distance: 49.8
click at [374, 143] on p "[MEDICAL_DATA], Tapioca Fiber, Functional Mushrooms" at bounding box center [367, 152] width 129 height 19
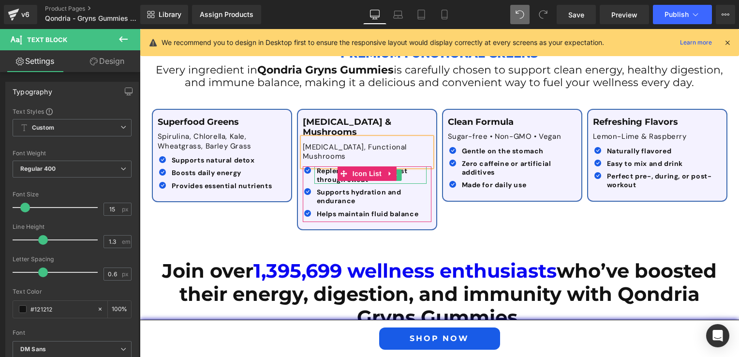
click at [321, 166] on b "Replenishes minerals lost through sweat" at bounding box center [362, 174] width 91 height 17
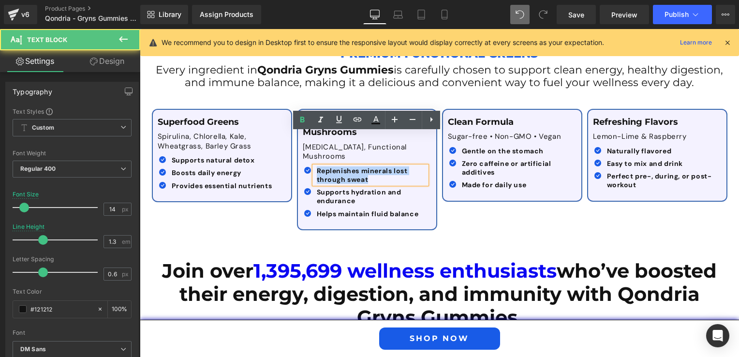
drag, startPoint x: 354, startPoint y: 143, endPoint x: 311, endPoint y: 134, distance: 43.4
click at [314, 166] on div "Replenishes minerals lost through sweat" at bounding box center [370, 174] width 112 height 17
paste div
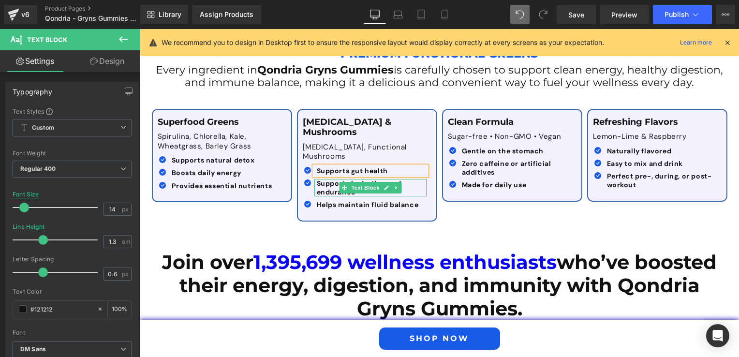
click at [327, 179] on b "Supports hydration and endurance" at bounding box center [359, 187] width 85 height 17
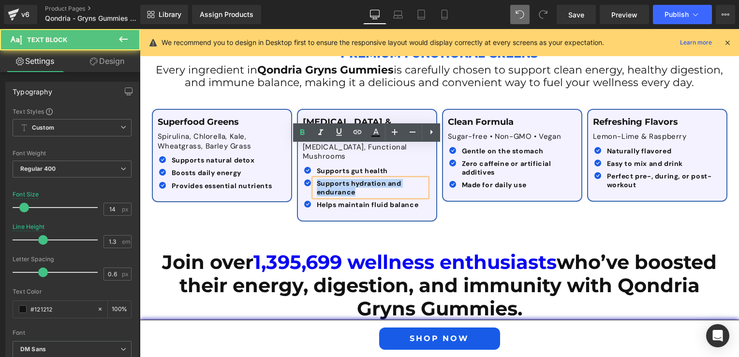
drag, startPoint x: 352, startPoint y: 157, endPoint x: 312, endPoint y: 151, distance: 40.0
click at [317, 179] on p "Supports hydration and endurance" at bounding box center [372, 187] width 110 height 17
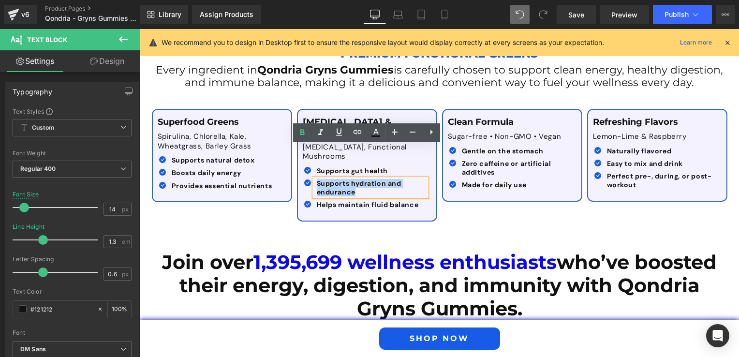
paste div
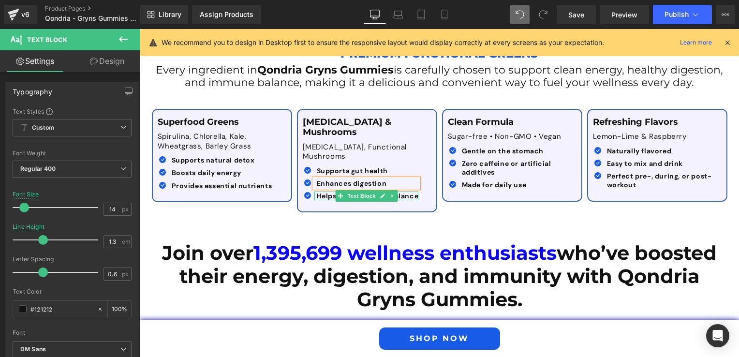
click at [317, 191] on b "Helps maintain fluid balance" at bounding box center [368, 195] width 102 height 9
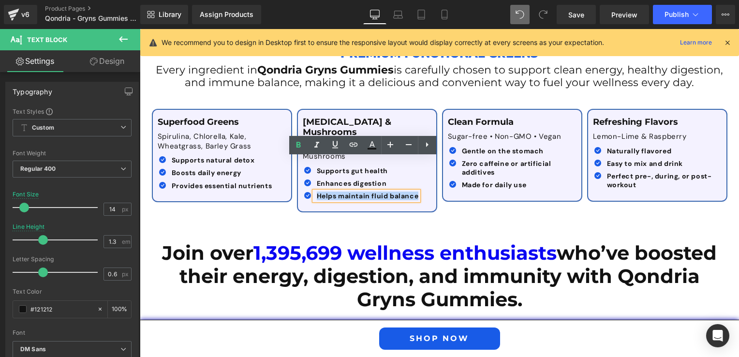
drag, startPoint x: 315, startPoint y: 163, endPoint x: 408, endPoint y: 165, distance: 93.8
click at [408, 191] on b "Helps maintain fluid balance" at bounding box center [368, 195] width 102 height 9
paste div
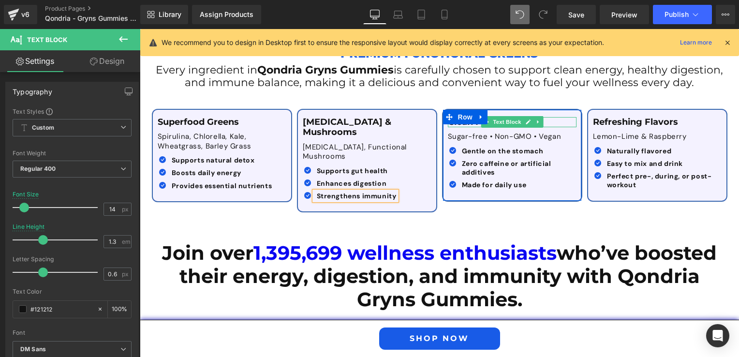
click at [547, 117] on p "Clean Formula" at bounding box center [512, 122] width 129 height 11
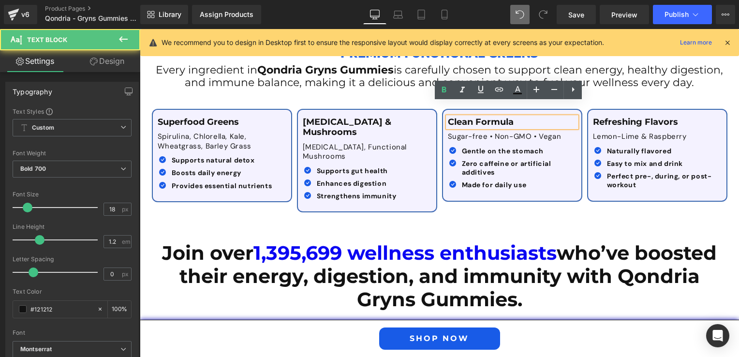
click at [547, 117] on p "Clean Formula" at bounding box center [512, 122] width 129 height 11
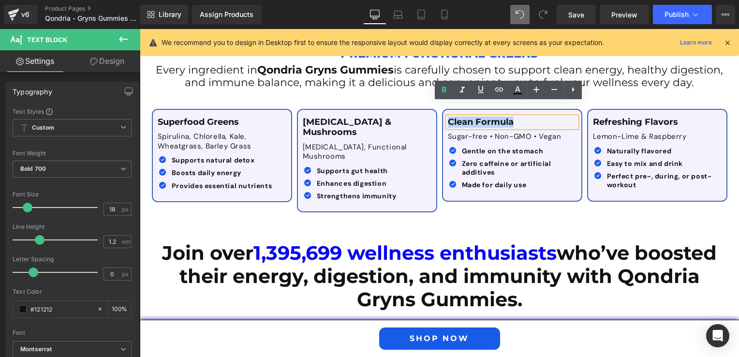
drag, startPoint x: 499, startPoint y: 106, endPoint x: 443, endPoint y: 113, distance: 56.0
click at [448, 117] on p "Clean Formula" at bounding box center [512, 122] width 129 height 11
paste div
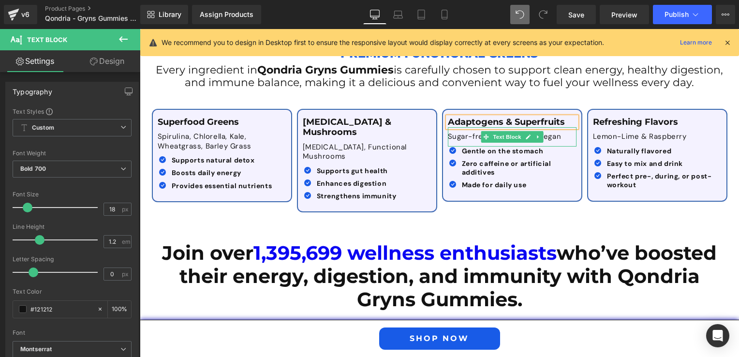
click at [453, 132] on p "Sugar-free • Non-GMO • Vegan" at bounding box center [512, 137] width 129 height 10
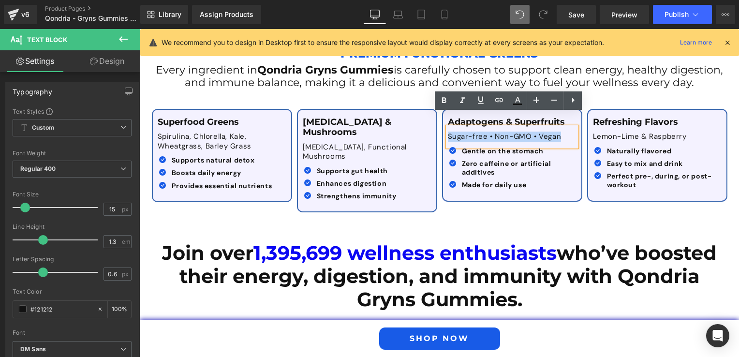
drag, startPoint x: 444, startPoint y: 123, endPoint x: 555, endPoint y: 127, distance: 111.2
click at [555, 132] on p "Sugar-free • Non-GMO • Vegan" at bounding box center [512, 137] width 129 height 10
paste div
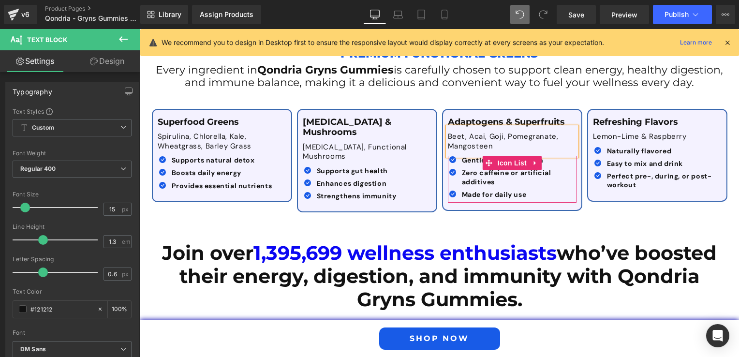
click at [466, 156] on ul "Icon Gentle on the stomach Text Block Icon Zero caffeine or artificial additive…" at bounding box center [510, 179] width 124 height 47
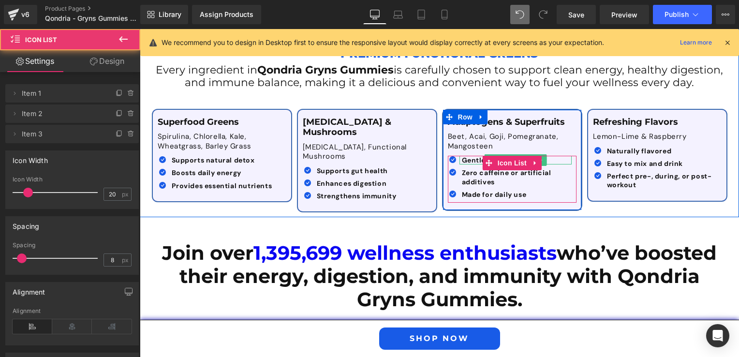
click at [466, 156] on b "Gentle on the stomach" at bounding box center [503, 160] width 82 height 9
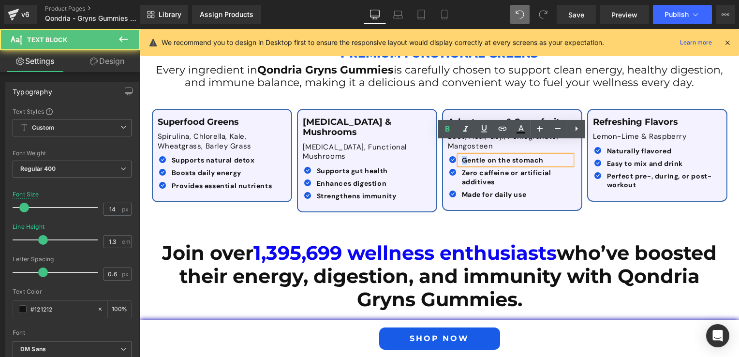
drag, startPoint x: 549, startPoint y: 146, endPoint x: 457, endPoint y: 139, distance: 92.1
click at [459, 156] on div "Gentle on the stomach" at bounding box center [515, 160] width 112 height 9
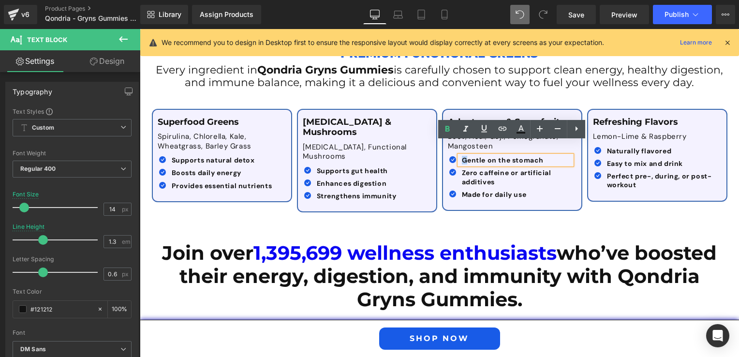
click at [462, 156] on b "Gentle on the stomach" at bounding box center [503, 160] width 82 height 9
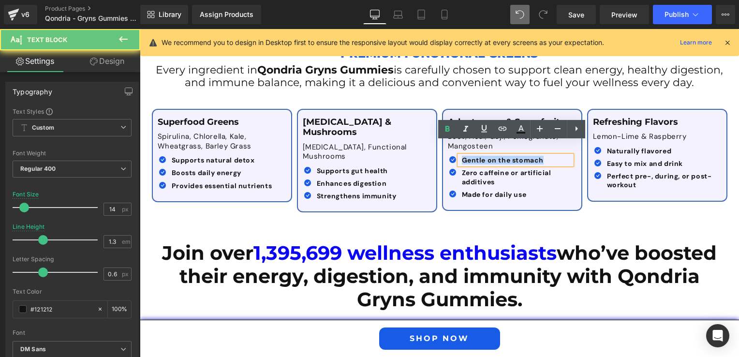
drag, startPoint x: 459, startPoint y: 146, endPoint x: 544, endPoint y: 146, distance: 84.6
click at [544, 156] on p "Gentle on the stomach" at bounding box center [517, 160] width 110 height 9
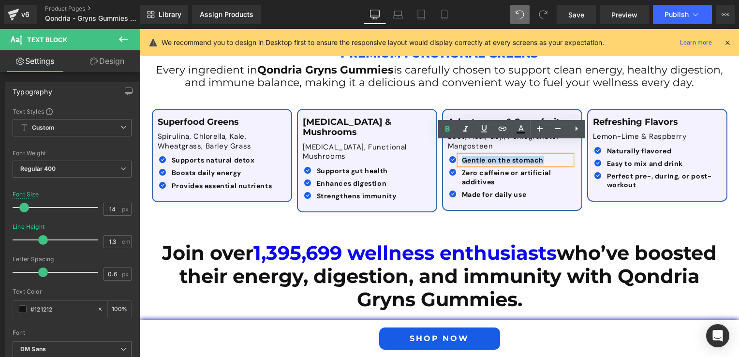
paste div
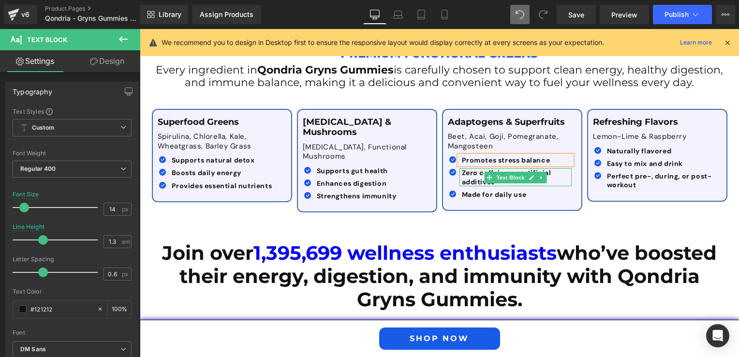
click at [467, 168] on b "Zero caffeine or artificial additives" at bounding box center [506, 176] width 89 height 17
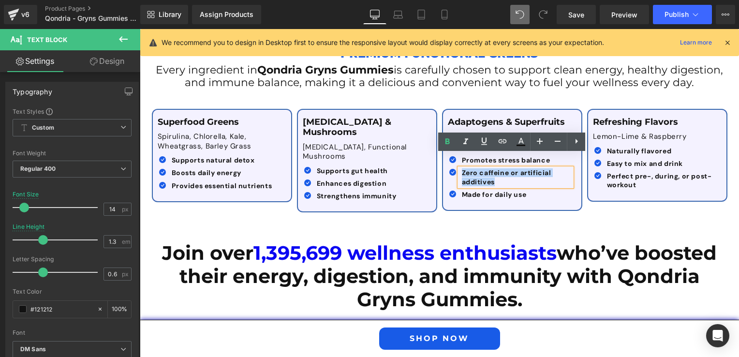
drag, startPoint x: 510, startPoint y: 167, endPoint x: 456, endPoint y: 160, distance: 54.7
click at [459, 168] on div "Zero caffeine or artificial additives" at bounding box center [515, 176] width 112 height 17
paste div
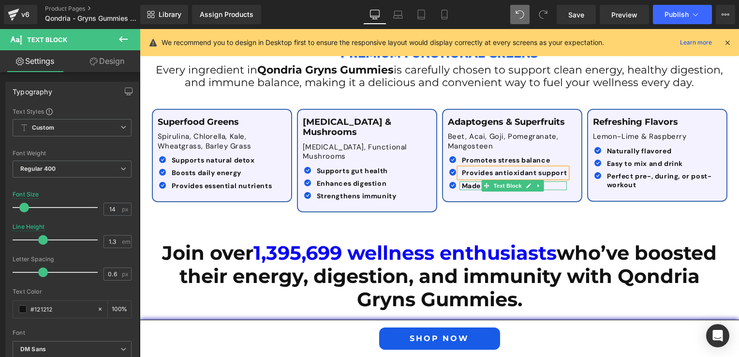
click at [466, 181] on b "Made for daily use" at bounding box center [494, 185] width 65 height 9
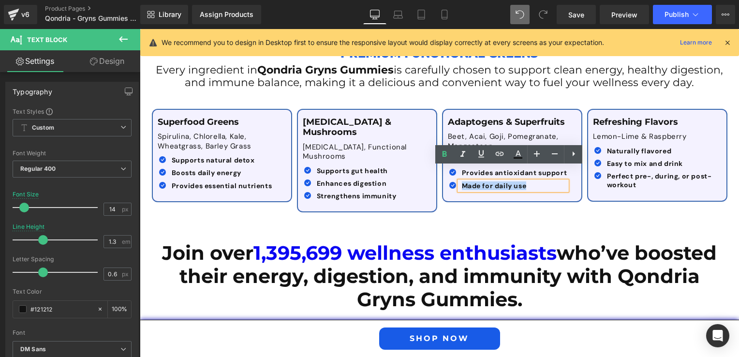
drag, startPoint x: 528, startPoint y: 173, endPoint x: 460, endPoint y: 172, distance: 68.7
click at [462, 181] on p "Made for daily use" at bounding box center [514, 185] width 105 height 9
paste div
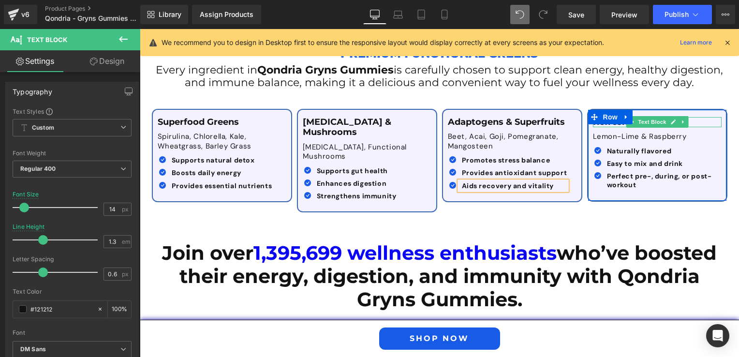
click at [693, 117] on p "Refreshing Flavors" at bounding box center [657, 122] width 129 height 11
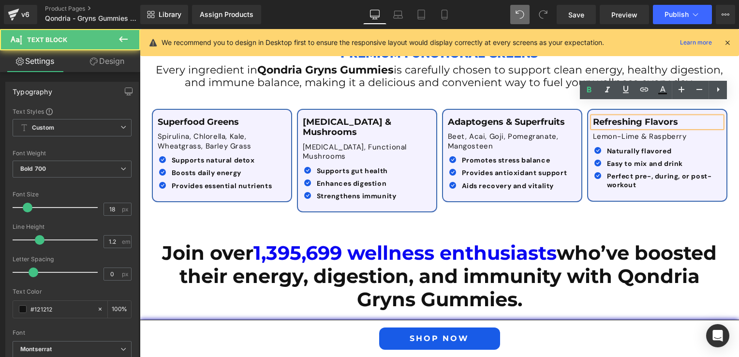
click at [693, 117] on p "Refreshing Flavors" at bounding box center [657, 122] width 129 height 11
drag, startPoint x: 628, startPoint y: 107, endPoint x: 587, endPoint y: 108, distance: 41.1
click at [593, 117] on div "Refreshing Flavors" at bounding box center [657, 122] width 129 height 11
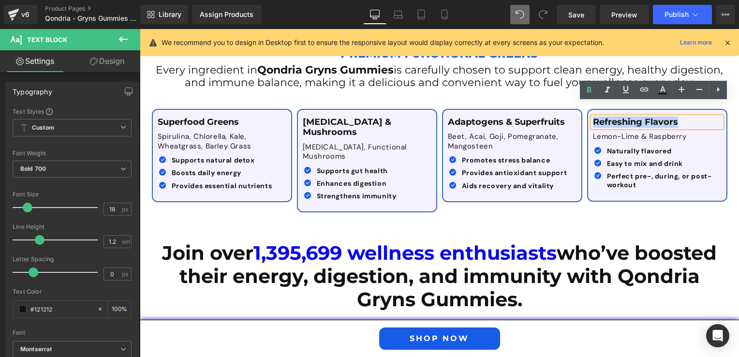
click at [593, 117] on div "Refreshing Flavors" at bounding box center [657, 122] width 129 height 11
paste div
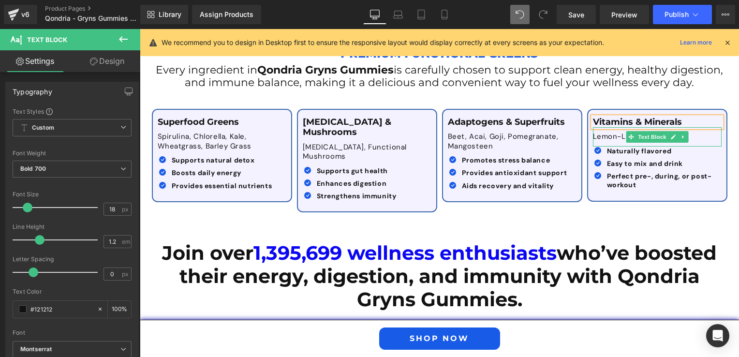
click at [605, 132] on p "Lemon-Lime & Raspberry" at bounding box center [657, 137] width 129 height 10
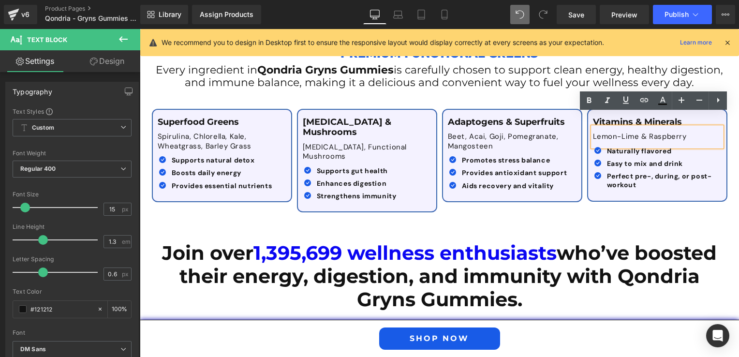
drag, startPoint x: 589, startPoint y: 122, endPoint x: 685, endPoint y: 123, distance: 95.7
click at [685, 132] on p "Lemon-Lime & Raspberry" at bounding box center [657, 137] width 129 height 10
paste div
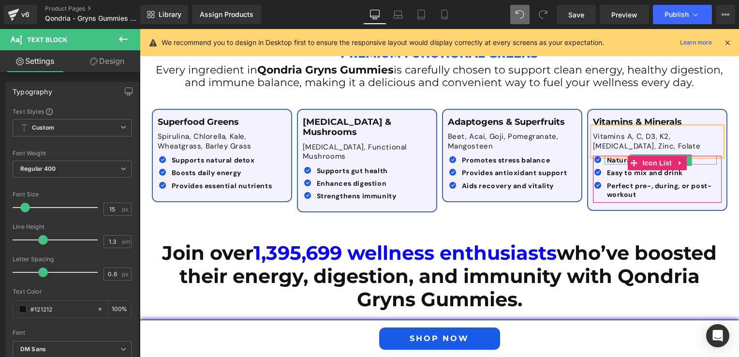
click at [609, 156] on b "Naturally flavored" at bounding box center [639, 160] width 65 height 9
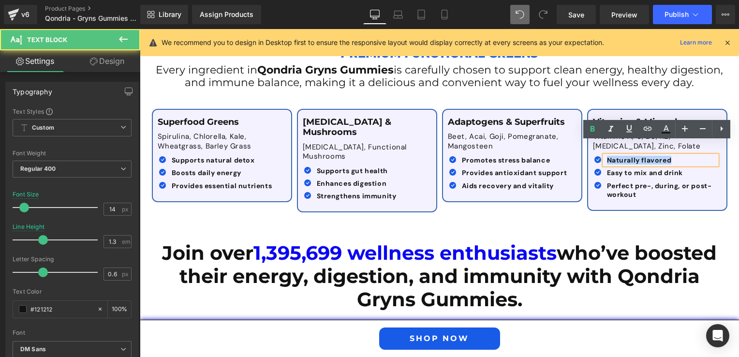
drag, startPoint x: 603, startPoint y: 148, endPoint x: 669, endPoint y: 146, distance: 66.3
click at [669, 156] on p "Naturally flavored" at bounding box center [662, 160] width 110 height 9
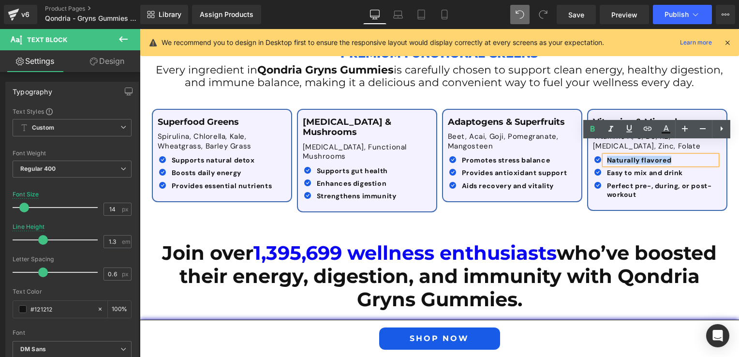
paste div
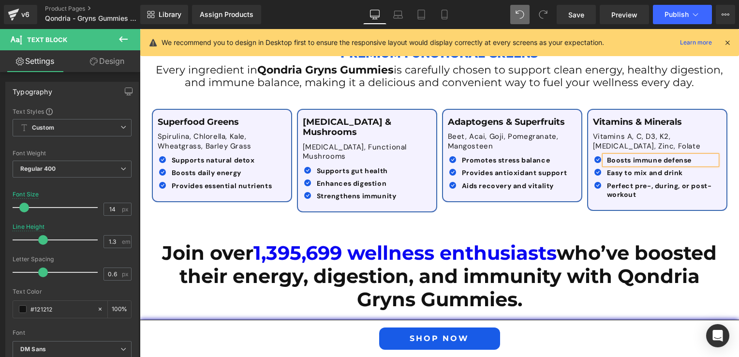
click at [640, 167] on span "Text Block" at bounding box center [655, 173] width 32 height 12
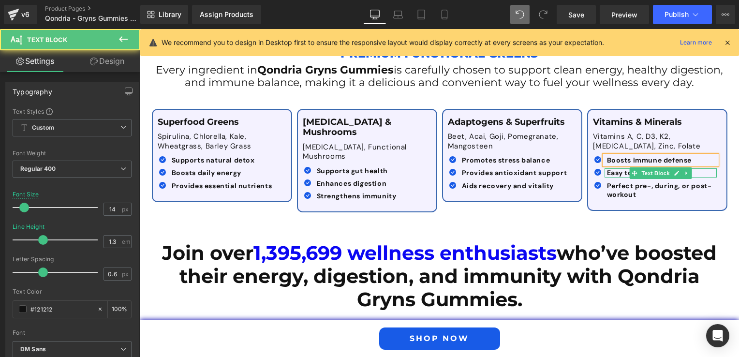
click at [621, 168] on b "Easy to mix and drink" at bounding box center [645, 172] width 76 height 9
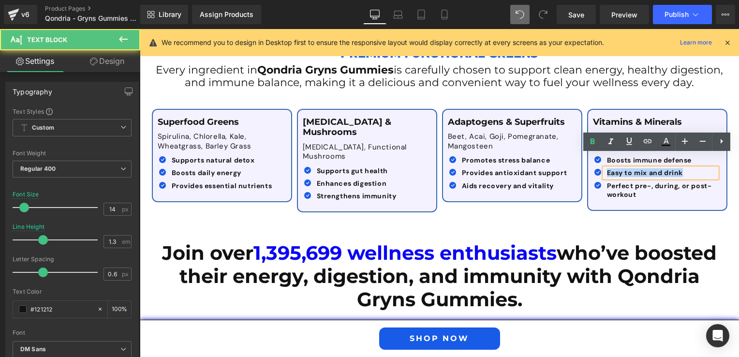
drag, startPoint x: 602, startPoint y: 158, endPoint x: 678, endPoint y: 158, distance: 76.4
click at [678, 168] on div "Easy to mix and drink" at bounding box center [660, 172] width 112 height 9
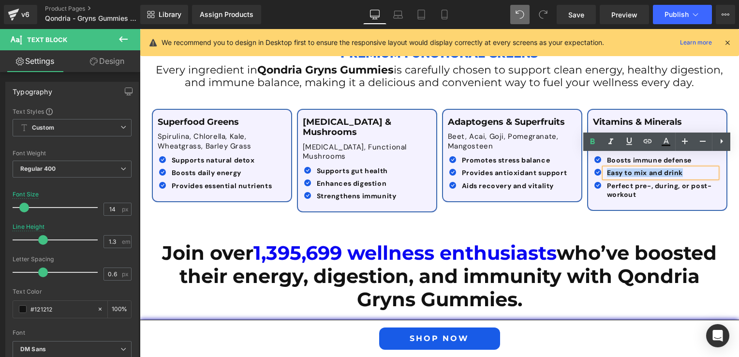
paste div
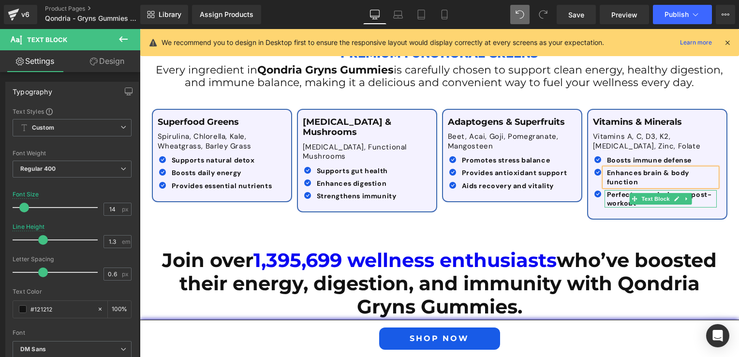
click at [617, 190] on b "Perfect pre-, during, or post-workout" at bounding box center [659, 198] width 105 height 17
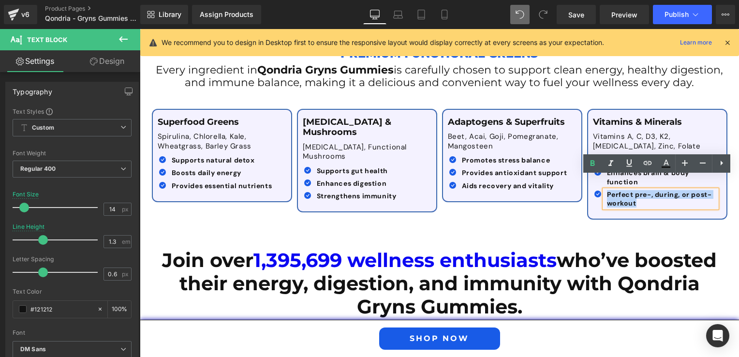
drag, startPoint x: 637, startPoint y: 189, endPoint x: 603, endPoint y: 181, distance: 34.5
click at [607, 190] on p "Perfect pre-, during, or post-workout" at bounding box center [662, 198] width 110 height 17
paste div
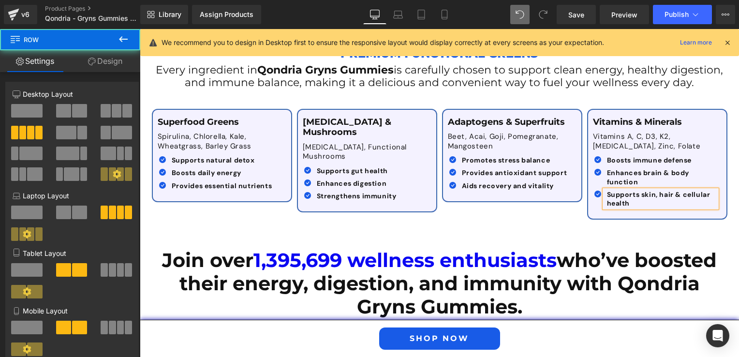
click at [487, 200] on div "Superfood Greens Text Block Spirulina, Chlorella, Kale, Wheatgrass, Barley Gras…" at bounding box center [439, 159] width 580 height 131
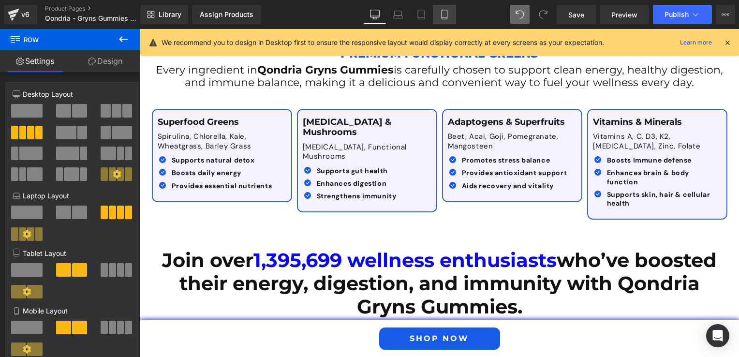
click at [439, 16] on icon at bounding box center [444, 15] width 10 height 10
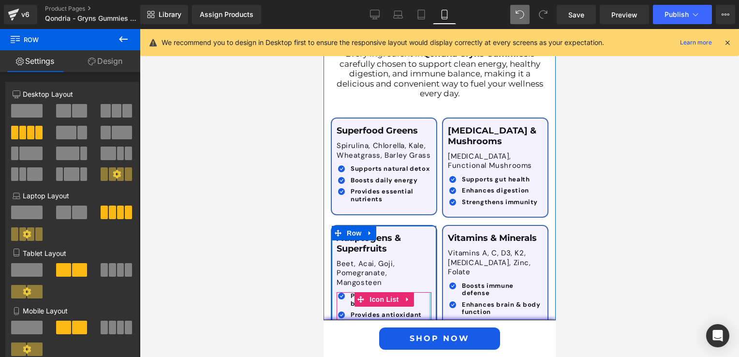
scroll to position [2008, 0]
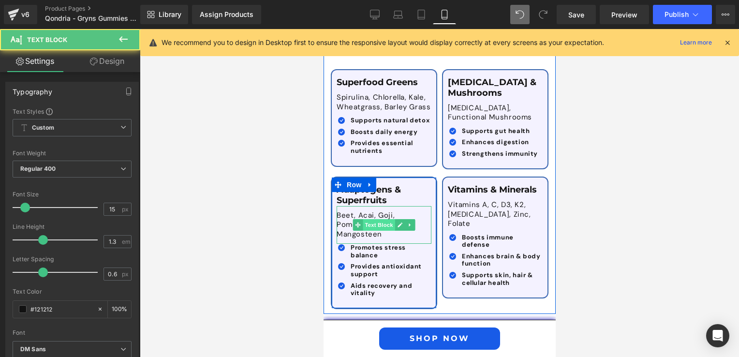
drag, startPoint x: 335, startPoint y: 199, endPoint x: 375, endPoint y: 215, distance: 43.5
click at [375, 215] on div "Beet, Acai, Goji, Pomegranate, Mangosteen Text Block" at bounding box center [383, 225] width 95 height 38
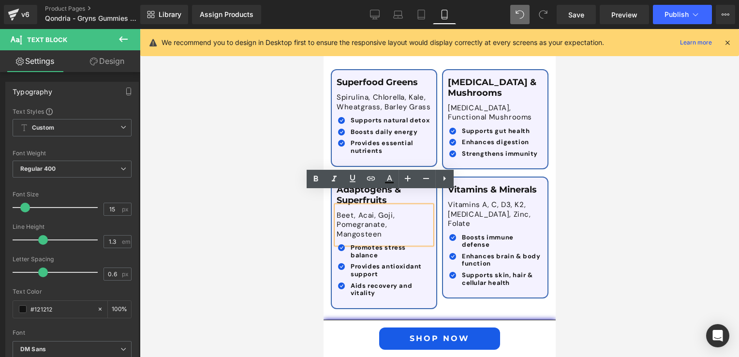
copy p "Beet, Acai, Goji, Pomegranate, Mangosteen"
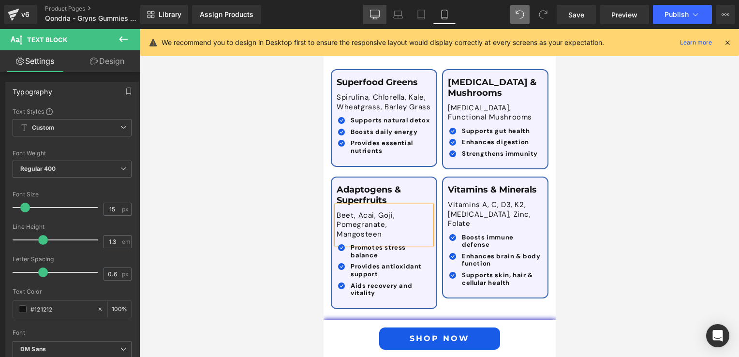
click at [377, 11] on icon at bounding box center [375, 15] width 10 height 10
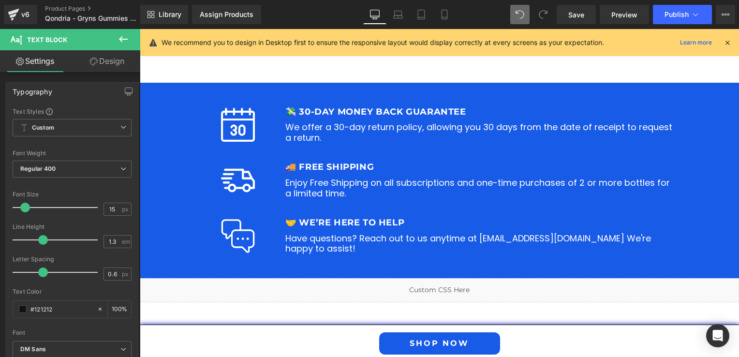
scroll to position [1175, 0]
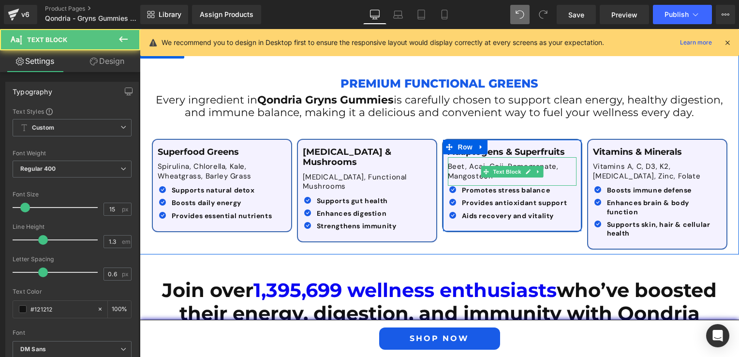
click at [466, 162] on p "Beet, Acai, Goji, Pomegranate, Mangosteen" at bounding box center [512, 171] width 129 height 19
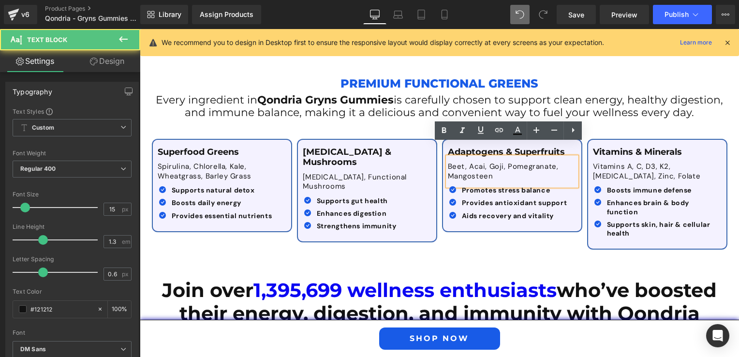
click at [491, 165] on p "Beet, Acai, Goji, Pomegranate, Mangosteen" at bounding box center [512, 171] width 129 height 19
drag, startPoint x: 480, startPoint y: 161, endPoint x: 449, endPoint y: 153, distance: 33.1
click at [449, 162] on p "Beet, Acai, Goji, Pomegranate, Mangosteen" at bounding box center [512, 171] width 129 height 19
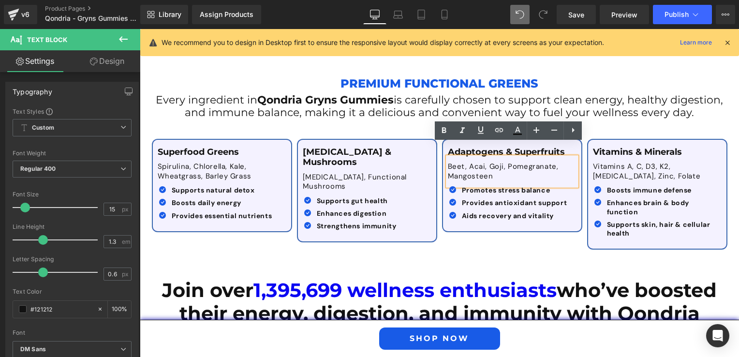
click at [448, 162] on p "Beet, Acai, Goji, Pomegranate, Mangosteen" at bounding box center [512, 171] width 129 height 19
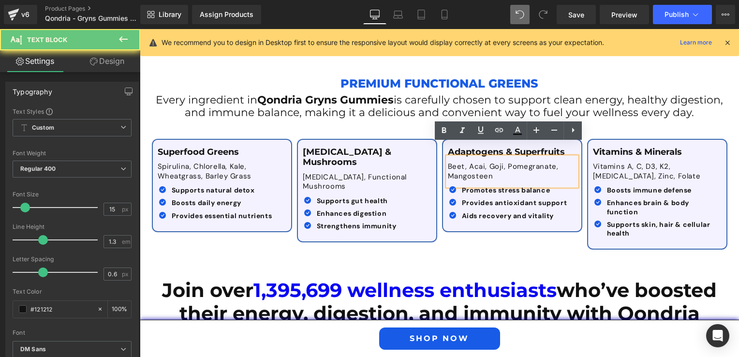
drag, startPoint x: 446, startPoint y: 153, endPoint x: 495, endPoint y: 163, distance: 50.4
click at [495, 163] on p "Beet, Acai, Goji, Pomegranate, Mangosteen" at bounding box center [512, 171] width 129 height 19
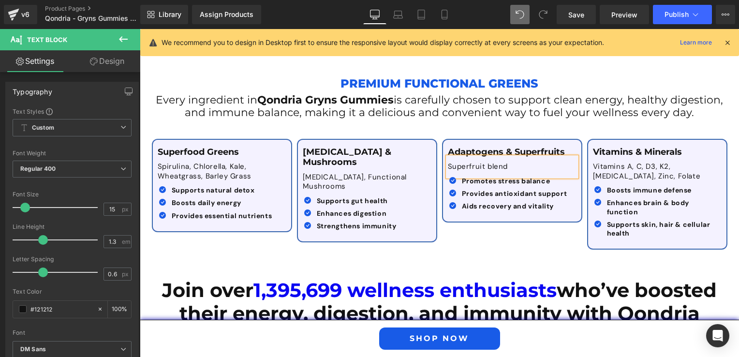
click at [430, 219] on div "Superfood Greens Text Block Spirulina, Chlorella, Kale, Wheatgrass, Barley Gras…" at bounding box center [439, 189] width 580 height 131
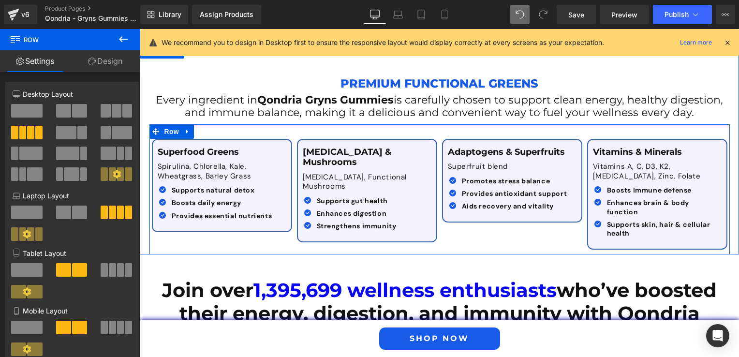
click at [547, 229] on div "Superfood Greens Text Block Spirulina, Chlorella, Kale, Wheatgrass, Barley Gras…" at bounding box center [439, 189] width 580 height 131
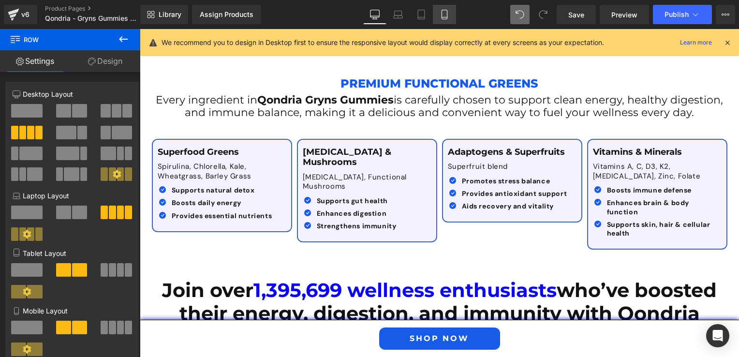
click at [444, 13] on icon at bounding box center [444, 15] width 10 height 10
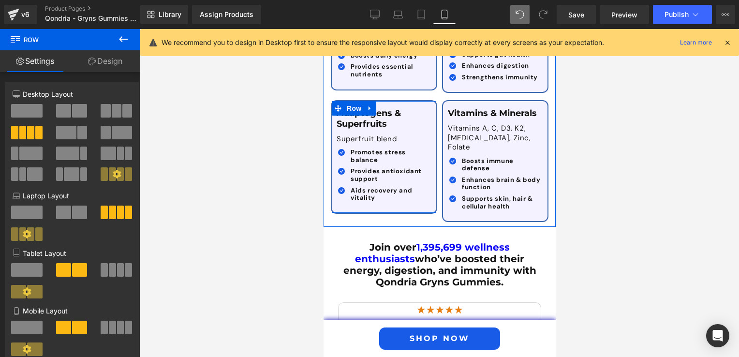
scroll to position [2133, 0]
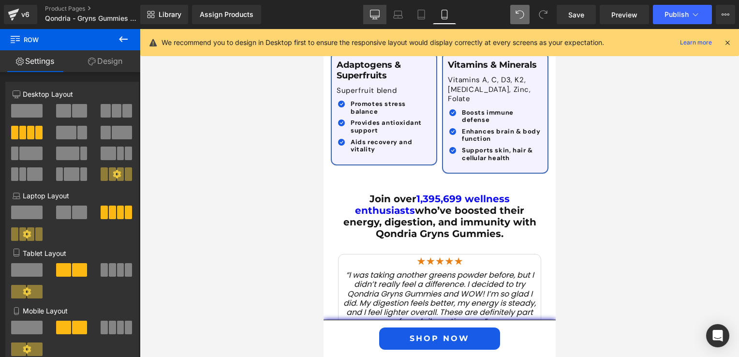
click at [379, 10] on icon at bounding box center [374, 13] width 9 height 7
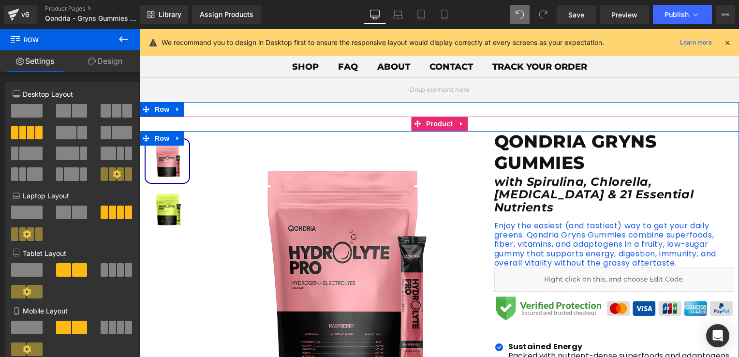
scroll to position [0, 0]
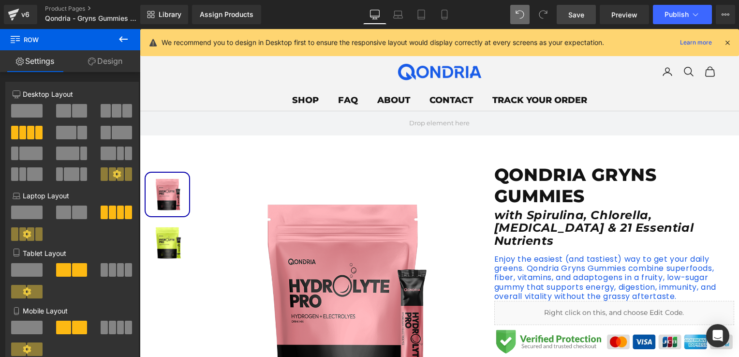
click at [580, 22] on link "Save" at bounding box center [575, 14] width 39 height 19
click at [627, 17] on span "Preview" at bounding box center [624, 15] width 26 height 10
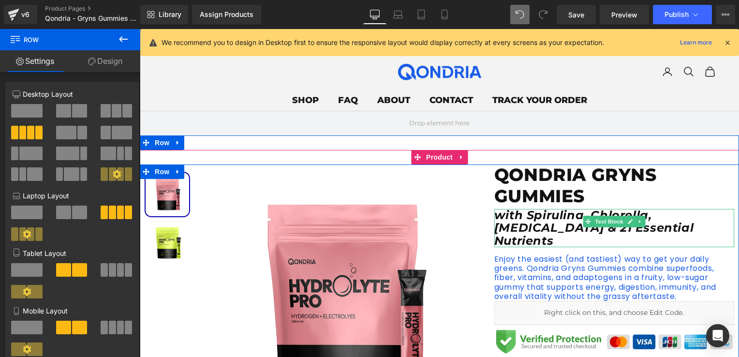
click at [555, 221] on icon "with Spirulina, Chlorella, [MEDICAL_DATA] & 21 Essential Nutrients" at bounding box center [593, 228] width 199 height 40
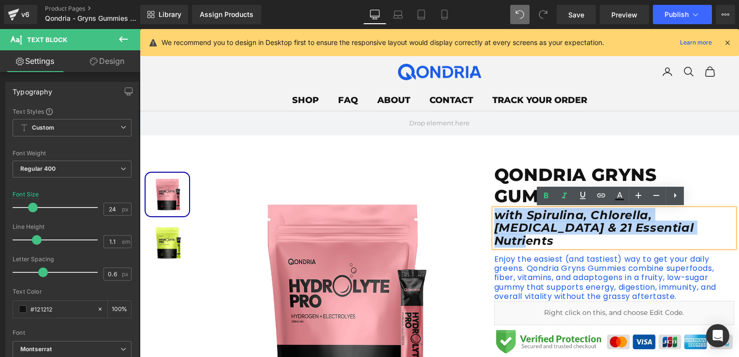
drag, startPoint x: 590, startPoint y: 227, endPoint x: 491, endPoint y: 216, distance: 99.8
click at [494, 216] on p "with Spirulina, Chlorella, [MEDICAL_DATA] & 21 Essential Nutrients" at bounding box center [614, 228] width 240 height 38
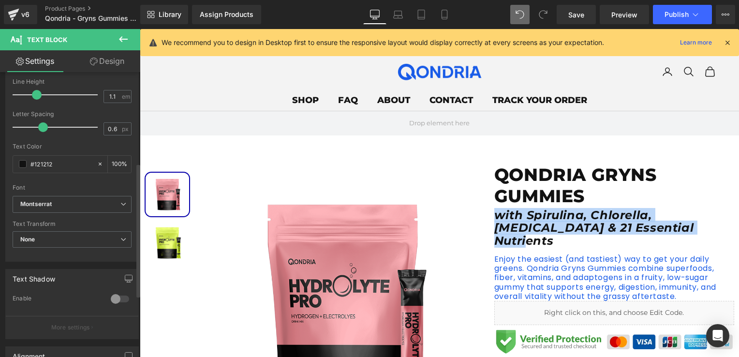
scroll to position [242, 0]
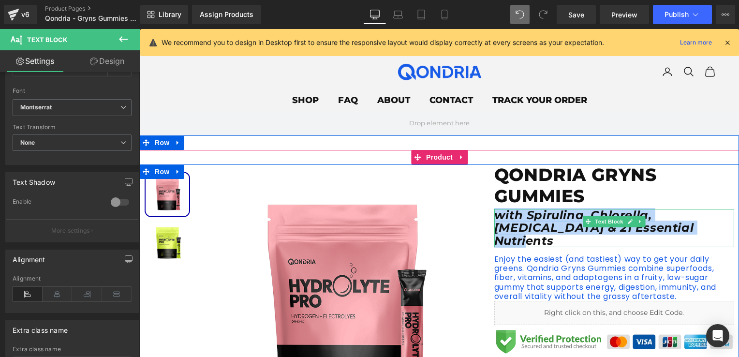
click at [547, 229] on icon "with Spirulina, Chlorella, [MEDICAL_DATA] & 21 Essential Nutrients" at bounding box center [593, 228] width 199 height 40
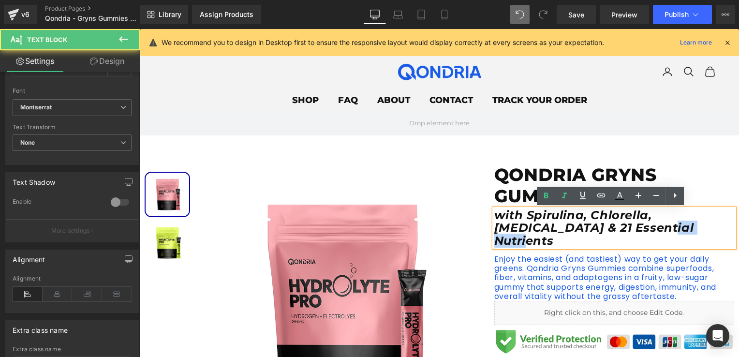
click at [547, 229] on icon "with Spirulina, Chlorella, [MEDICAL_DATA] & 21 Essential Nutrients" at bounding box center [593, 228] width 199 height 40
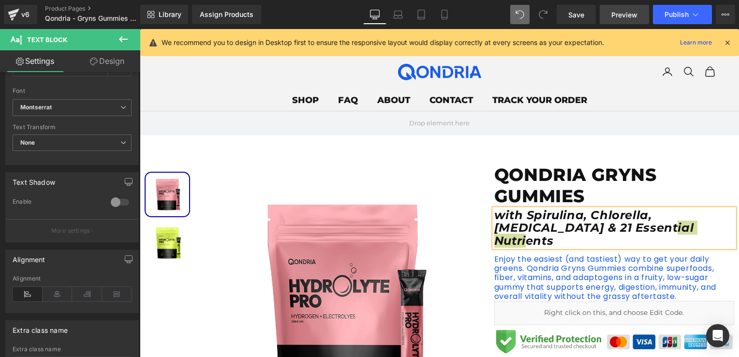
click at [623, 17] on span "Preview" at bounding box center [624, 15] width 26 height 10
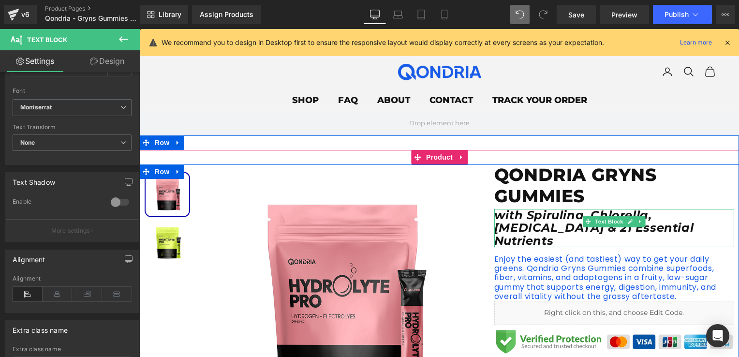
click at [533, 215] on icon "with Spirulina, Chlorella, [MEDICAL_DATA] & 21 Essential Nutrients" at bounding box center [593, 228] width 199 height 40
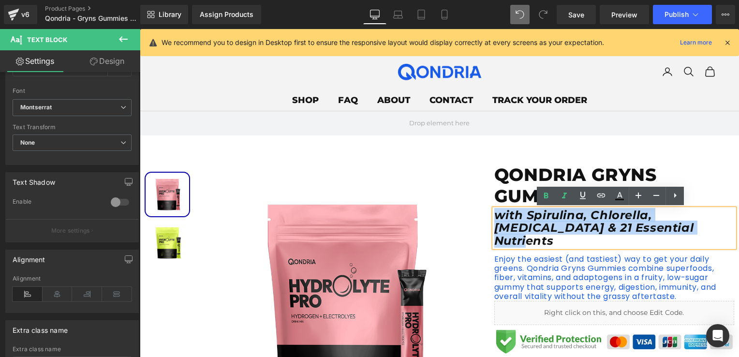
drag, startPoint x: 590, startPoint y: 231, endPoint x: 492, endPoint y: 215, distance: 98.9
click at [494, 215] on p "with Spirulina, Chlorella, [MEDICAL_DATA] & 21 Essential Nutrients" at bounding box center [614, 228] width 240 height 38
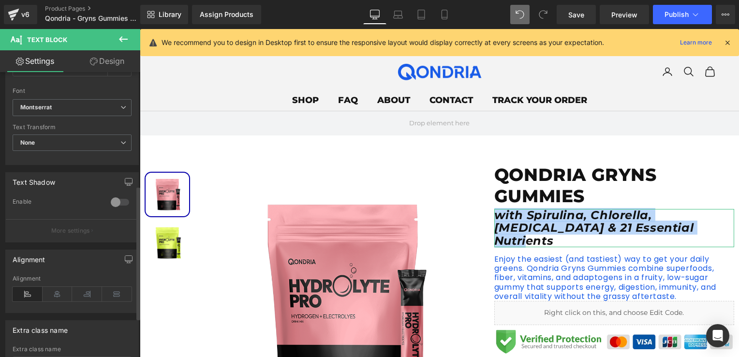
scroll to position [145, 0]
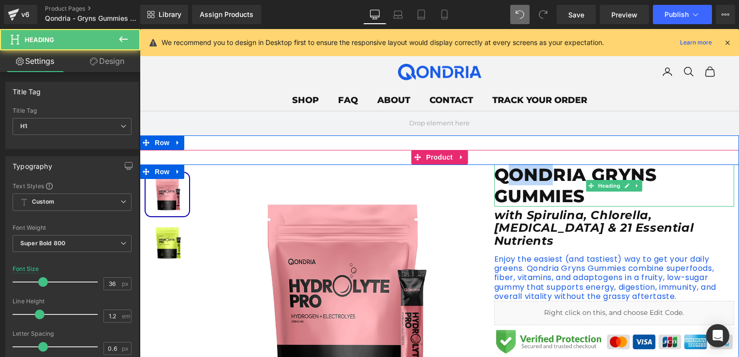
drag, startPoint x: 504, startPoint y: 183, endPoint x: 553, endPoint y: 181, distance: 48.9
click at [553, 181] on h1 "QONDRIA GRYNS GUMMIES" at bounding box center [614, 185] width 240 height 42
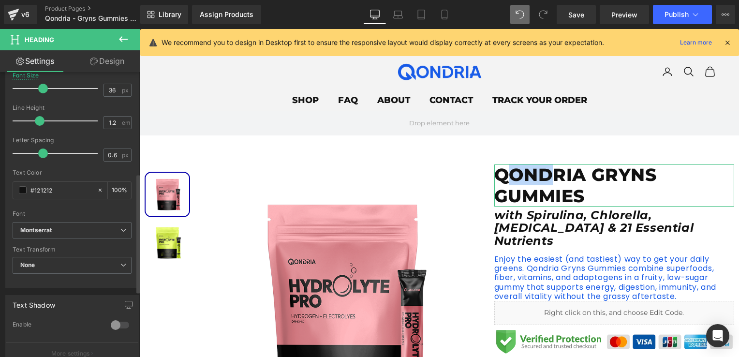
scroll to position [242, 0]
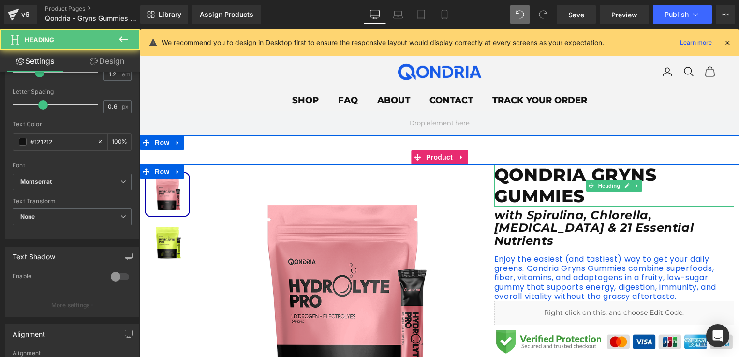
click at [544, 196] on h1 "QONDRIA GRYNS GUMMIES" at bounding box center [614, 185] width 240 height 42
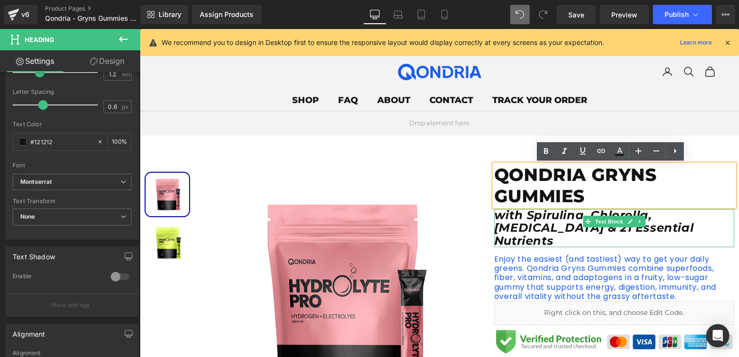
click at [551, 220] on b "with Spirulina, Chlorella, [MEDICAL_DATA] & 21 Essential Nutrients" at bounding box center [593, 228] width 199 height 40
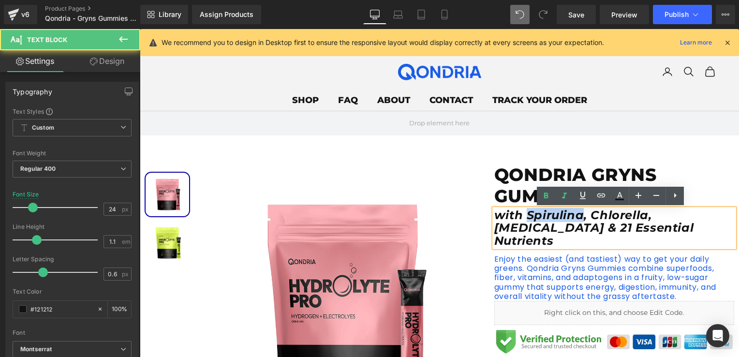
click at [551, 220] on b "with Spirulina, Chlorella, [MEDICAL_DATA] & 21 Essential Nutrients" at bounding box center [593, 228] width 199 height 40
click at [592, 229] on p "with Spirulina, Chlorella, [MEDICAL_DATA] & 21 Essential Nutrients" at bounding box center [614, 228] width 240 height 38
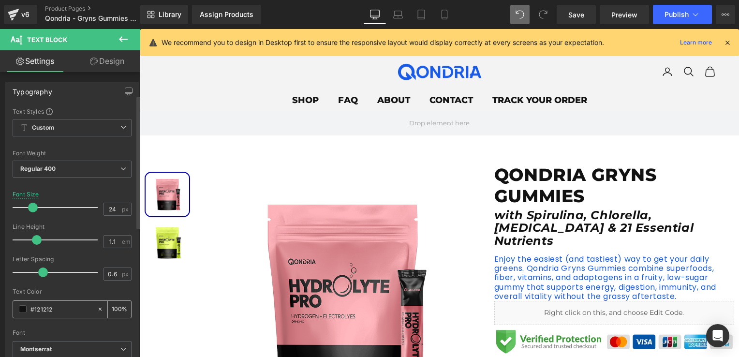
scroll to position [97, 0]
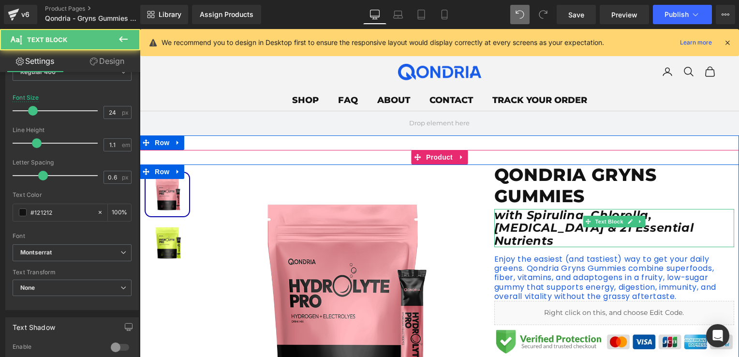
click at [560, 228] on icon "with Spirulina, Chlorella, [MEDICAL_DATA] & 21 Essential Nutrients" at bounding box center [593, 228] width 199 height 40
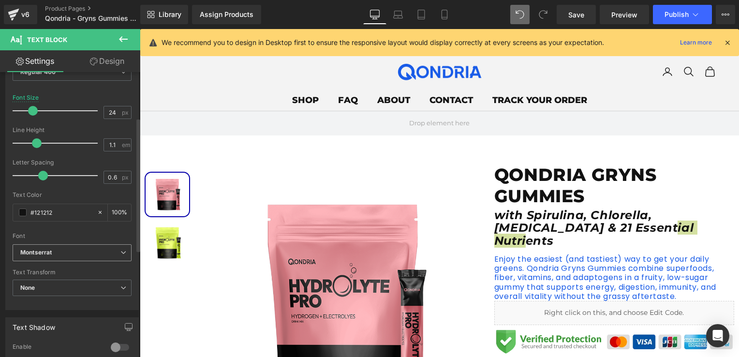
click at [88, 247] on span "Montserrat" at bounding box center [72, 252] width 119 height 17
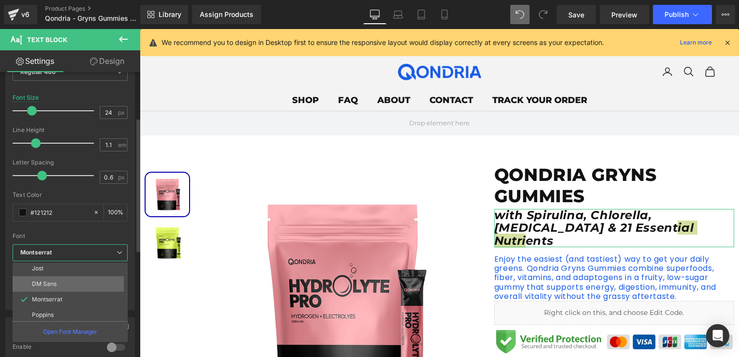
scroll to position [0, 0]
click at [65, 252] on b "Montserrat" at bounding box center [68, 252] width 96 height 8
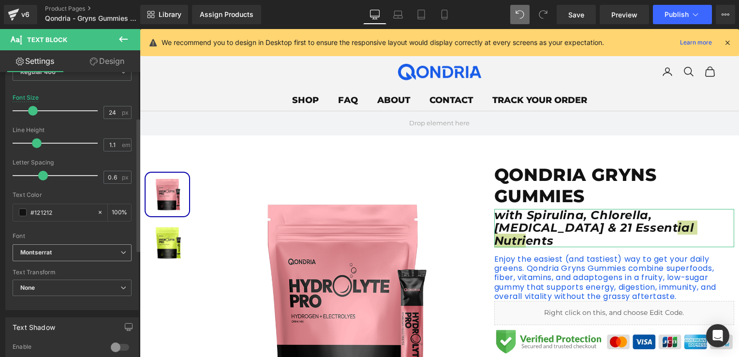
click at [66, 251] on b "Montserrat" at bounding box center [70, 252] width 100 height 8
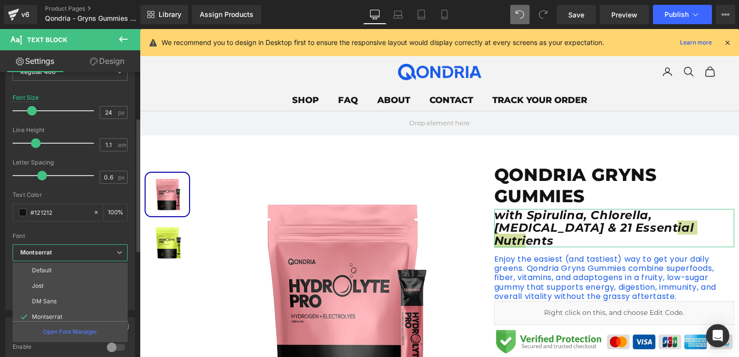
click at [66, 251] on b "Montserrat" at bounding box center [68, 252] width 96 height 8
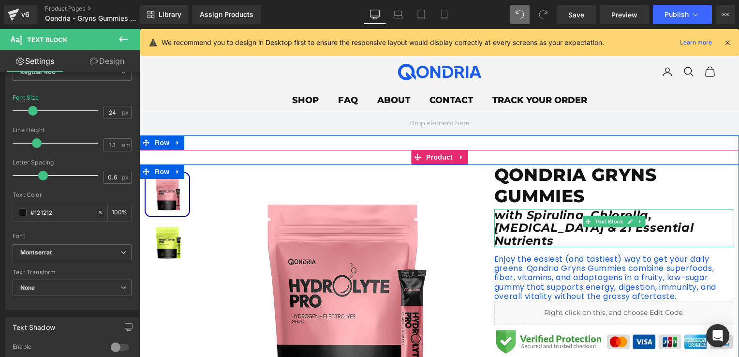
click at [501, 230] on icon "with Spirulina, Chlorella, [MEDICAL_DATA] & 21 Essential Nutrients" at bounding box center [593, 228] width 199 height 40
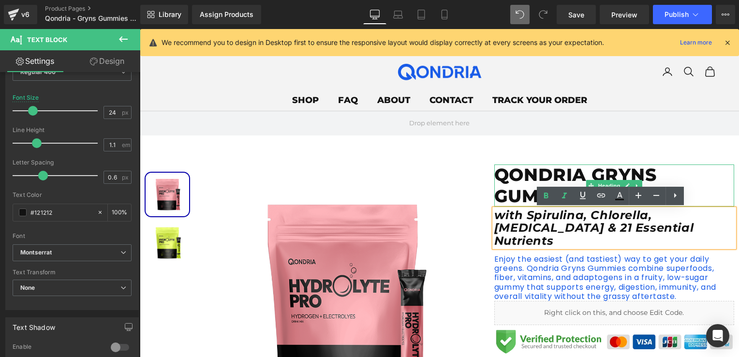
click at [528, 168] on h1 "QONDRIA GRYNS GUMMIES" at bounding box center [614, 185] width 240 height 42
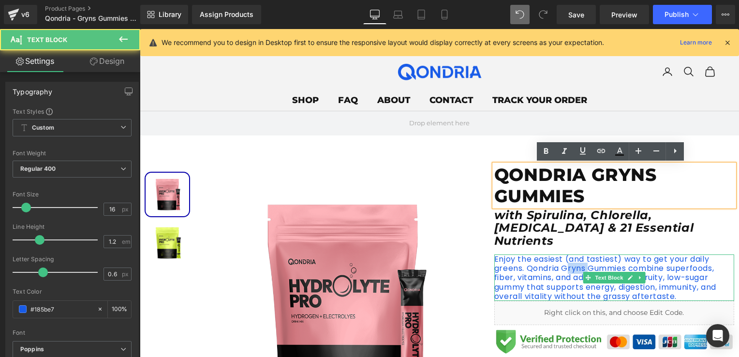
drag, startPoint x: 564, startPoint y: 252, endPoint x: 584, endPoint y: 253, distance: 20.3
click at [584, 254] on p "Enjoy the easiest (and tastiest) way to get your daily greens. Qondria Gryns Gu…" at bounding box center [614, 277] width 240 height 46
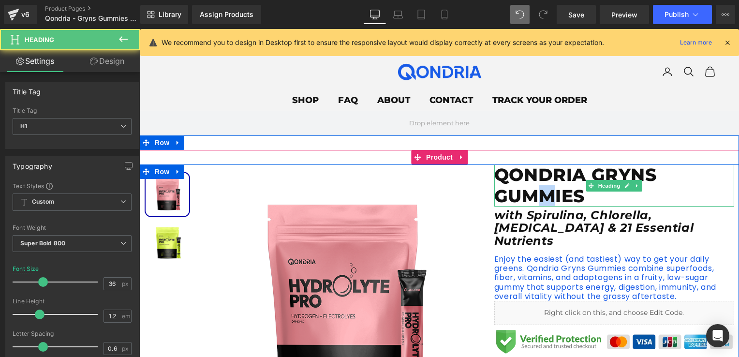
drag, startPoint x: 537, startPoint y: 188, endPoint x: 553, endPoint y: 192, distance: 16.5
click at [553, 192] on h1 "QONDRIA GRYNS GUMMIES" at bounding box center [614, 185] width 240 height 42
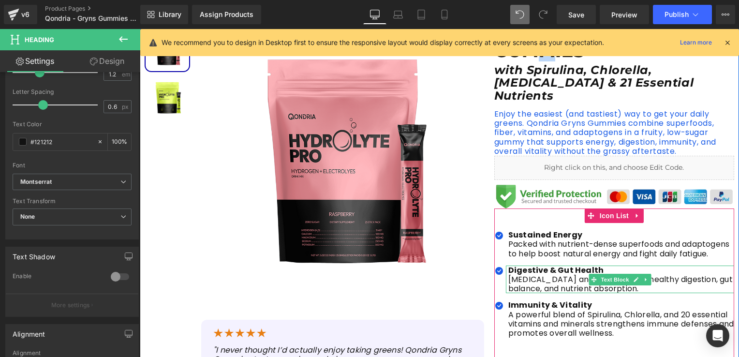
scroll to position [290, 0]
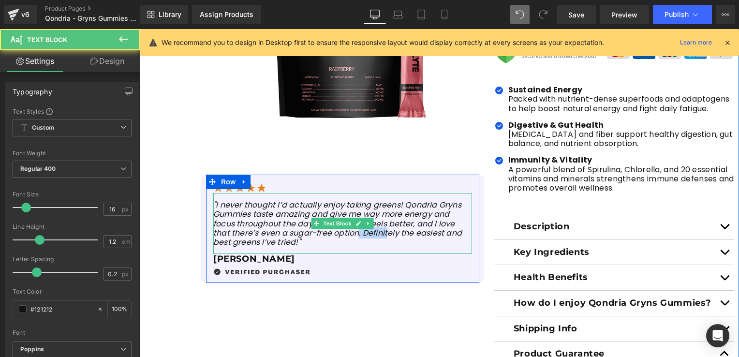
drag, startPoint x: 353, startPoint y: 231, endPoint x: 383, endPoint y: 233, distance: 30.0
click at [383, 233] on icon ""I never thought I’d actually enjoy taking greens! Qondria Gryns Gummies taste …" at bounding box center [337, 223] width 248 height 48
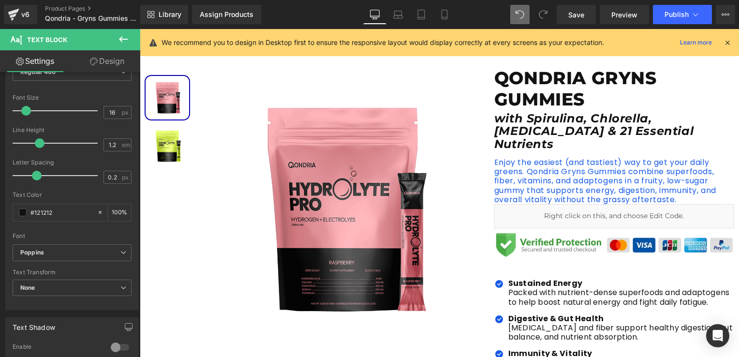
scroll to position [0, 0]
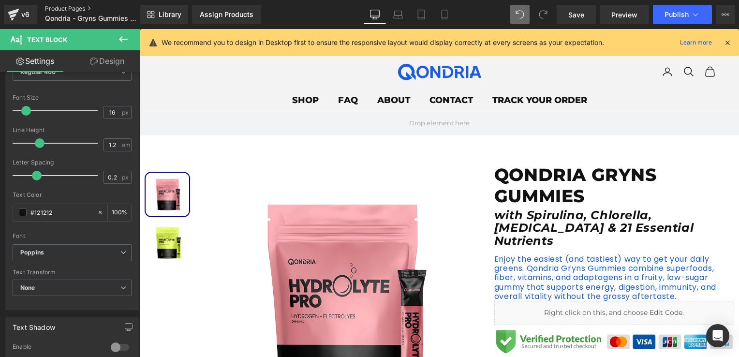
click at [73, 8] on link "Product Pages" at bounding box center [100, 9] width 111 height 8
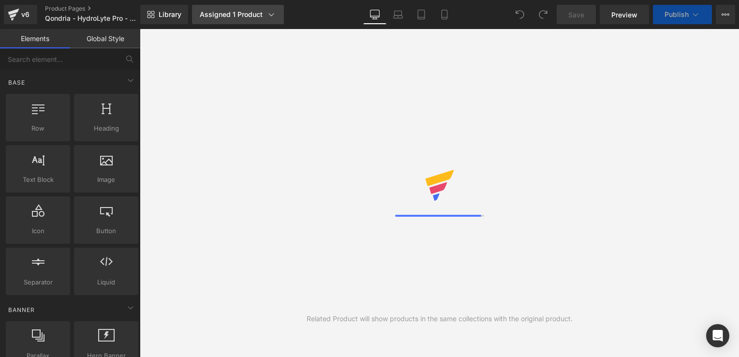
click at [215, 20] on link "Assigned 1 Product" at bounding box center [238, 14] width 92 height 19
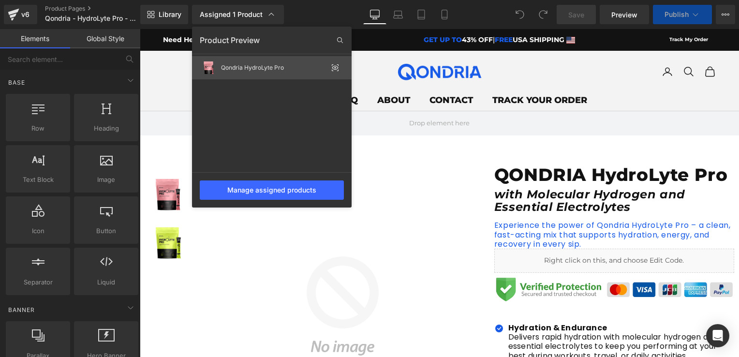
click at [333, 67] on icon at bounding box center [335, 68] width 8 height 8
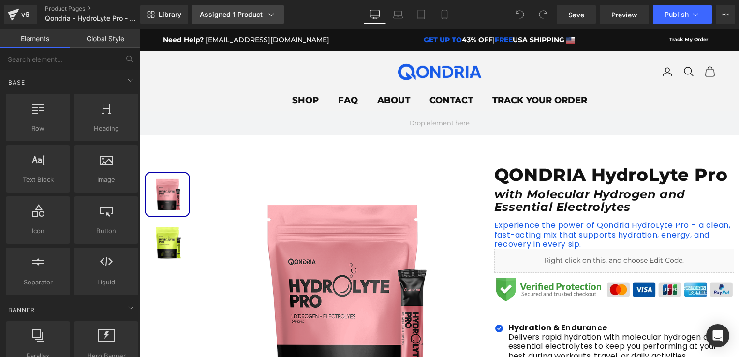
click at [252, 19] on div "Assigned 1 Product" at bounding box center [238, 15] width 76 height 10
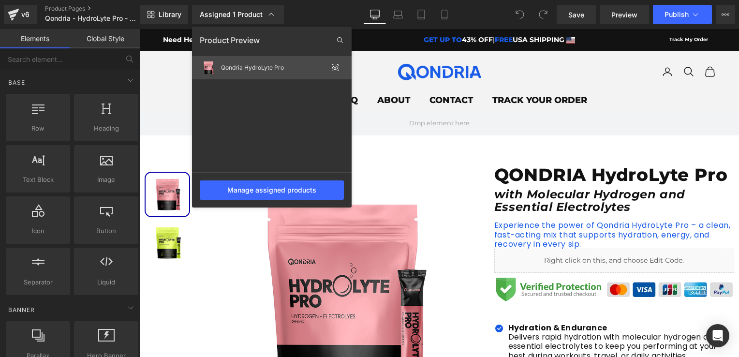
click at [313, 72] on div "Qondria HydroLyte Pro" at bounding box center [272, 67] width 160 height 23
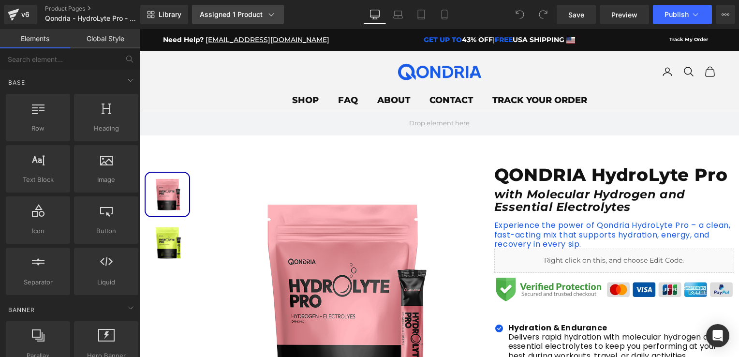
click at [227, 20] on link "Assigned 1 Product" at bounding box center [238, 14] width 92 height 19
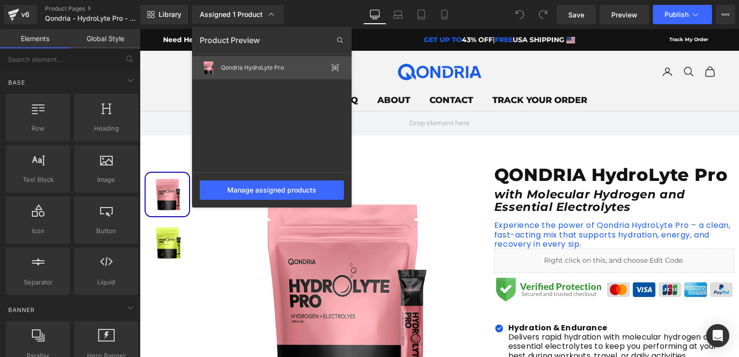
click at [226, 70] on div "Qondria HydroLyte Pro" at bounding box center [274, 67] width 106 height 7
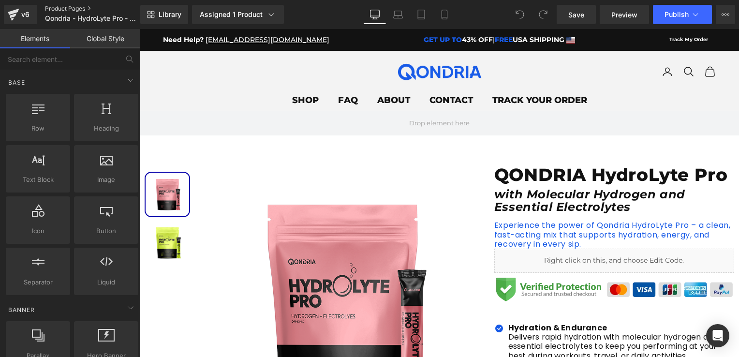
click at [52, 8] on link "Product Pages" at bounding box center [100, 9] width 111 height 8
